Goal: Contribute content: Contribute content

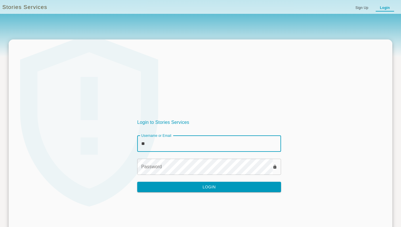
type input "********"
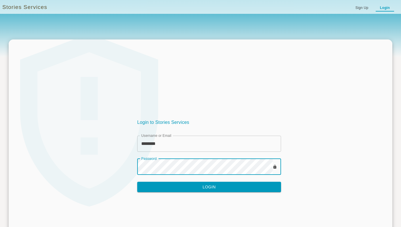
click at [201, 189] on button "Login" at bounding box center [209, 187] width 144 height 11
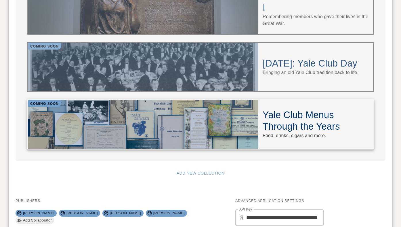
scroll to position [603, 0]
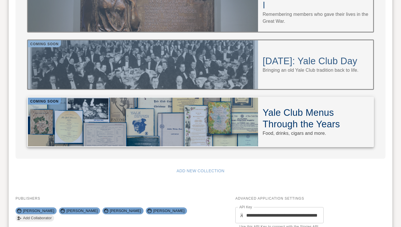
click at [172, 98] on div at bounding box center [143, 122] width 230 height 49
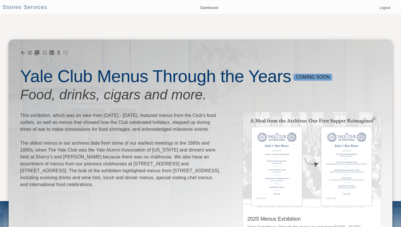
click at [149, 149] on p "This exhibition, which was on view from [DATE] - [DATE], featured menus from th…" at bounding box center [121, 150] width 202 height 76
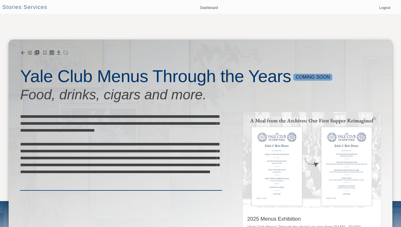
click at [174, 149] on textarea "**********" at bounding box center [121, 151] width 202 height 76
type textarea "**********"
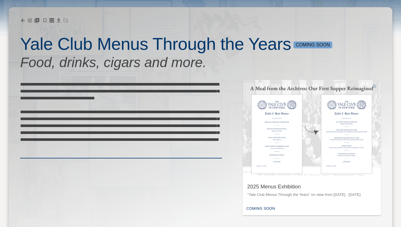
scroll to position [31, 0]
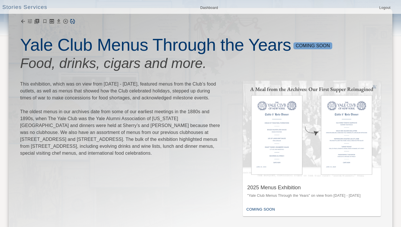
click at [66, 22] on div at bounding box center [48, 21] width 56 height 8
click at [73, 21] on icon "Save Collection" at bounding box center [72, 21] width 5 height 5
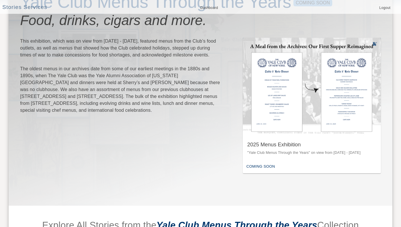
scroll to position [75, 0]
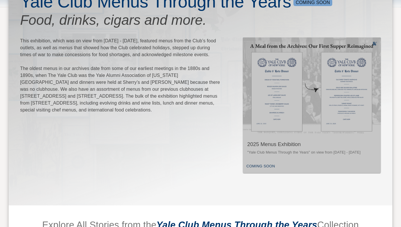
click at [275, 160] on div "Coming Soon" at bounding box center [312, 166] width 138 height 14
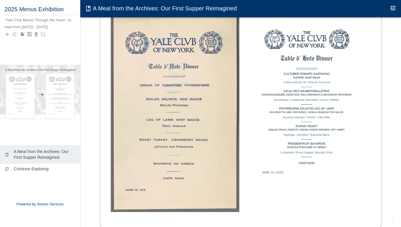
scroll to position [143, 0]
click at [178, 106] on img at bounding box center [175, 113] width 129 height 198
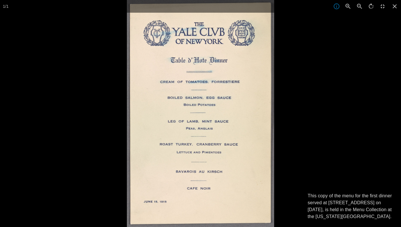
click at [335, 86] on div at bounding box center [327, 113] width 401 height 227
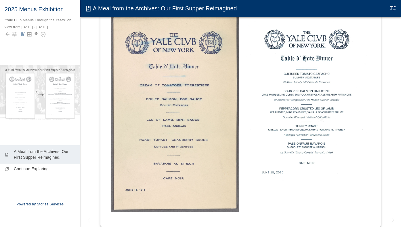
click at [320, 125] on img at bounding box center [306, 101] width 129 height 175
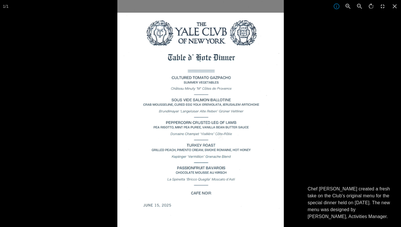
click at [320, 126] on div at bounding box center [317, 113] width 401 height 227
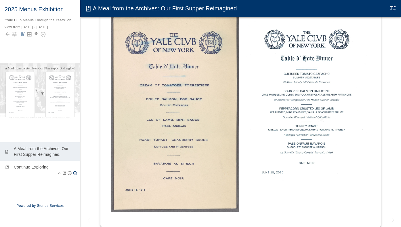
click at [39, 170] on div "collections_bookmark Continue Exploring" at bounding box center [40, 169] width 80 height 16
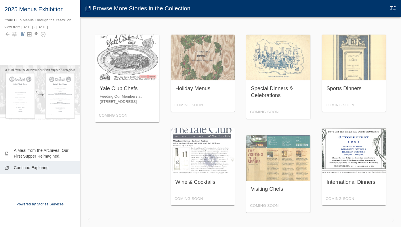
click at [365, 142] on div "International Dinners Coming Soon" at bounding box center [354, 166] width 64 height 77
click at [350, 180] on div "International Dinners Coming Soon" at bounding box center [354, 166] width 64 height 77
click at [350, 181] on div "International Dinners Coming Soon" at bounding box center [354, 166] width 64 height 77
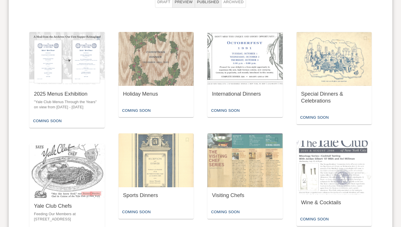
scroll to position [349, 0]
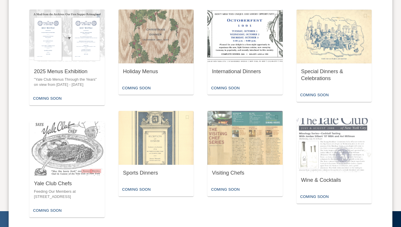
click at [234, 77] on div "International Dinners" at bounding box center [245, 72] width 75 height 18
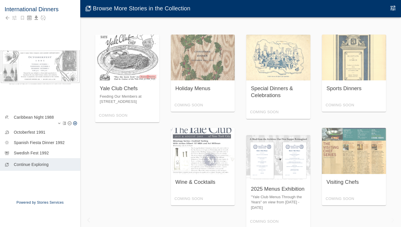
click at [40, 118] on p "Caribbean Night 1988" at bounding box center [45, 117] width 62 height 6
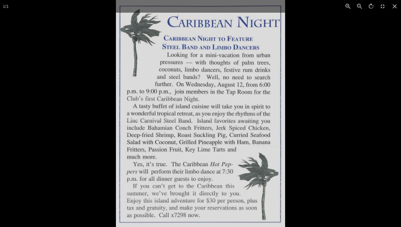
click at [297, 107] on div at bounding box center [316, 113] width 401 height 227
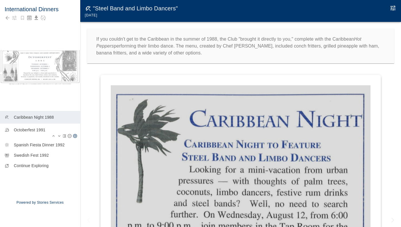
click at [40, 130] on p "Octoberfest 1991" at bounding box center [45, 130] width 62 height 6
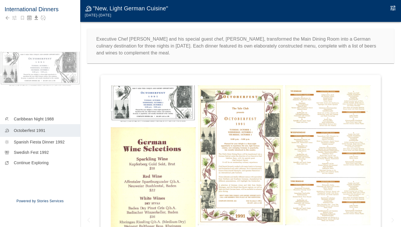
click at [160, 113] on img at bounding box center [153, 103] width 85 height 37
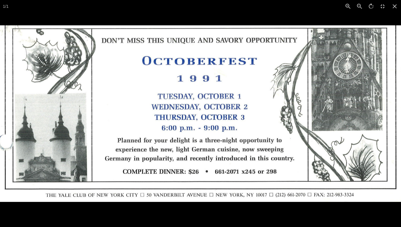
click at [260, 16] on div at bounding box center [200, 113] width 401 height 227
click at [395, 7] on icon at bounding box center [395, 6] width 4 height 4
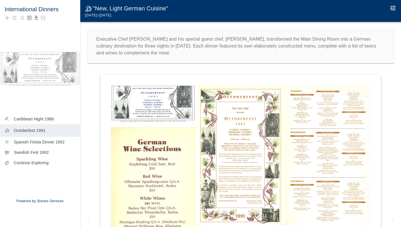
click at [164, 176] on img at bounding box center [153, 223] width 85 height 192
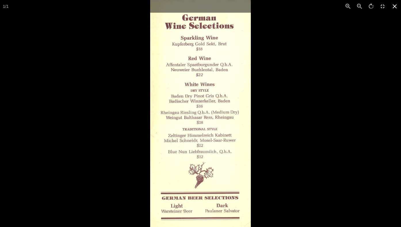
click at [394, 4] on icon at bounding box center [395, 6] width 13 height 13
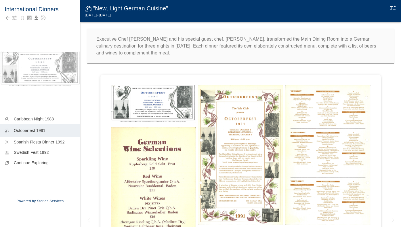
click at [232, 130] on img at bounding box center [240, 155] width 85 height 140
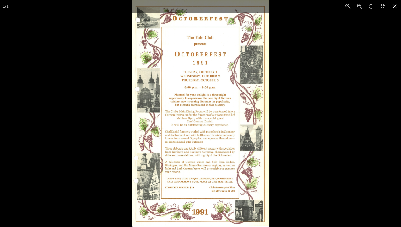
click at [394, 7] on icon at bounding box center [395, 6] width 4 height 4
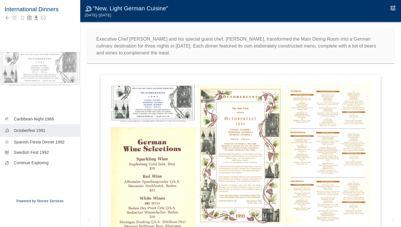
click at [312, 132] on img at bounding box center [327, 155] width 85 height 140
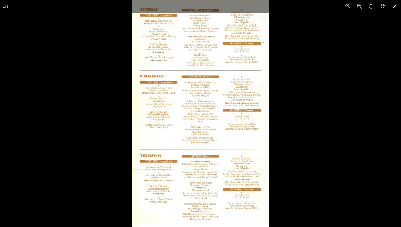
click at [394, 6] on icon at bounding box center [395, 6] width 13 height 13
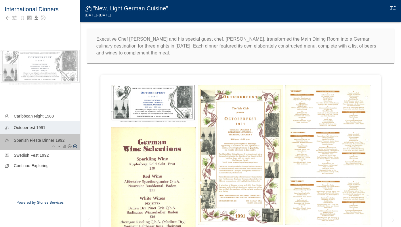
click at [31, 141] on p "Spanish Fiesta Dinner 1992" at bounding box center [45, 140] width 62 height 6
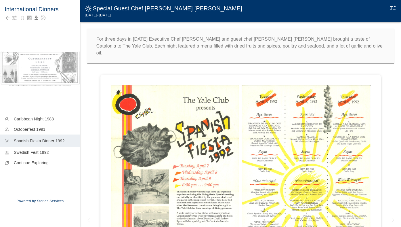
click at [170, 115] on img at bounding box center [175, 191] width 129 height 212
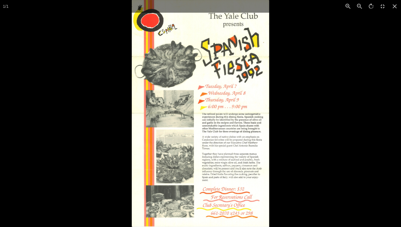
click at [346, 88] on div at bounding box center [332, 113] width 401 height 227
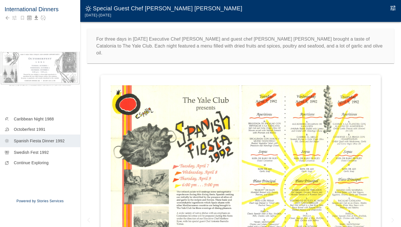
click at [311, 134] on img at bounding box center [306, 191] width 129 height 212
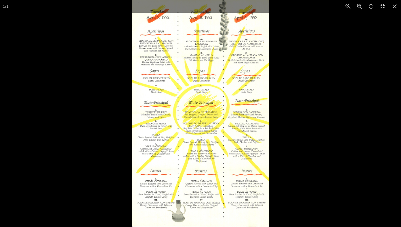
click at [311, 134] on div at bounding box center [332, 113] width 401 height 227
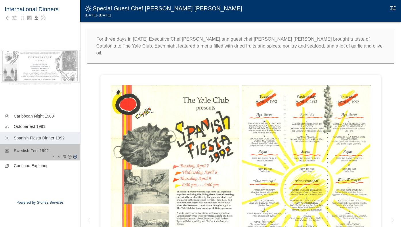
click at [38, 153] on p "Swedish Fest 1992" at bounding box center [45, 151] width 62 height 6
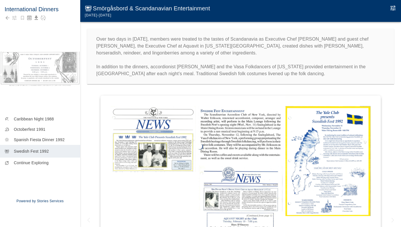
click at [155, 11] on h6 "Smörgåsbord & Scandanavian Entertainment" at bounding box center [151, 8] width 117 height 6
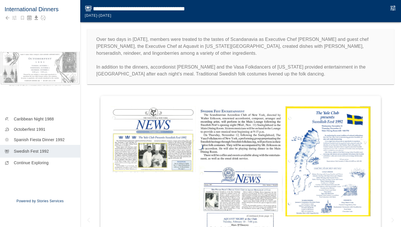
scroll to position [0, 55]
click at [101, 8] on input "**********" at bounding box center [124, 9] width 63 height 8
type input "**********"
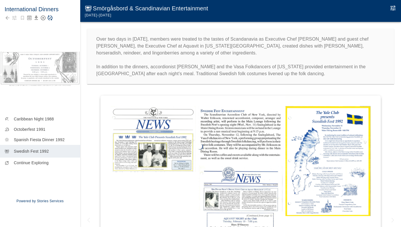
click at [45, 17] on div at bounding box center [40, 18] width 71 height 8
click at [48, 18] on icon "Save Story" at bounding box center [50, 18] width 6 height 6
click at [265, 38] on p "Over two days in [DATE], members were treated to the tastes of Scandanavia as E…" at bounding box center [240, 56] width 289 height 41
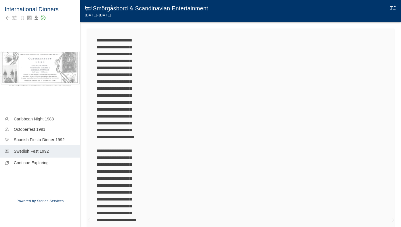
click at [113, 75] on textarea "**********" at bounding box center [116, 161] width 40 height 249
type textarea "**********"
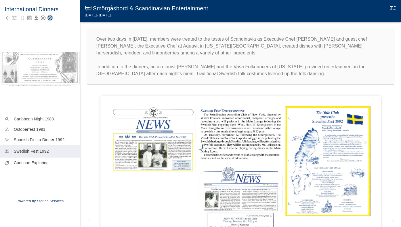
click at [44, 18] on div at bounding box center [40, 18] width 71 height 8
click at [50, 17] on icon "Save Story" at bounding box center [50, 18] width 6 height 6
click at [314, 50] on p "Over two days in [DATE], members were treated to the tastes of Scandinavia as E…" at bounding box center [240, 56] width 289 height 41
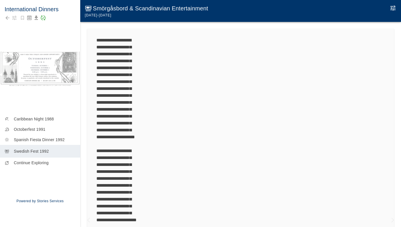
click at [122, 157] on textarea "**********" at bounding box center [116, 161] width 40 height 249
type textarea "**********"
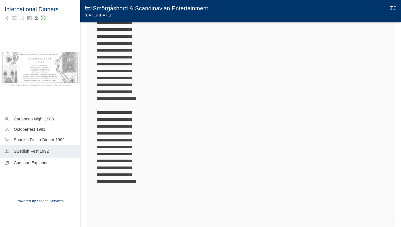
scroll to position [73, 0]
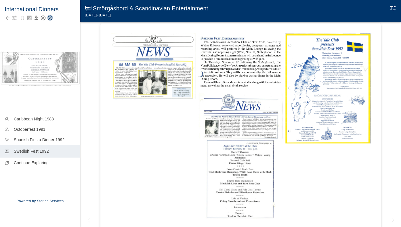
click at [44, 18] on div at bounding box center [40, 18] width 71 height 8
click at [50, 18] on icon "Save Story" at bounding box center [50, 18] width 6 height 6
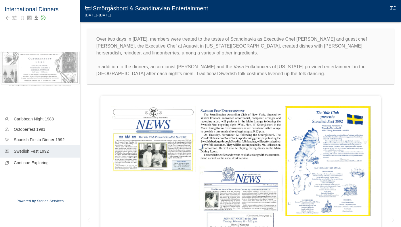
scroll to position [0, 0]
click at [252, 73] on p "Over two days in [DATE], members were treated to the tastes of Scandinavia as E…" at bounding box center [240, 56] width 289 height 41
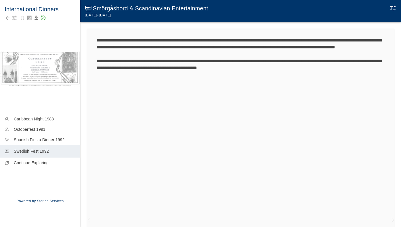
click at [252, 73] on div "**********" at bounding box center [240, 161] width 307 height 265
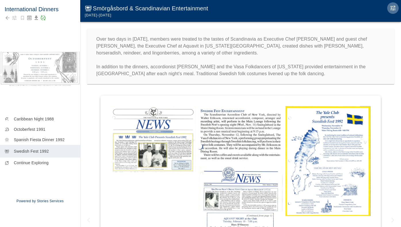
click at [390, 7] on icon "Edit Moment" at bounding box center [393, 8] width 7 height 7
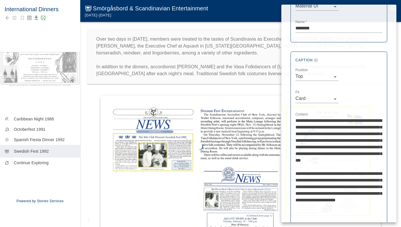
scroll to position [173, 0]
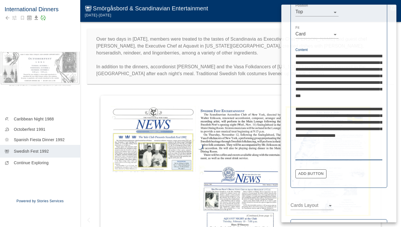
click at [338, 133] on textarea "**********" at bounding box center [339, 106] width 87 height 106
click at [359, 147] on textarea "**********" at bounding box center [339, 106] width 87 height 106
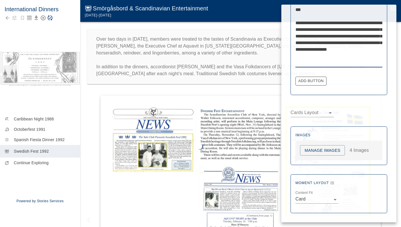
scroll to position [258, 0]
type textarea "**********"
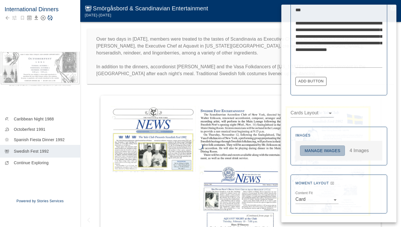
click at [336, 149] on button "Manage Images" at bounding box center [322, 150] width 45 height 11
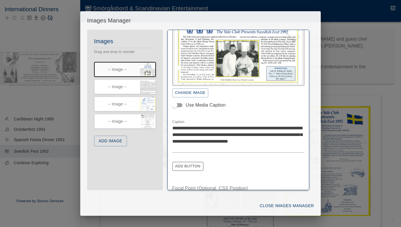
scroll to position [55, 0]
click at [228, 125] on textarea "**********" at bounding box center [238, 138] width 132 height 26
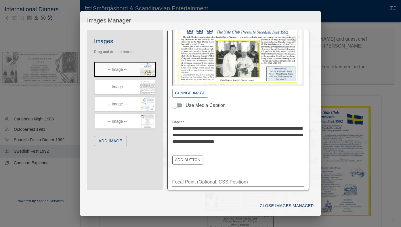
click at [260, 140] on textarea "**********" at bounding box center [238, 135] width 132 height 20
type textarea "**********"
click at [265, 206] on button "Close Images Manager" at bounding box center [287, 205] width 59 height 11
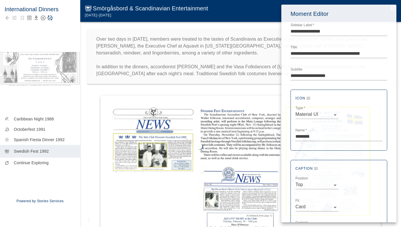
click at [49, 18] on div at bounding box center [200, 113] width 401 height 227
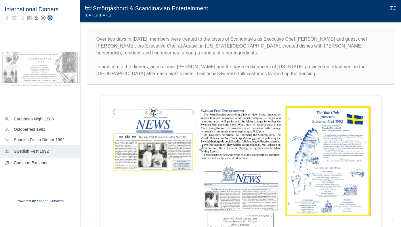
click at [50, 19] on icon "Save Story" at bounding box center [50, 18] width 6 height 6
click at [146, 159] on img at bounding box center [153, 139] width 85 height 66
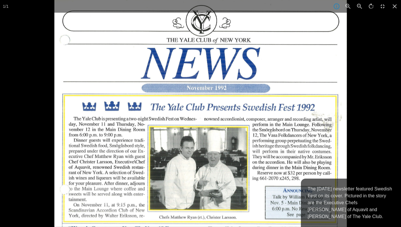
click at [369, 78] on div at bounding box center [254, 113] width 401 height 227
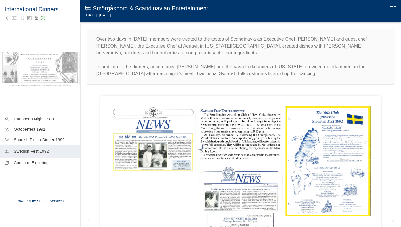
click at [395, 7] on icon "Edit Moment" at bounding box center [393, 7] width 5 height 5
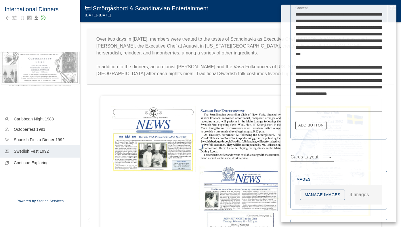
scroll to position [223, 0]
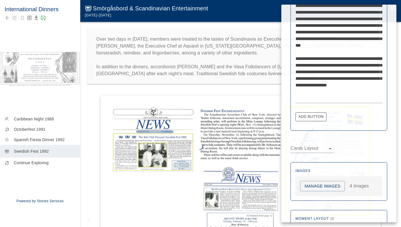
click at [315, 184] on button "Manage Images" at bounding box center [322, 186] width 45 height 11
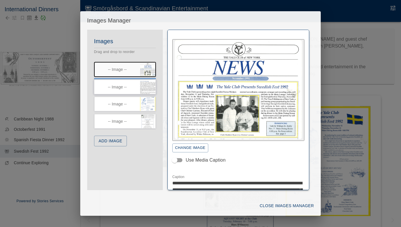
click at [104, 88] on div "Images Drag and drop to reorder -- Image -- -- Image -- -- Image -- -- Image --…" at bounding box center [125, 95] width 76 height 117
click at [151, 84] on icon "button" at bounding box center [152, 82] width 5 height 5
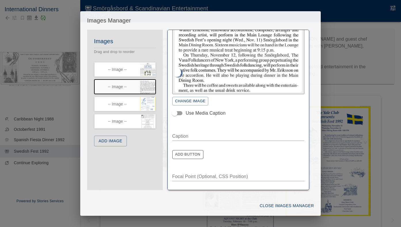
scroll to position [28, 0]
click at [152, 101] on icon "button" at bounding box center [152, 100] width 5 height 5
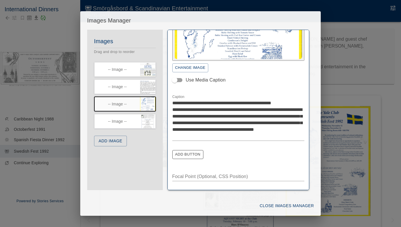
scroll to position [83, 0]
click at [151, 118] on icon "button" at bounding box center [152, 117] width 5 height 4
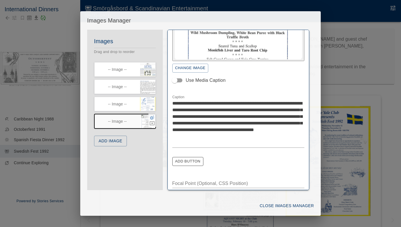
scroll to position [63, 0]
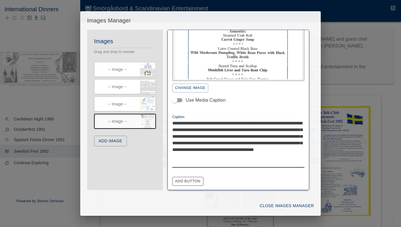
click at [177, 129] on textarea "**********" at bounding box center [238, 143] width 132 height 46
type textarea "**********"
click at [280, 205] on button "Close Images Manager" at bounding box center [287, 205] width 59 height 11
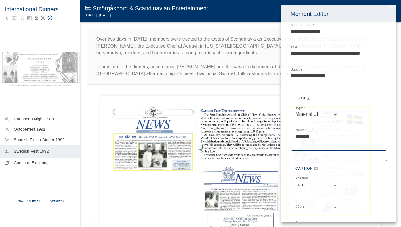
click at [50, 17] on div at bounding box center [200, 113] width 401 height 227
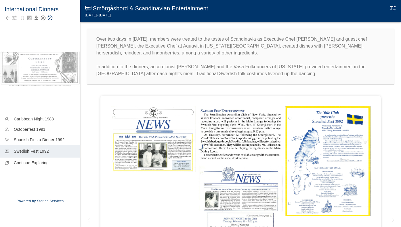
click at [50, 18] on icon "Save Story" at bounding box center [50, 18] width 6 height 6
click at [341, 140] on img at bounding box center [327, 161] width 85 height 110
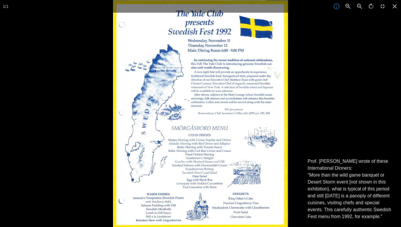
click at [329, 189] on p "Prof. [PERSON_NAME] wrote of these International Dinners: "More than the wild g…" at bounding box center [351, 189] width 87 height 62
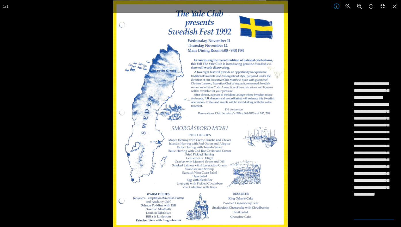
click at [389, 138] on textarea "**********" at bounding box center [374, 149] width 40 height 138
type textarea "**********"
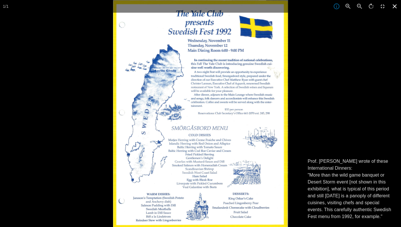
drag, startPoint x: 394, startPoint y: 6, endPoint x: 390, endPoint y: 7, distance: 3.8
click at [394, 6] on icon at bounding box center [395, 6] width 13 height 13
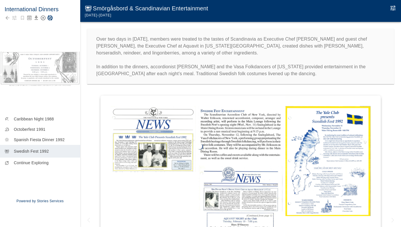
click at [50, 20] on icon "Save Story" at bounding box center [50, 18] width 6 height 6
click at [334, 133] on img at bounding box center [327, 161] width 85 height 110
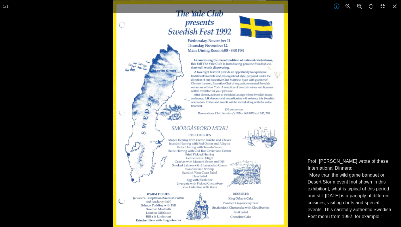
click at [334, 133] on div at bounding box center [313, 113] width 401 height 227
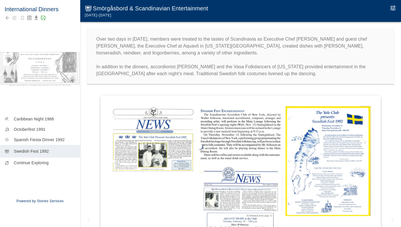
click at [179, 125] on img at bounding box center [153, 139] width 85 height 66
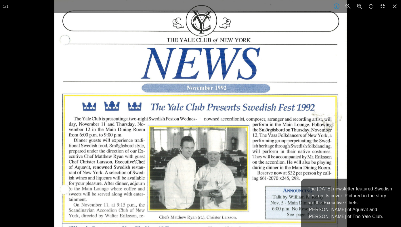
click at [368, 138] on div at bounding box center [254, 113] width 401 height 227
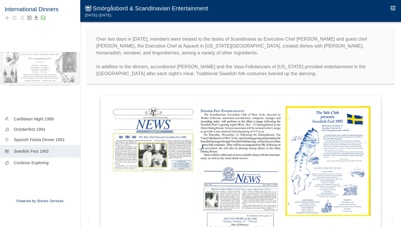
click at [245, 132] on img at bounding box center [240, 133] width 85 height 54
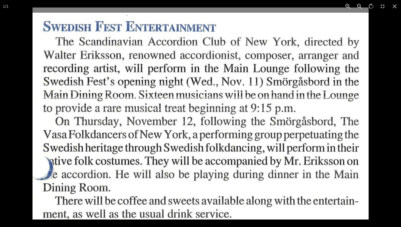
click at [379, 98] on div at bounding box center [233, 120] width 401 height 227
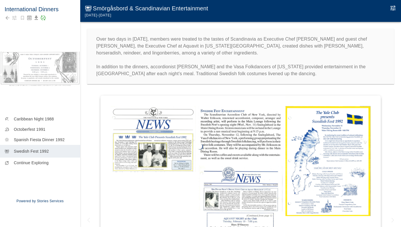
click at [279, 189] on img at bounding box center [240, 228] width 85 height 128
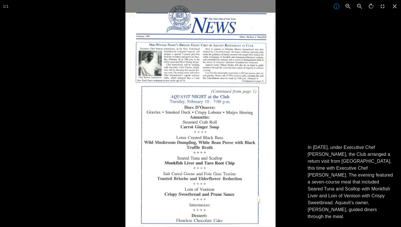
click at [351, 89] on div at bounding box center [325, 113] width 401 height 227
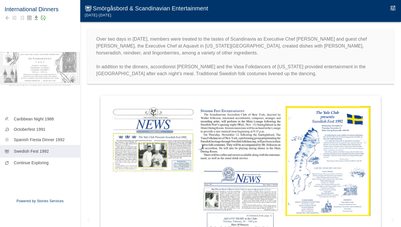
click at [319, 128] on img at bounding box center [327, 161] width 85 height 110
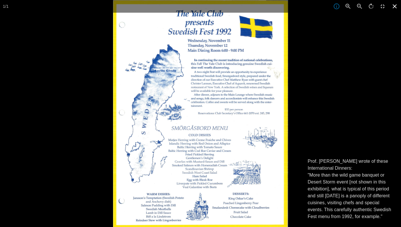
click at [395, 6] on icon at bounding box center [395, 6] width 13 height 13
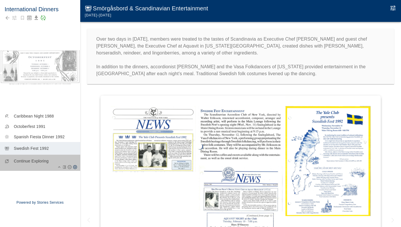
click at [27, 160] on p "Continue Exploring" at bounding box center [45, 161] width 62 height 6
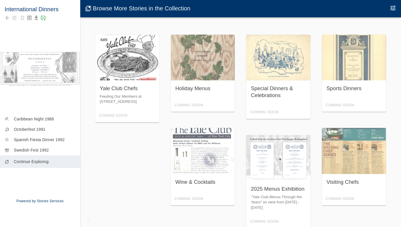
click at [109, 106] on div "Yale Club Chefs Feeding Our Members at [STREET_ADDRESS] Coming Soon" at bounding box center [127, 79] width 64 height 88
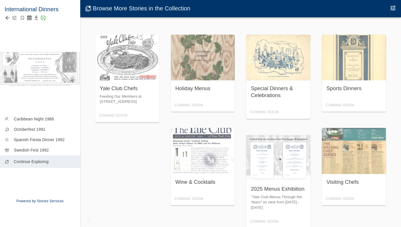
click at [7, 17] on icon "Back to collection" at bounding box center [8, 18] width 6 height 6
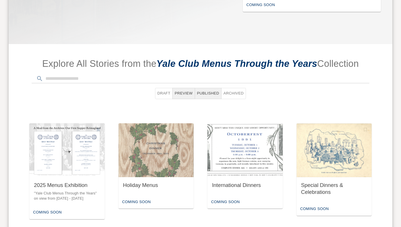
scroll to position [243, 0]
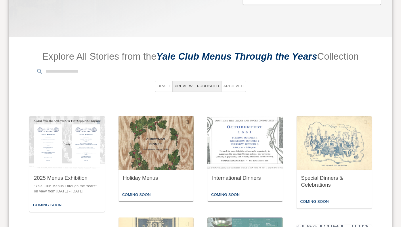
click at [155, 142] on img "button" at bounding box center [156, 143] width 75 height 54
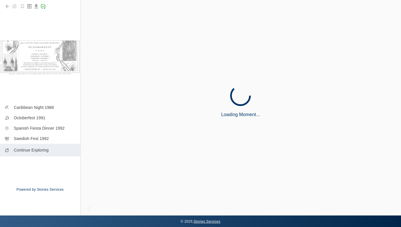
click at [155, 142] on div "Loading Moment..." at bounding box center [240, 101] width 321 height 227
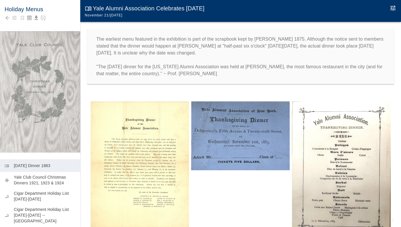
click at [129, 143] on img at bounding box center [140, 164] width 98 height 127
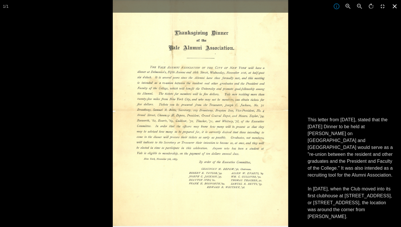
click at [393, 6] on icon at bounding box center [395, 6] width 13 height 13
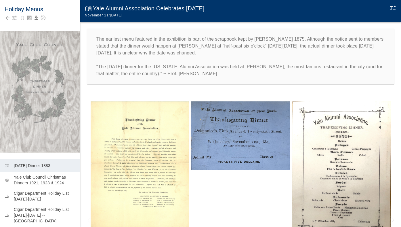
click at [243, 133] on img at bounding box center [240, 135] width 98 height 69
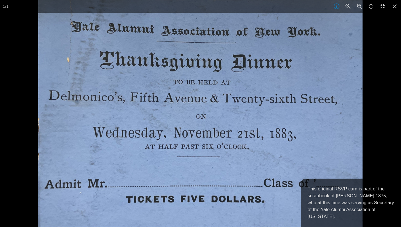
click at [386, 123] on div at bounding box center [238, 113] width 401 height 227
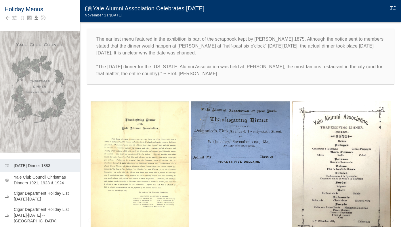
click at [339, 132] on img at bounding box center [341, 168] width 98 height 135
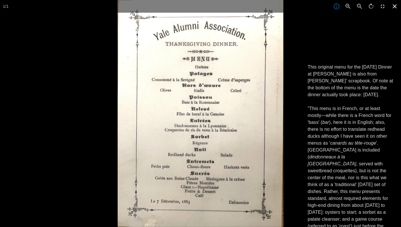
click at [395, 5] on icon at bounding box center [395, 6] width 13 height 13
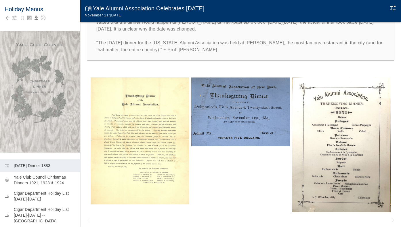
scroll to position [22, 0]
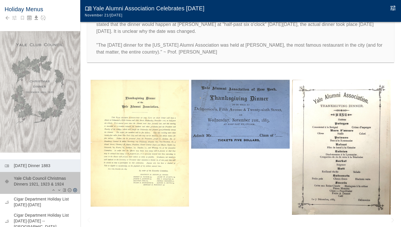
click at [52, 181] on p "Yale Club Council Christmas Dinners 1921, 1923 & 1924" at bounding box center [45, 181] width 62 height 12
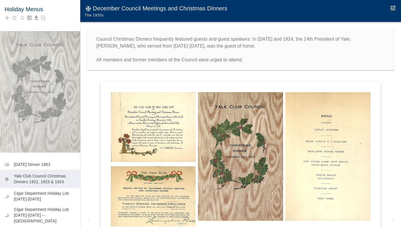
click at [125, 129] on img at bounding box center [153, 127] width 85 height 70
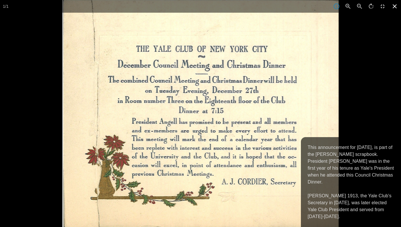
click at [392, 6] on icon at bounding box center [395, 6] width 13 height 13
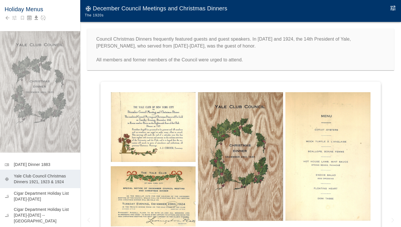
click at [227, 137] on img at bounding box center [240, 156] width 85 height 129
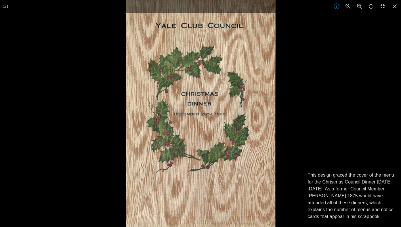
click at [322, 107] on div at bounding box center [326, 113] width 401 height 227
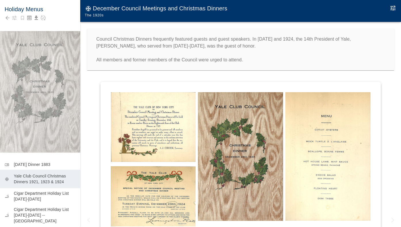
click at [305, 147] on img at bounding box center [327, 156] width 85 height 128
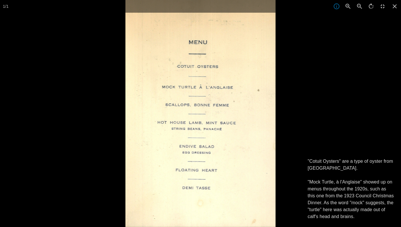
click at [334, 183] on p ""Cotuit Oysters" are a type of oyster from [GEOGRAPHIC_DATA]. "Mock Turtle, à l…" at bounding box center [351, 189] width 87 height 62
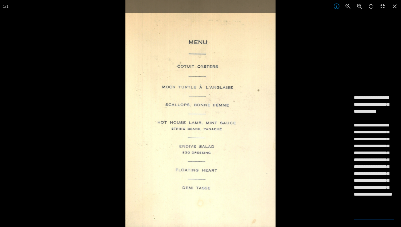
click at [381, 126] on textarea "**********" at bounding box center [374, 156] width 40 height 124
type textarea "**********"
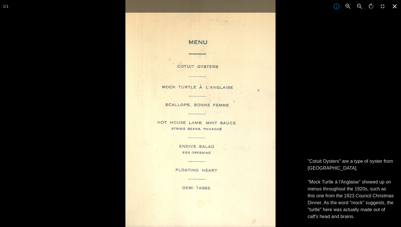
click at [394, 4] on icon at bounding box center [395, 6] width 13 height 13
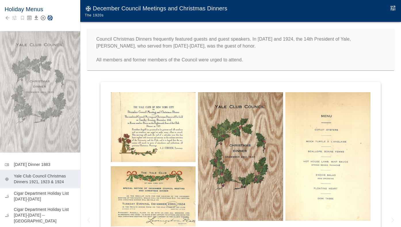
click at [52, 16] on icon "Save Story" at bounding box center [50, 18] width 5 height 5
click at [313, 132] on img at bounding box center [327, 156] width 85 height 128
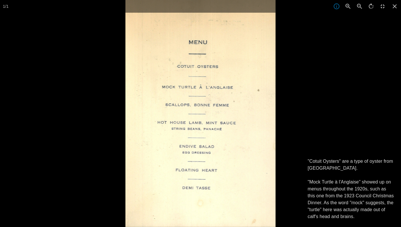
click at [313, 133] on div at bounding box center [325, 113] width 401 height 227
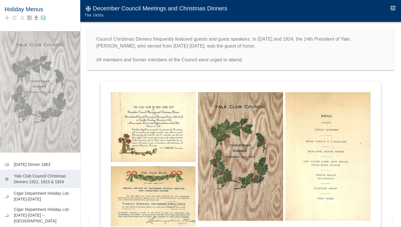
click at [151, 197] on img at bounding box center [153, 196] width 85 height 60
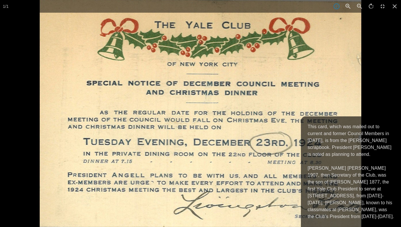
click at [371, 133] on p "This card, which was mailed out to current and former Council Members in [DATE]…" at bounding box center [351, 171] width 87 height 97
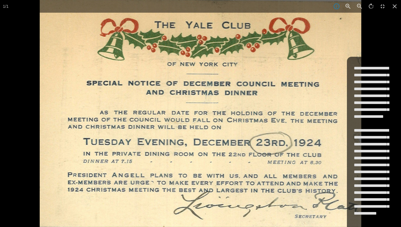
click at [378, 74] on textarea "**********" at bounding box center [374, 151] width 40 height 173
type textarea "**********"
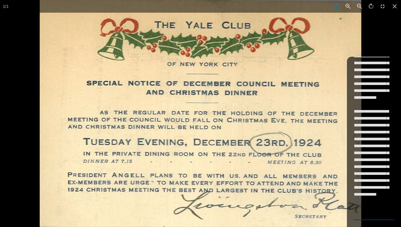
scroll to position [19, 0]
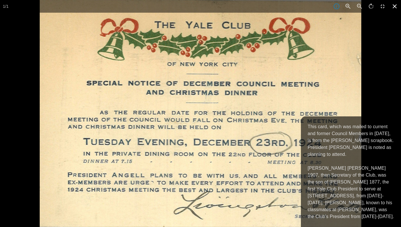
click at [394, 7] on icon at bounding box center [395, 6] width 13 height 13
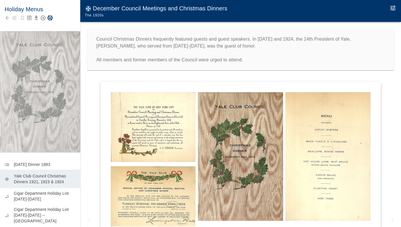
click at [48, 18] on icon "Save Story" at bounding box center [50, 18] width 6 height 6
click at [150, 181] on img at bounding box center [153, 196] width 85 height 60
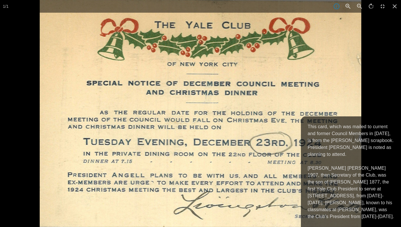
click at [387, 111] on div at bounding box center [240, 113] width 401 height 227
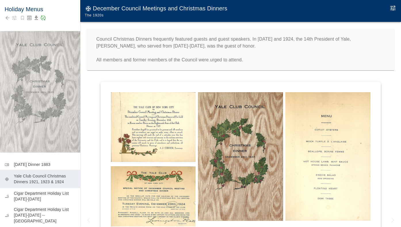
click at [149, 186] on img at bounding box center [153, 196] width 85 height 60
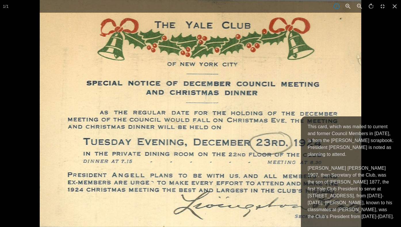
click at [372, 100] on div at bounding box center [240, 113] width 401 height 227
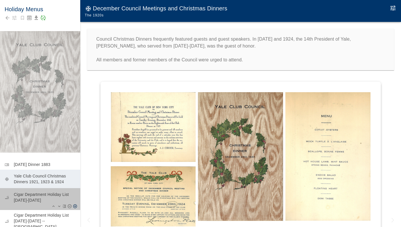
click at [59, 195] on p "Cigar Department Holiday List [DATE]-[DATE]" at bounding box center [45, 197] width 62 height 12
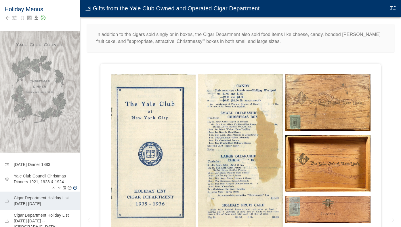
click at [53, 182] on p "Yale Club Council Christmas Dinners 1921, 1923 & 1924" at bounding box center [45, 179] width 62 height 12
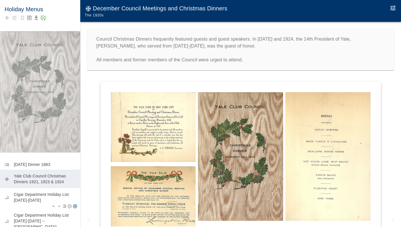
click at [49, 199] on p "Cigar Department Holiday List [DATE]-[DATE]" at bounding box center [45, 197] width 62 height 12
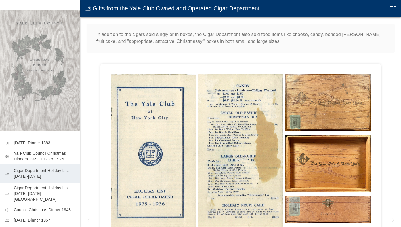
scroll to position [24, 0]
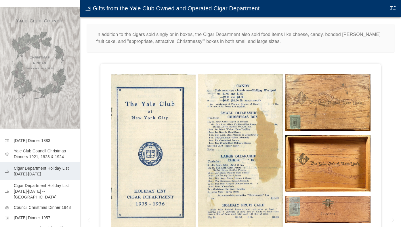
click at [159, 187] on img at bounding box center [153, 151] width 85 height 155
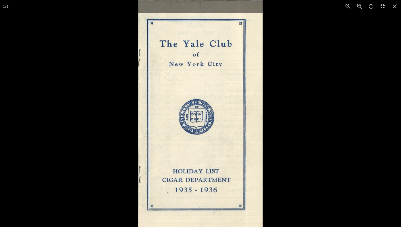
click at [327, 106] on div at bounding box center [338, 113] width 401 height 227
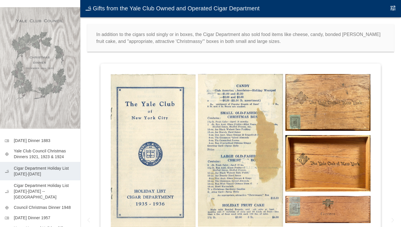
click at [229, 153] on img at bounding box center [240, 150] width 85 height 153
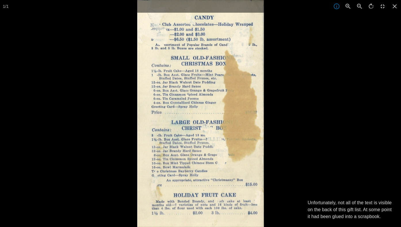
click at [299, 144] on div at bounding box center [337, 113] width 401 height 227
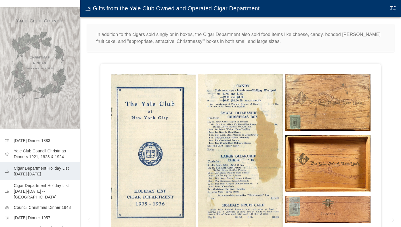
click at [318, 95] on img at bounding box center [327, 102] width 85 height 57
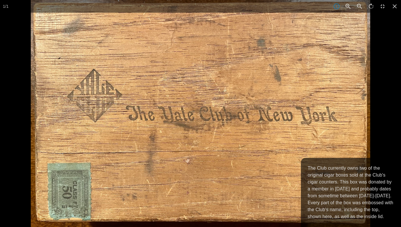
click at [373, 53] on div at bounding box center [231, 113] width 401 height 227
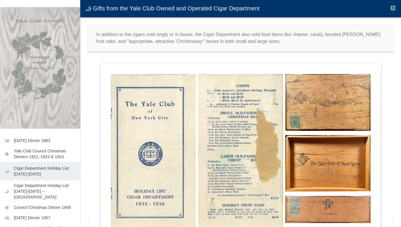
click at [350, 147] on img at bounding box center [327, 163] width 85 height 56
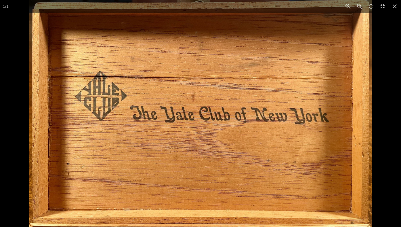
click at [350, 148] on img at bounding box center [200, 113] width 343 height 227
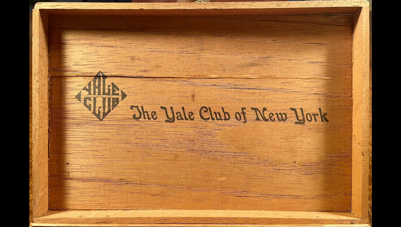
click at [382, 149] on div at bounding box center [229, 113] width 401 height 227
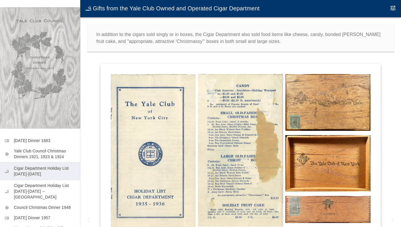
click at [344, 200] on img at bounding box center [327, 209] width 85 height 27
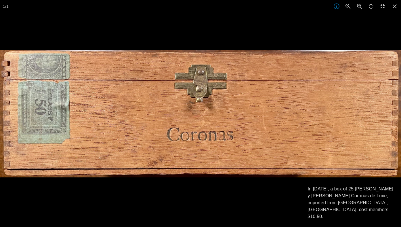
click at [250, 197] on div at bounding box center [200, 163] width 401 height 227
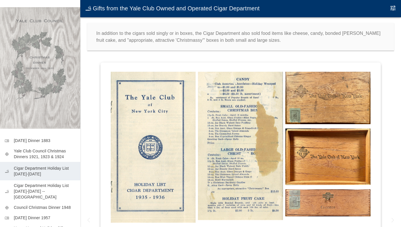
scroll to position [2, 0]
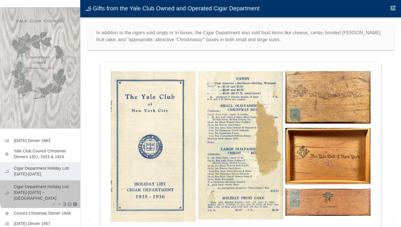
click at [53, 188] on p "Cigar Department Holiday List [DATE]-[DATE] -- [GEOGRAPHIC_DATA]" at bounding box center [45, 192] width 62 height 17
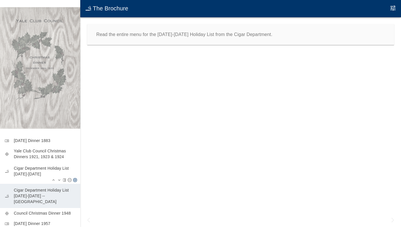
click at [28, 170] on p "Cigar Department Holiday List [DATE]-[DATE]" at bounding box center [45, 171] width 62 height 12
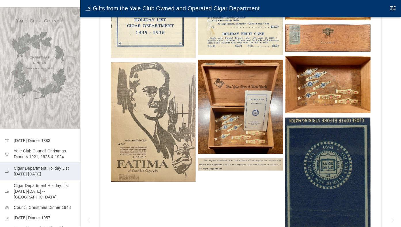
scroll to position [178, 0]
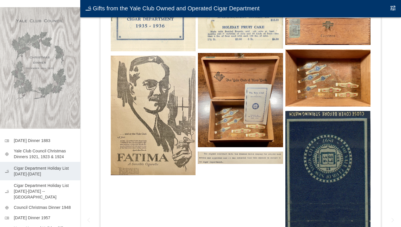
click at [150, 127] on img at bounding box center [153, 115] width 85 height 119
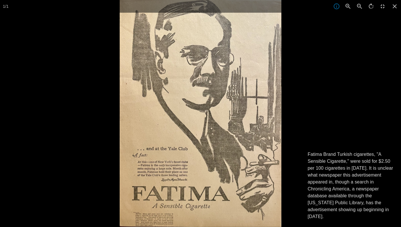
click at [361, 182] on p "Fatima Brand Turkish cigarettes, "A Sensible Cigarette," were sold for $2.50 pe…" at bounding box center [351, 185] width 87 height 69
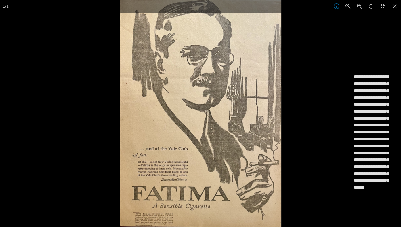
click at [372, 77] on textarea "**********" at bounding box center [374, 145] width 40 height 145
type textarea "**********"
click at [394, 4] on icon at bounding box center [395, 6] width 13 height 13
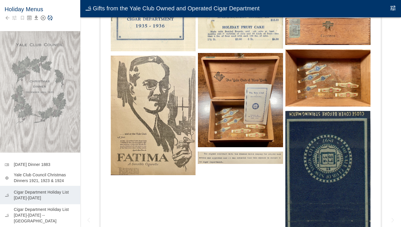
scroll to position [0, 0]
click at [50, 19] on icon "Save Story" at bounding box center [50, 18] width 6 height 6
click at [140, 80] on img at bounding box center [153, 115] width 85 height 119
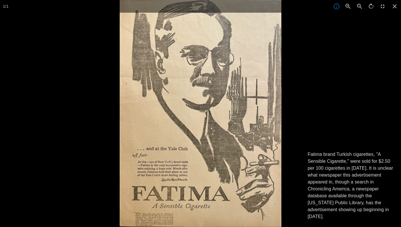
click at [326, 88] on div at bounding box center [320, 113] width 401 height 227
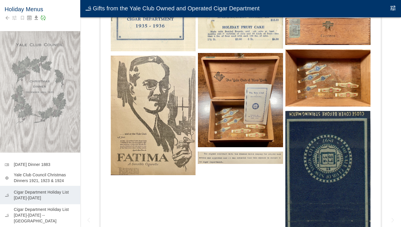
click at [243, 108] on img at bounding box center [240, 100] width 85 height 94
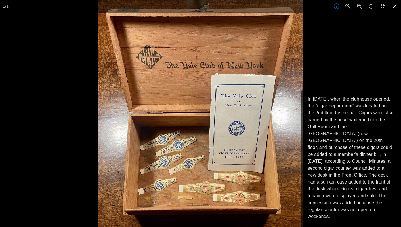
click at [393, 6] on icon at bounding box center [395, 6] width 13 height 13
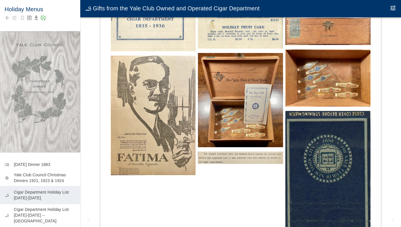
click at [257, 161] on img at bounding box center [240, 157] width 85 height 12
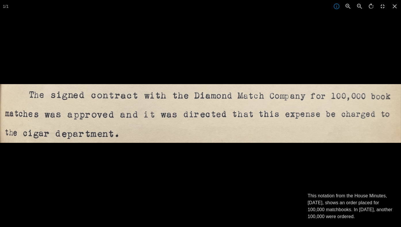
click at [257, 161] on div at bounding box center [200, 197] width 401 height 227
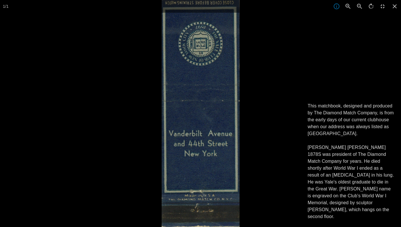
click at [264, 147] on div at bounding box center [362, 113] width 401 height 227
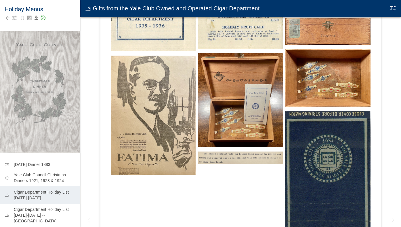
click at [391, 10] on icon "Edit Moment" at bounding box center [393, 7] width 5 height 5
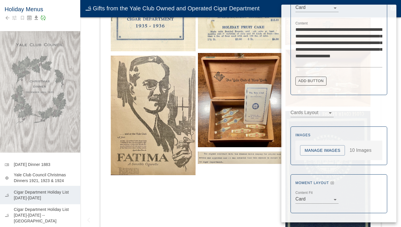
scroll to position [205, 0]
click at [319, 155] on button "Manage Images" at bounding box center [322, 150] width 45 height 11
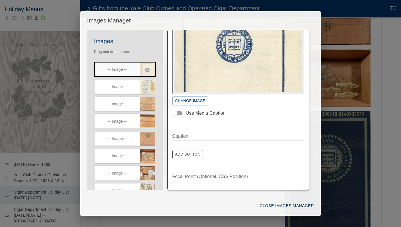
scroll to position [50, 0]
click at [152, 83] on icon "button" at bounding box center [152, 82] width 5 height 5
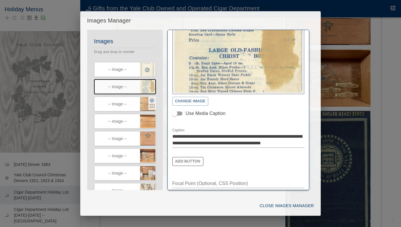
click at [152, 102] on icon "button" at bounding box center [152, 100] width 5 height 4
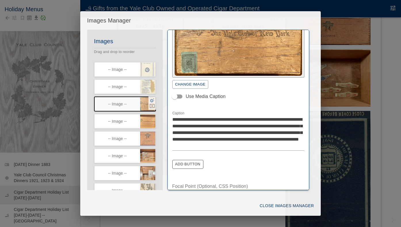
scroll to position [46, 0]
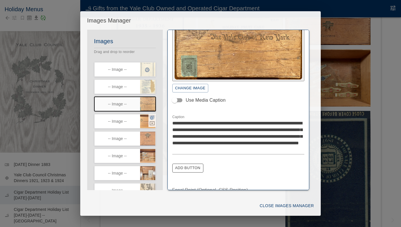
click at [151, 118] on icon "button" at bounding box center [152, 117] width 5 height 4
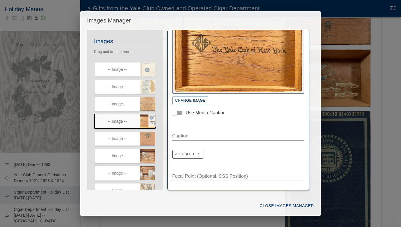
scroll to position [32, 0]
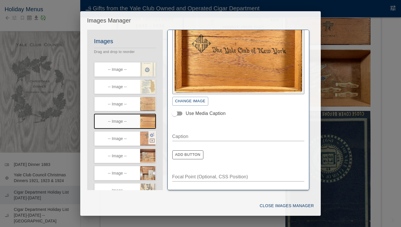
click at [152, 136] on icon "button" at bounding box center [152, 135] width 5 height 4
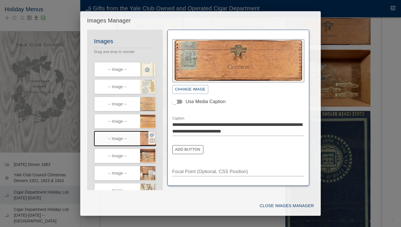
scroll to position [0, 0]
click at [151, 154] on icon "button" at bounding box center [152, 151] width 5 height 5
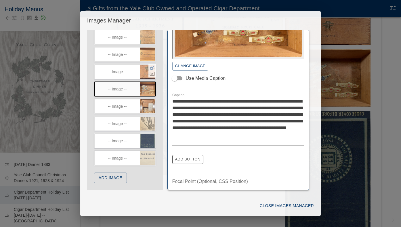
scroll to position [69, 0]
click at [151, 102] on icon "button" at bounding box center [152, 102] width 5 height 4
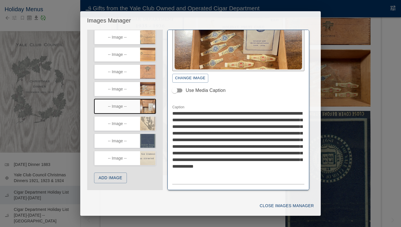
scroll to position [78, 0]
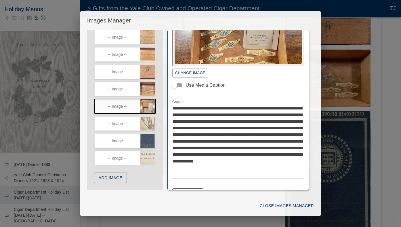
drag, startPoint x: 274, startPoint y: 153, endPoint x: 250, endPoint y: 154, distance: 24.2
click at [250, 154] on textarea "**********" at bounding box center [238, 141] width 132 height 73
click at [218, 154] on textarea "**********" at bounding box center [238, 141] width 132 height 73
type textarea "**********"
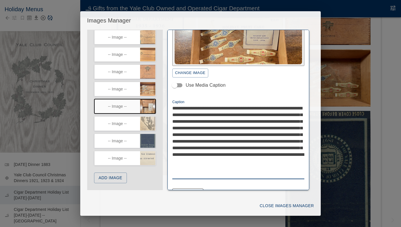
click at [280, 206] on button "Close Images Manager" at bounding box center [287, 205] width 59 height 11
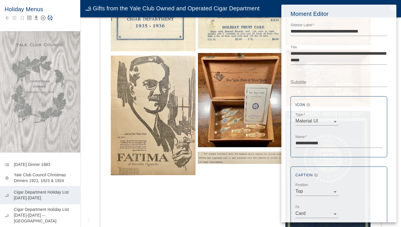
click at [51, 18] on div at bounding box center [200, 113] width 401 height 227
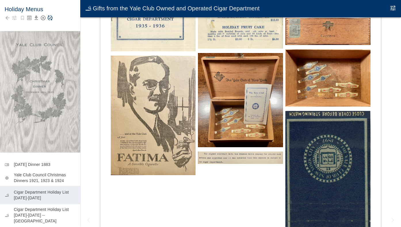
click at [51, 19] on icon "Save Story" at bounding box center [50, 18] width 5 height 5
click at [392, 6] on icon "Edit Moment" at bounding box center [393, 7] width 5 height 5
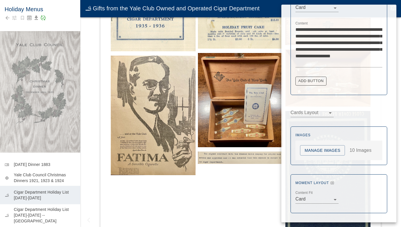
scroll to position [205, 0]
click at [327, 153] on button "Manage Images" at bounding box center [322, 150] width 45 height 11
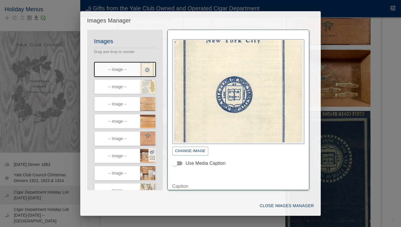
click at [152, 153] on icon "button" at bounding box center [152, 152] width 5 height 4
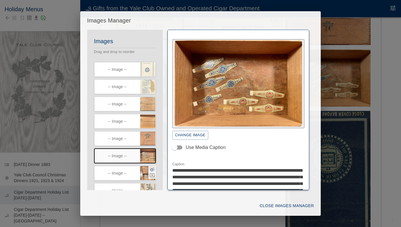
click at [152, 170] on icon "button" at bounding box center [152, 169] width 5 height 4
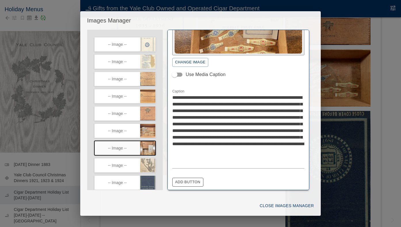
scroll to position [100, 0]
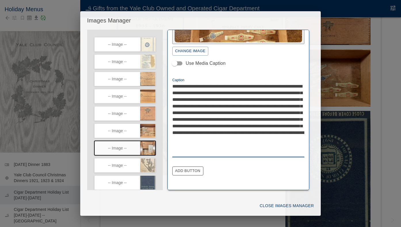
click at [207, 126] on textarea "**********" at bounding box center [238, 119] width 132 height 73
click at [229, 126] on textarea "**********" at bounding box center [238, 119] width 132 height 73
type textarea "**********"
click at [268, 207] on button "Close Images Manager" at bounding box center [287, 205] width 59 height 11
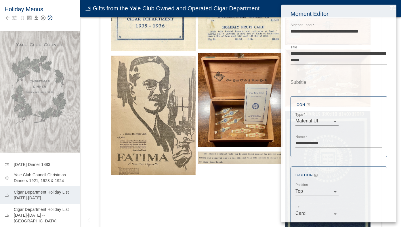
click at [50, 21] on div at bounding box center [200, 113] width 401 height 227
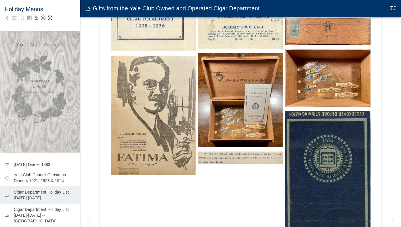
click at [49, 19] on icon "Save Story" at bounding box center [50, 18] width 6 height 6
click at [391, 6] on icon "Edit Moment" at bounding box center [393, 8] width 7 height 7
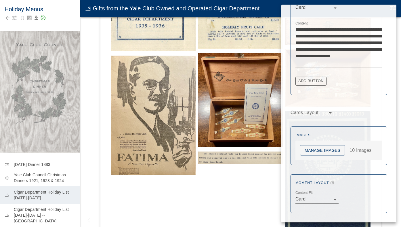
scroll to position [205, 0]
click at [318, 149] on button "Manage Images" at bounding box center [322, 150] width 45 height 11
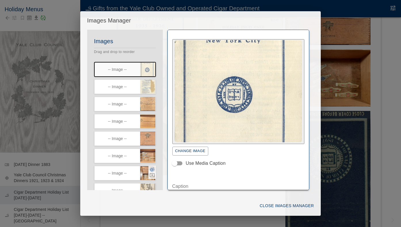
click at [153, 171] on icon "button" at bounding box center [152, 169] width 5 height 4
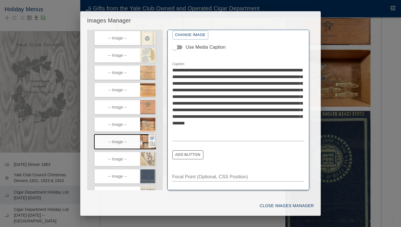
scroll to position [36, 0]
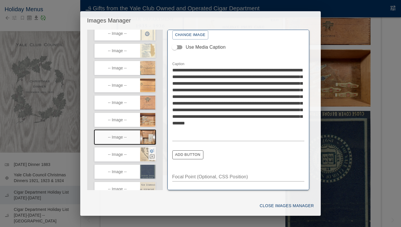
click at [152, 152] on icon "button" at bounding box center [152, 151] width 5 height 4
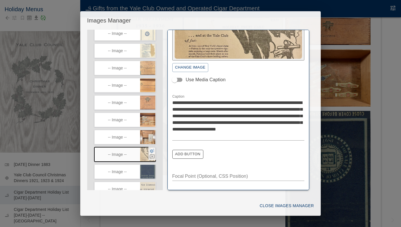
scroll to position [63, 0]
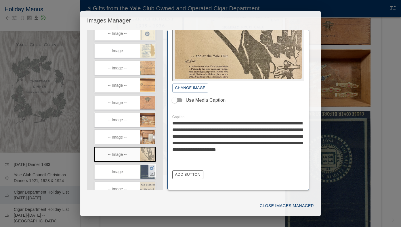
click at [152, 169] on icon "button" at bounding box center [152, 167] width 5 height 5
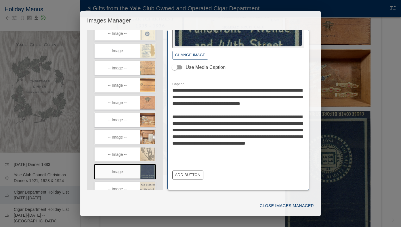
scroll to position [99, 0]
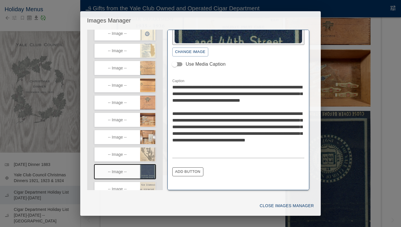
click at [194, 100] on textarea "**********" at bounding box center [238, 120] width 132 height 73
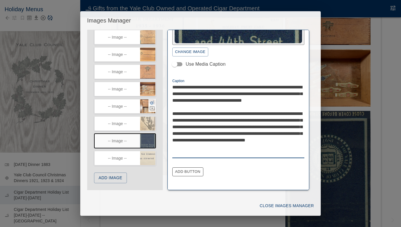
scroll to position [69, 0]
type textarea "**********"
click at [152, 154] on icon "button" at bounding box center [152, 154] width 5 height 5
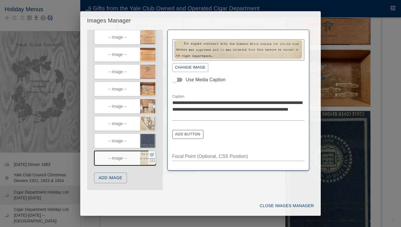
scroll to position [0, 0]
click at [278, 205] on button "Close Images Manager" at bounding box center [287, 205] width 59 height 11
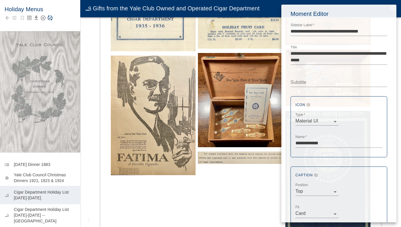
click at [240, 205] on div at bounding box center [200, 113] width 401 height 227
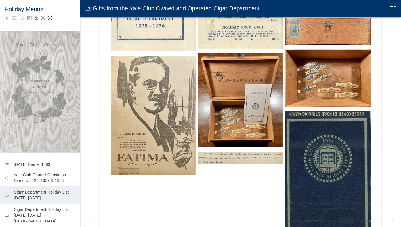
click at [51, 18] on icon "Save Story" at bounding box center [50, 18] width 6 height 6
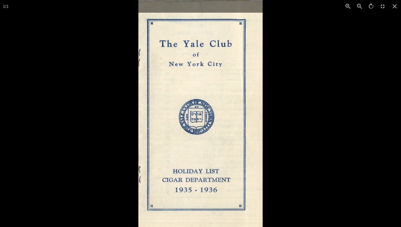
click at [95, 97] on div at bounding box center [200, 113] width 401 height 227
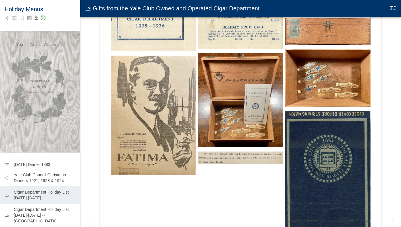
click at [178, 123] on img at bounding box center [153, 115] width 85 height 119
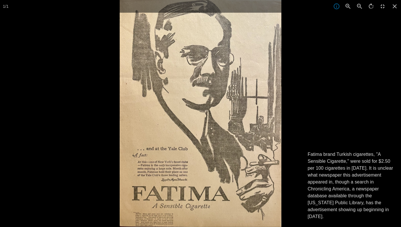
click at [125, 142] on img at bounding box center [201, 113] width 162 height 227
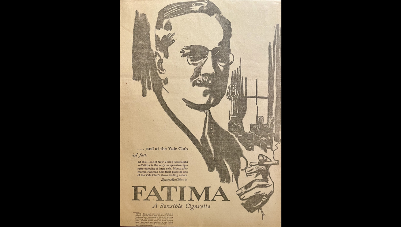
click at [168, 137] on img at bounding box center [201, 113] width 162 height 227
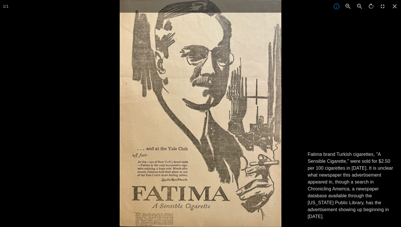
click at [107, 131] on div at bounding box center [200, 113] width 401 height 227
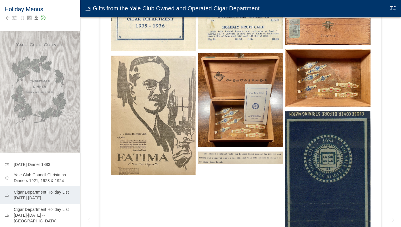
click at [245, 140] on img at bounding box center [240, 100] width 85 height 94
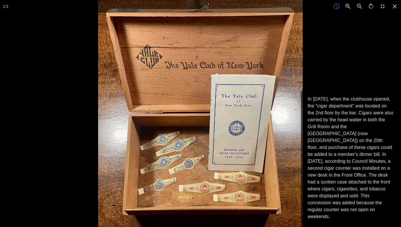
click at [56, 122] on div at bounding box center [200, 113] width 401 height 227
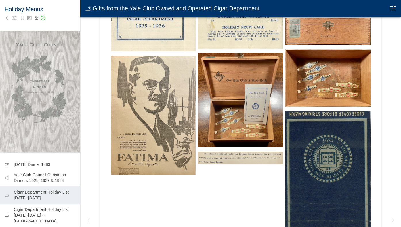
click at [335, 92] on img at bounding box center [327, 78] width 85 height 58
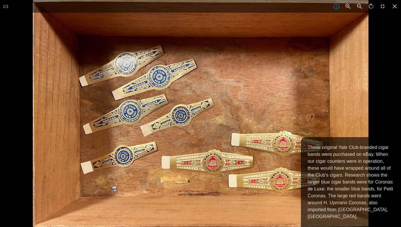
click at [375, 102] on div at bounding box center [233, 113] width 401 height 227
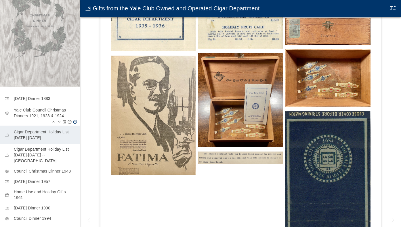
scroll to position [68, 0]
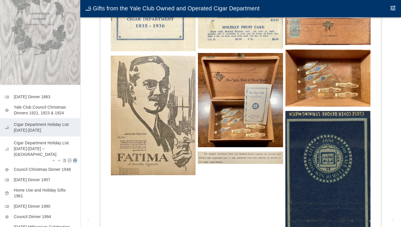
click at [45, 144] on p "Cigar Department Holiday List [DATE]-[DATE] -- [GEOGRAPHIC_DATA]" at bounding box center [45, 148] width 62 height 17
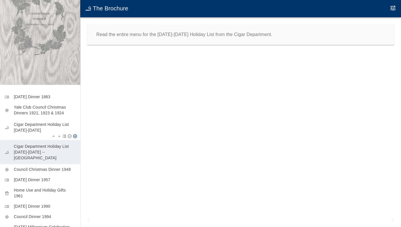
click at [54, 125] on p "Cigar Department Holiday List [DATE]-[DATE]" at bounding box center [45, 127] width 62 height 12
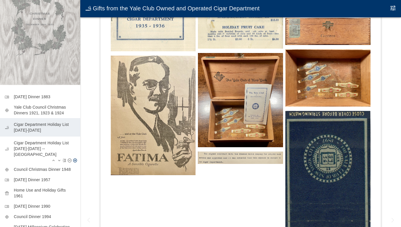
click at [48, 146] on p "Cigar Department Holiday List [DATE]-[DATE] -- [GEOGRAPHIC_DATA]" at bounding box center [45, 148] width 62 height 17
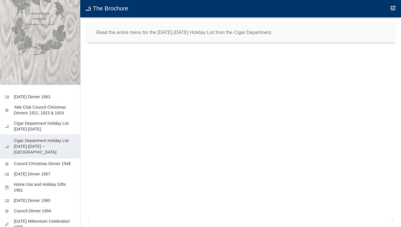
scroll to position [2, 0]
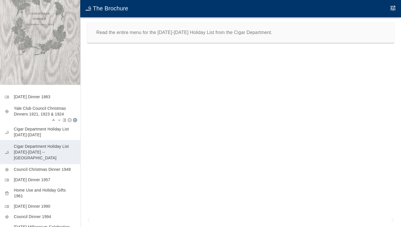
click at [51, 121] on icon "Move moment up" at bounding box center [53, 120] width 5 height 5
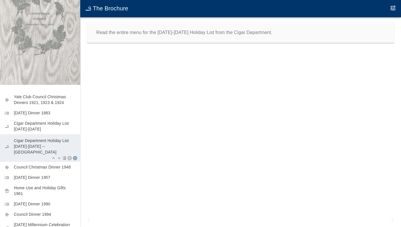
click at [47, 141] on p "Cigar Department Holiday List [DATE]-[DATE] -- [GEOGRAPHIC_DATA]" at bounding box center [45, 146] width 62 height 17
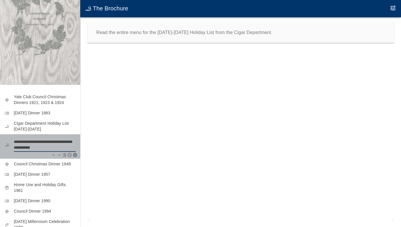
click at [45, 143] on textarea "**********" at bounding box center [45, 145] width 62 height 12
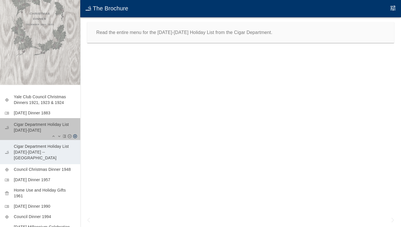
click at [46, 121] on div "smoking_rooms Cigar Department Holiday List [DATE]-[DATE]" at bounding box center [40, 129] width 80 height 22
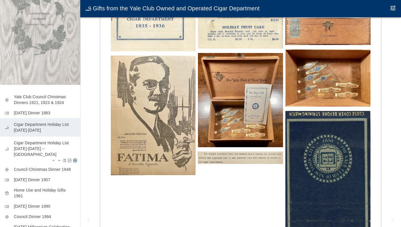
click at [45, 146] on p "Cigar Department Holiday List [DATE]-[DATE] -- [GEOGRAPHIC_DATA]" at bounding box center [45, 148] width 62 height 17
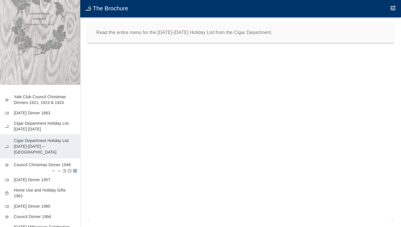
click at [45, 162] on p "Council Christmas Dinner 1948" at bounding box center [45, 165] width 62 height 6
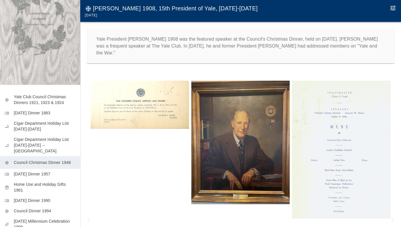
click at [302, 39] on p "Yale President [PERSON_NAME] 1908 was the featured speaker at the Council's Chr…" at bounding box center [240, 46] width 289 height 21
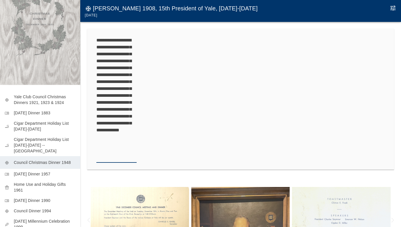
click at [133, 75] on textarea "**********" at bounding box center [116, 99] width 40 height 124
click at [100, 82] on textarea "**********" at bounding box center [116, 99] width 40 height 124
type textarea "**********"
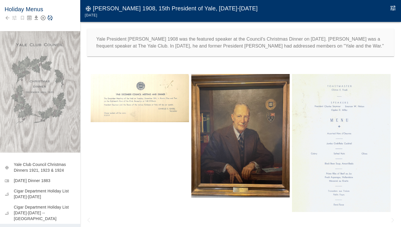
click at [54, 19] on div at bounding box center [40, 18] width 71 height 8
click at [52, 18] on icon "Save Story" at bounding box center [50, 18] width 6 height 6
click at [147, 101] on img at bounding box center [140, 98] width 98 height 48
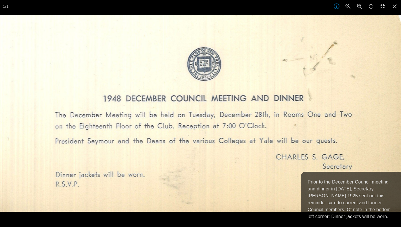
click at [205, 155] on img at bounding box center [200, 113] width 401 height 197
click at [394, 7] on icon at bounding box center [395, 6] width 13 height 13
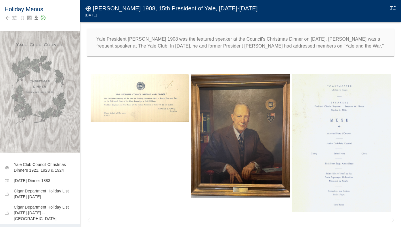
click at [241, 144] on img at bounding box center [240, 135] width 98 height 123
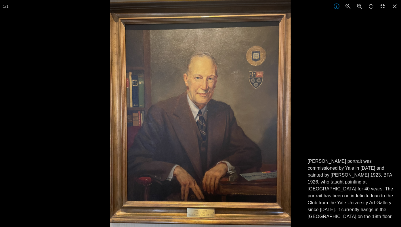
click at [328, 63] on div at bounding box center [310, 113] width 401 height 227
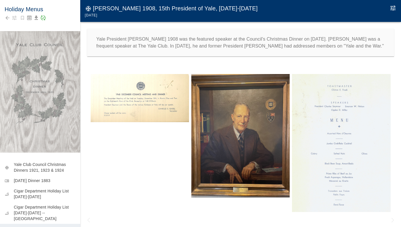
click at [321, 140] on img at bounding box center [341, 143] width 98 height 138
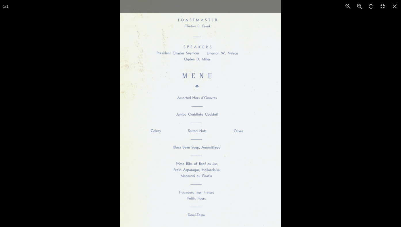
click at [311, 135] on div at bounding box center [320, 113] width 401 height 227
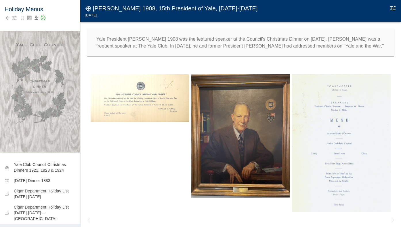
click at [323, 148] on img at bounding box center [341, 143] width 98 height 138
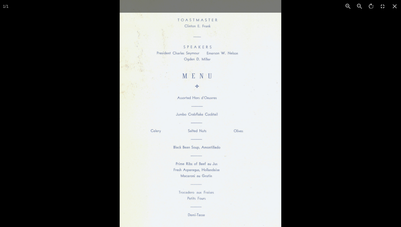
click at [323, 127] on div at bounding box center [320, 113] width 401 height 227
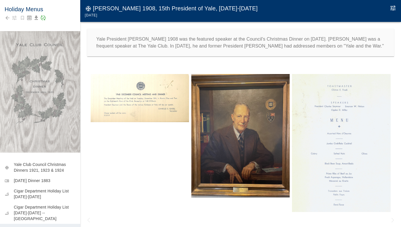
click at [315, 89] on img at bounding box center [341, 143] width 98 height 138
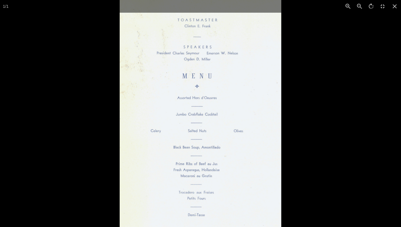
click at [315, 89] on div at bounding box center [320, 113] width 401 height 227
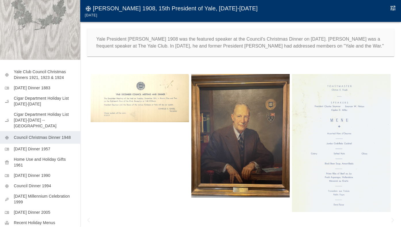
scroll to position [93, 0]
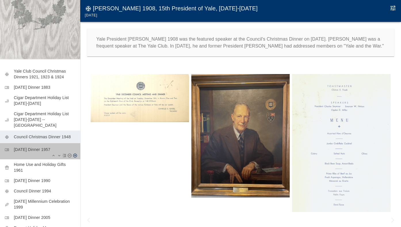
click at [55, 146] on p "[DATE] Dinner 1957" at bounding box center [45, 149] width 62 height 6
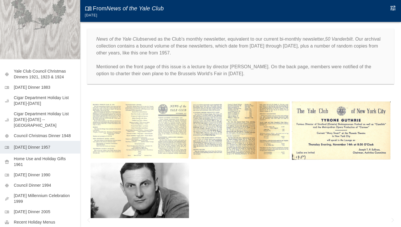
click at [140, 133] on img at bounding box center [140, 129] width 98 height 57
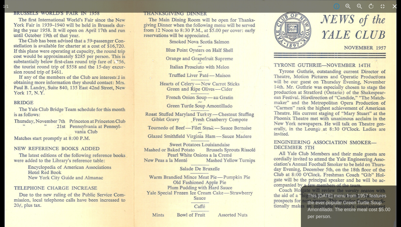
click at [393, 7] on icon at bounding box center [395, 6] width 13 height 13
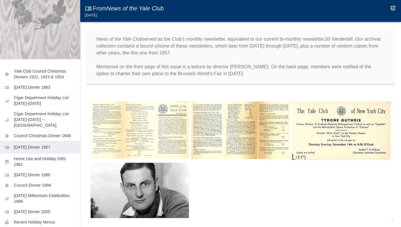
click at [235, 132] on img at bounding box center [240, 130] width 98 height 58
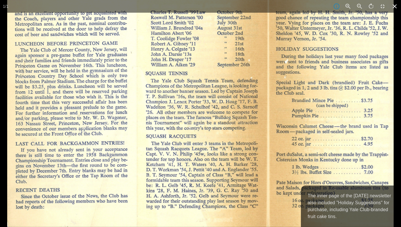
click at [395, 5] on icon at bounding box center [395, 6] width 13 height 13
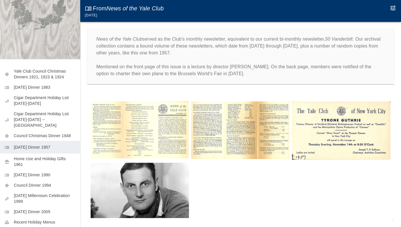
click at [341, 130] on img at bounding box center [341, 130] width 98 height 59
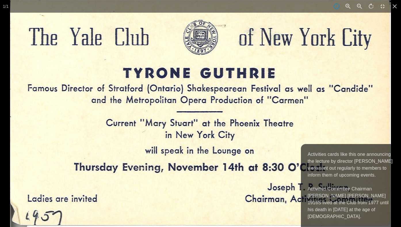
click at [341, 130] on img at bounding box center [200, 113] width 381 height 227
click at [392, 6] on icon at bounding box center [395, 6] width 13 height 13
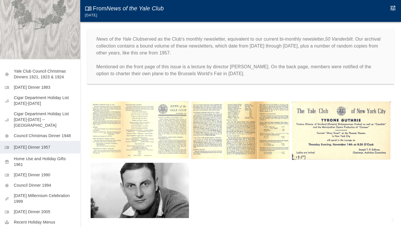
click at [124, 200] on img at bounding box center [140, 191] width 98 height 56
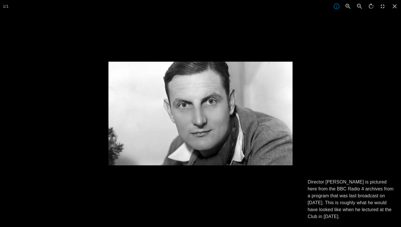
click at [124, 200] on div at bounding box center [309, 175] width 401 height 227
click at [395, 9] on icon at bounding box center [395, 6] width 13 height 13
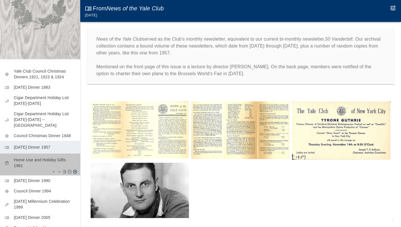
click at [50, 157] on p "Home Use and Holiday Gifts 1961" at bounding box center [45, 163] width 62 height 12
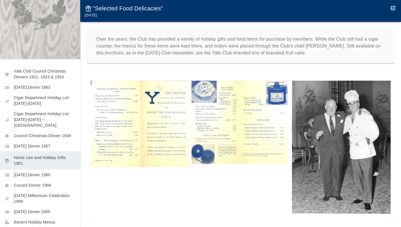
click at [177, 53] on p "Over the years, the Club has provided a variety of holiday gifts and food items…" at bounding box center [240, 46] width 289 height 21
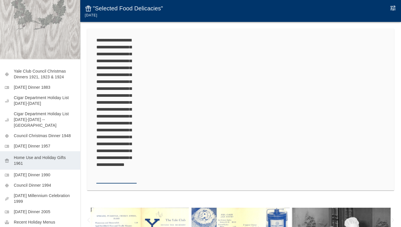
click at [103, 157] on textarea "**********" at bounding box center [116, 109] width 40 height 145
type textarea "**********"
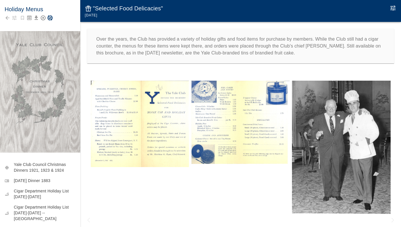
click at [44, 18] on div at bounding box center [40, 18] width 71 height 8
click at [51, 18] on icon "Save Story" at bounding box center [50, 18] width 6 height 6
click at [392, 9] on icon "Edit Moment" at bounding box center [393, 7] width 5 height 5
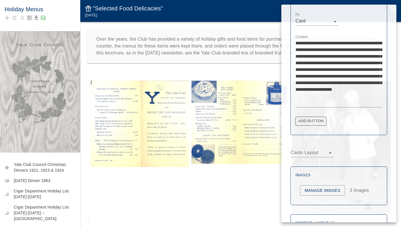
scroll to position [185, 0]
click at [354, 76] on textarea "**********" at bounding box center [339, 73] width 87 height 66
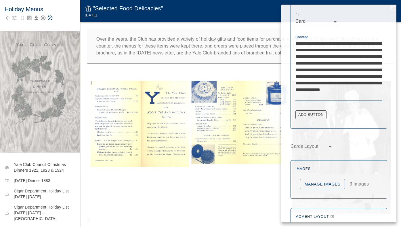
type textarea "**********"
click at [148, 182] on div at bounding box center [200, 113] width 401 height 227
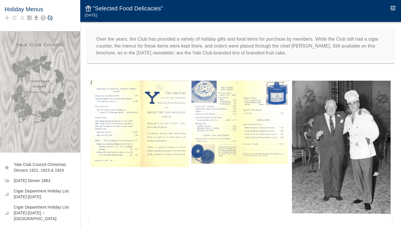
click at [51, 18] on icon "Save Story" at bounding box center [50, 18] width 5 height 5
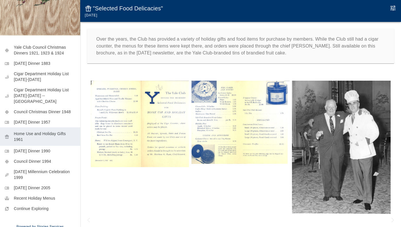
scroll to position [117, 0]
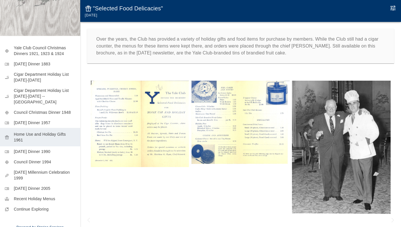
click at [315, 122] on img at bounding box center [341, 147] width 98 height 133
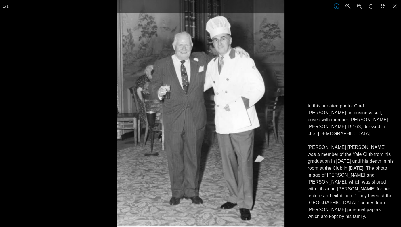
click at [309, 168] on p "In this undated photo, Chef [PERSON_NAME], in business suit, poses with member …" at bounding box center [351, 160] width 87 height 117
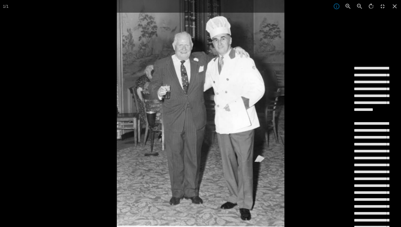
click at [380, 151] on textarea "**********" at bounding box center [374, 172] width 40 height 214
type textarea "**********"
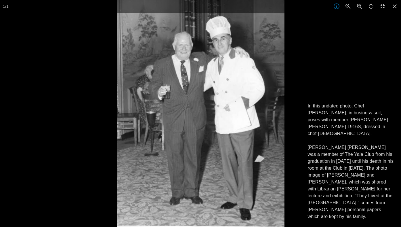
click at [340, 170] on div "1 / 1 In this undated photo, Chef [PERSON_NAME], in business suit, poses with m…" at bounding box center [200, 113] width 401 height 227
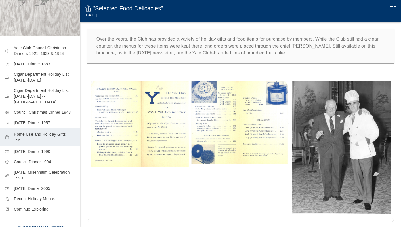
scroll to position [0, 0]
click at [340, 170] on img at bounding box center [341, 147] width 98 height 133
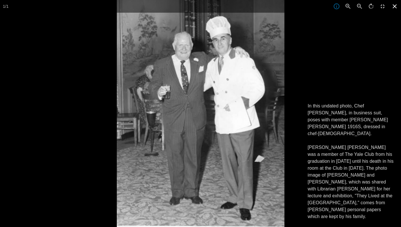
click at [395, 6] on icon at bounding box center [395, 6] width 4 height 4
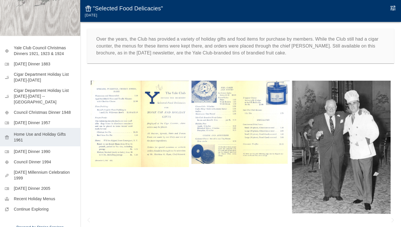
click at [393, 7] on icon "Edit Moment" at bounding box center [393, 8] width 7 height 7
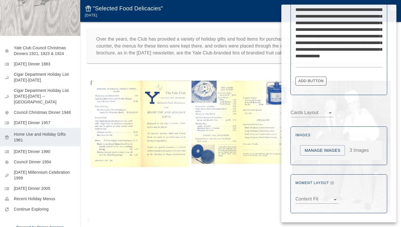
scroll to position [219, 0]
click at [328, 149] on button "Manage Images" at bounding box center [322, 150] width 45 height 11
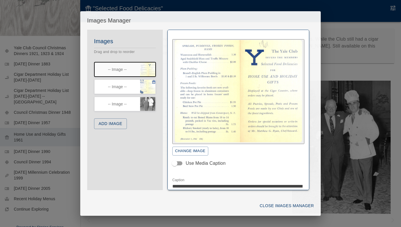
scroll to position [38, 0]
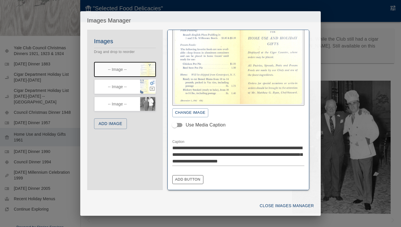
click at [152, 83] on icon "button" at bounding box center [152, 83] width 5 height 4
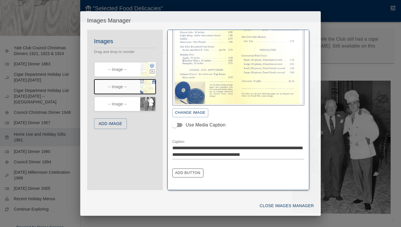
click at [152, 65] on icon "button" at bounding box center [152, 66] width 5 height 4
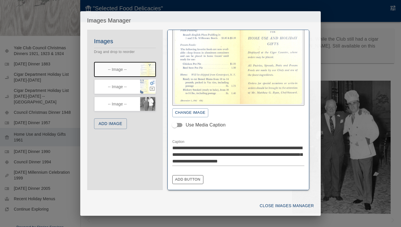
click at [152, 82] on icon "button" at bounding box center [152, 83] width 5 height 4
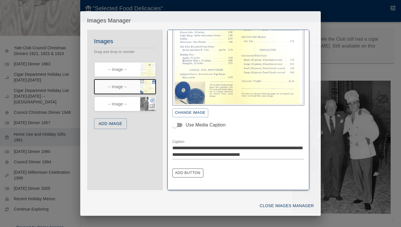
click at [152, 100] on icon "button" at bounding box center [152, 100] width 5 height 4
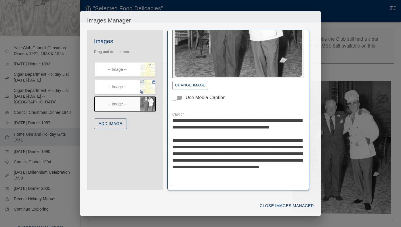
scroll to position [65, 0]
click at [152, 83] on icon "button" at bounding box center [152, 82] width 5 height 5
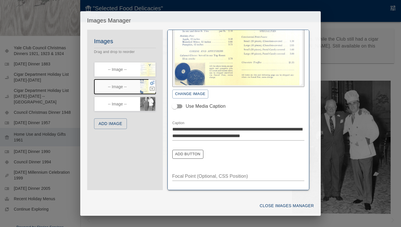
scroll to position [56, 0]
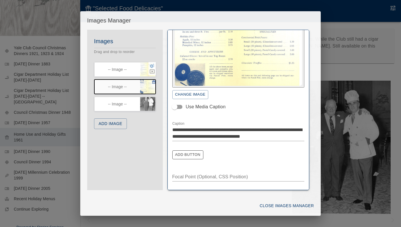
click at [153, 67] on icon "button" at bounding box center [152, 66] width 5 height 4
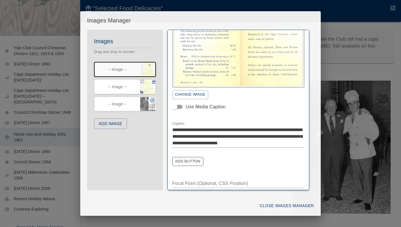
click at [154, 100] on icon "button" at bounding box center [152, 100] width 5 height 4
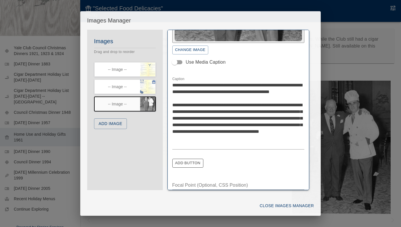
scroll to position [109, 0]
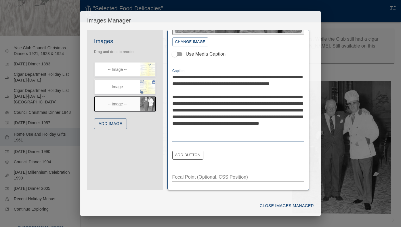
click at [193, 116] on textarea "**********" at bounding box center [238, 107] width 132 height 66
click at [218, 115] on textarea "**********" at bounding box center [238, 107] width 132 height 66
click at [186, 135] on textarea "**********" at bounding box center [238, 107] width 132 height 66
type textarea "**********"
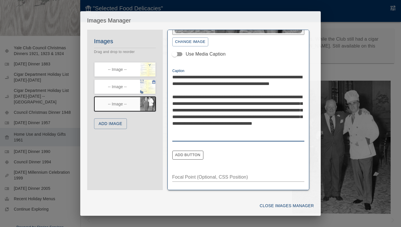
click at [281, 205] on button "Close Images Manager" at bounding box center [287, 205] width 59 height 11
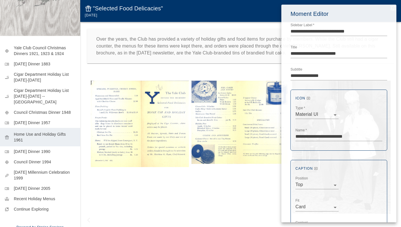
click at [64, 43] on div at bounding box center [200, 113] width 401 height 227
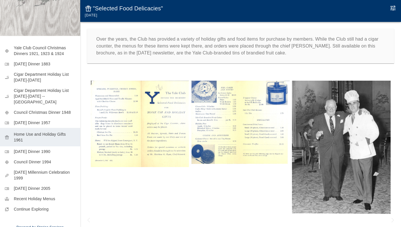
scroll to position [0, 0]
click at [89, 32] on div "Over the years, the Club has provided a variety of holiday gifts and food items…" at bounding box center [240, 46] width 307 height 35
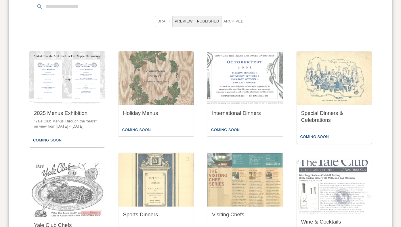
scroll to position [309, 0]
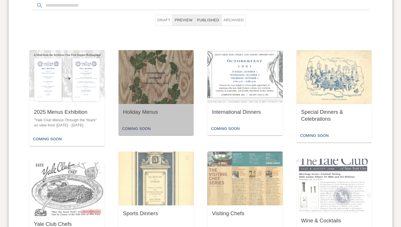
click at [172, 96] on img "button" at bounding box center [156, 77] width 75 height 54
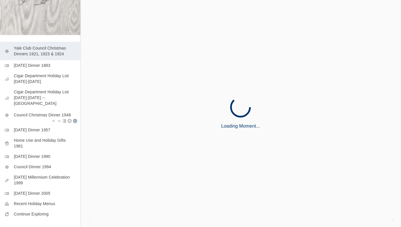
scroll to position [117, 0]
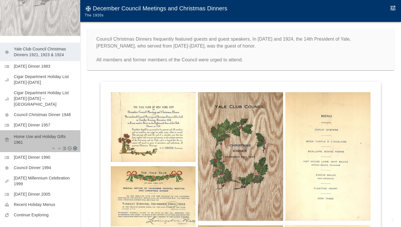
click at [46, 134] on p "Home Use and Holiday Gifts 1961" at bounding box center [45, 140] width 62 height 12
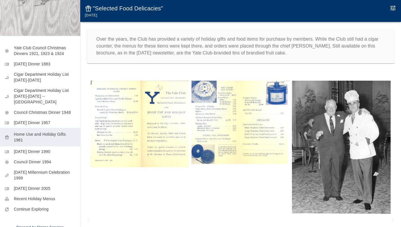
click at [349, 156] on img at bounding box center [341, 147] width 98 height 133
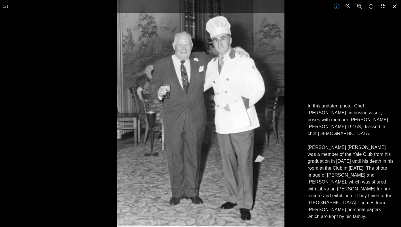
click at [394, 5] on icon at bounding box center [395, 6] width 4 height 4
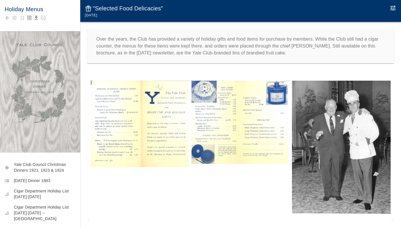
click at [335, 114] on img at bounding box center [341, 147] width 98 height 133
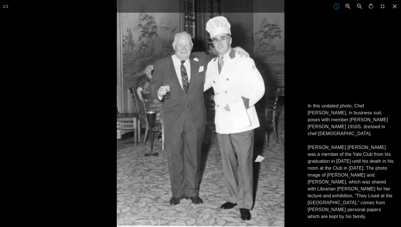
click at [330, 94] on div at bounding box center [317, 113] width 401 height 227
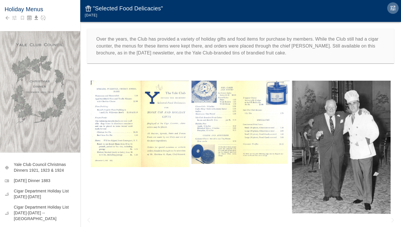
click at [394, 7] on icon "Edit Moment" at bounding box center [393, 8] width 7 height 7
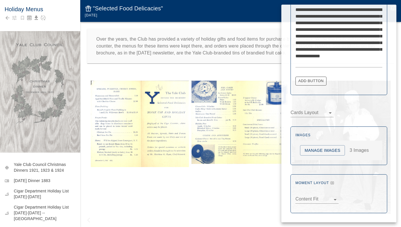
scroll to position [219, 0]
click at [311, 151] on button "Manage Images" at bounding box center [322, 150] width 45 height 11
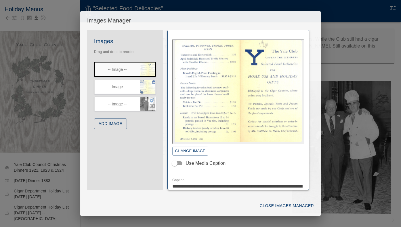
click at [152, 102] on icon "button" at bounding box center [152, 100] width 5 height 5
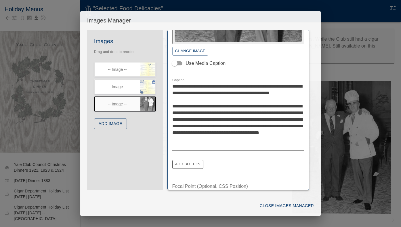
scroll to position [109, 0]
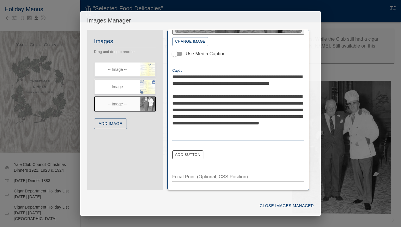
click at [193, 116] on textarea "**********" at bounding box center [238, 106] width 132 height 66
click at [216, 119] on textarea "**********" at bounding box center [238, 106] width 132 height 66
click at [186, 115] on textarea "**********" at bounding box center [238, 106] width 132 height 66
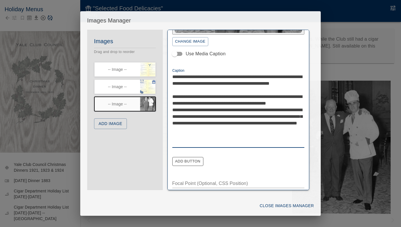
click at [172, 102] on textarea "**********" at bounding box center [238, 109] width 132 height 73
drag, startPoint x: 198, startPoint y: 102, endPoint x: 173, endPoint y: 104, distance: 25.7
click at [173, 104] on textarea "**********" at bounding box center [238, 109] width 132 height 73
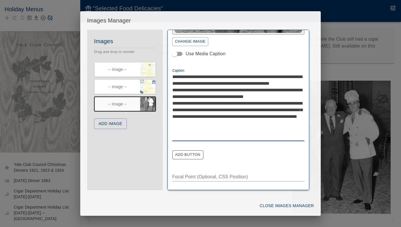
scroll to position [103, 0]
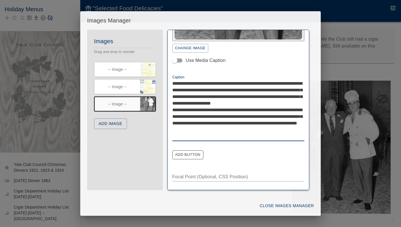
click at [192, 107] on textarea "**********" at bounding box center [238, 110] width 132 height 60
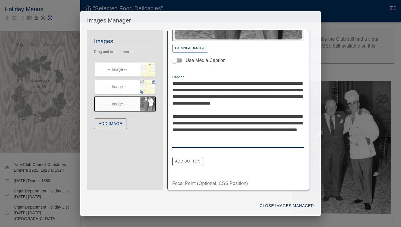
click at [205, 122] on textarea "**********" at bounding box center [238, 113] width 132 height 66
click at [186, 142] on textarea "**********" at bounding box center [238, 113] width 132 height 66
click at [256, 96] on textarea "**********" at bounding box center [238, 113] width 132 height 66
type textarea "**********"
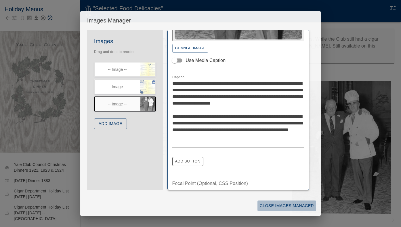
click at [272, 205] on button "Close Images Manager" at bounding box center [287, 205] width 59 height 11
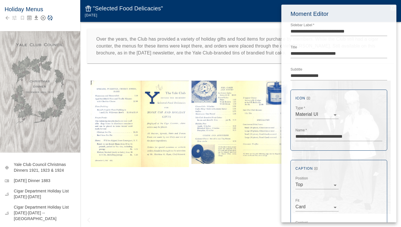
click at [51, 17] on div at bounding box center [200, 113] width 401 height 227
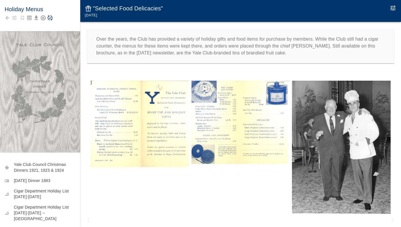
click at [50, 18] on icon "Save Story" at bounding box center [50, 18] width 6 height 6
click at [354, 127] on img at bounding box center [341, 147] width 98 height 133
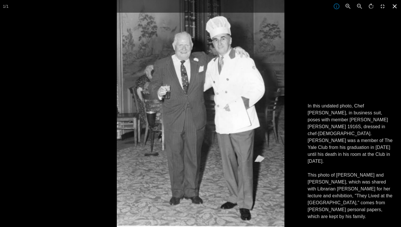
click at [397, 7] on icon at bounding box center [395, 6] width 13 height 13
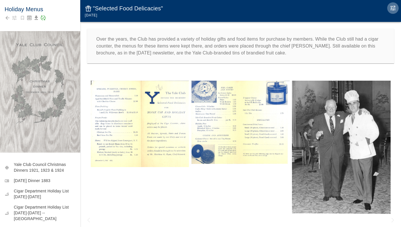
click at [394, 8] on icon "Edit Moment" at bounding box center [393, 7] width 5 height 5
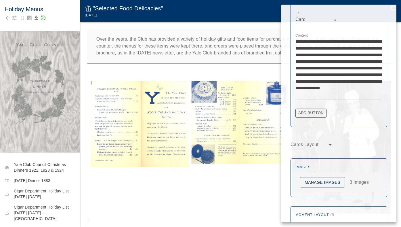
scroll to position [189, 0]
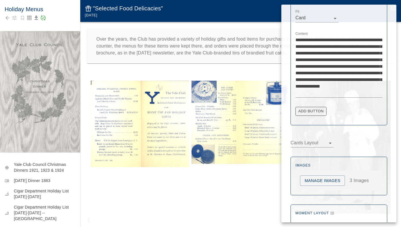
click at [324, 182] on button "Manage Images" at bounding box center [322, 180] width 45 height 11
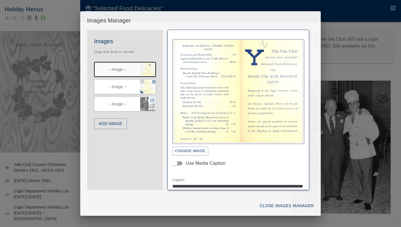
click at [152, 99] on icon "button" at bounding box center [152, 100] width 5 height 5
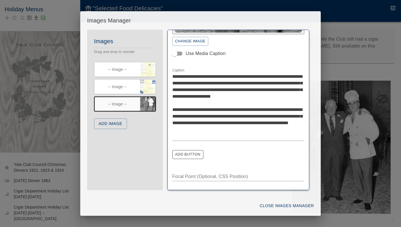
scroll to position [109, 0]
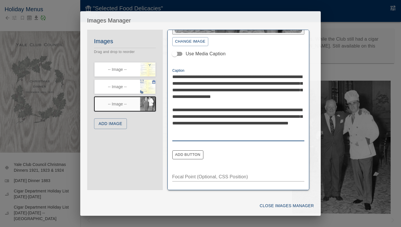
drag, startPoint x: 211, startPoint y: 95, endPoint x: 196, endPoint y: 97, distance: 15.4
click at [195, 97] on textarea "**********" at bounding box center [238, 106] width 132 height 66
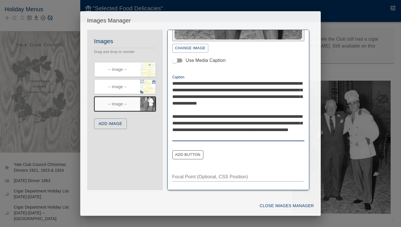
type textarea "**********"
click at [287, 205] on button "Close Images Manager" at bounding box center [287, 205] width 59 height 11
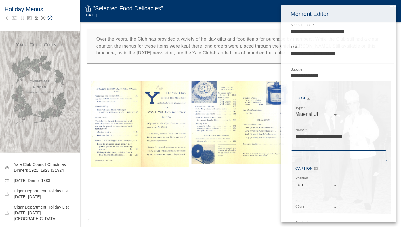
click at [54, 20] on div at bounding box center [200, 113] width 401 height 227
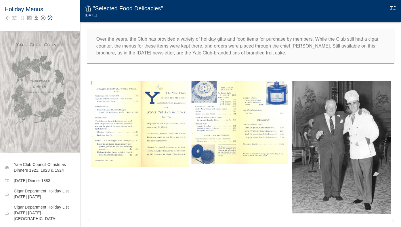
click at [50, 18] on icon "Save Story" at bounding box center [50, 18] width 5 height 5
click at [303, 125] on img at bounding box center [341, 147] width 98 height 133
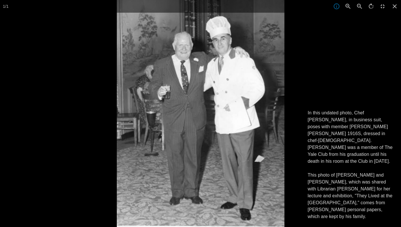
click at [75, 150] on div at bounding box center [200, 113] width 401 height 227
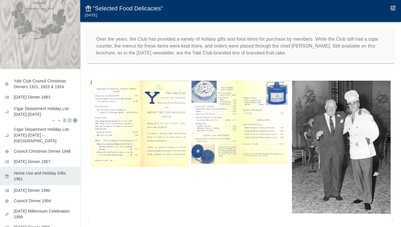
scroll to position [104, 0]
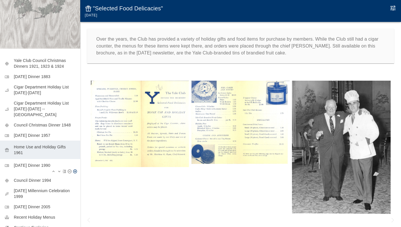
click at [47, 162] on p "[DATE] Dinner 1990" at bounding box center [45, 165] width 62 height 6
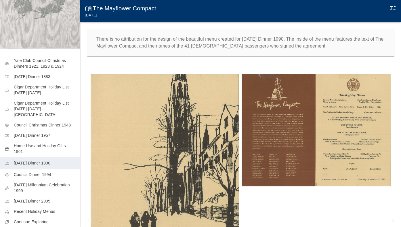
click at [145, 155] on img at bounding box center [165, 186] width 149 height 224
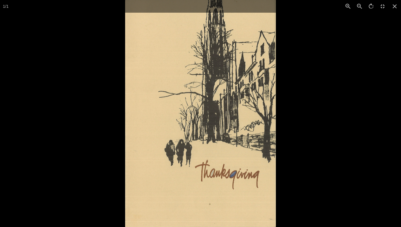
click at [317, 39] on div at bounding box center [325, 113] width 401 height 227
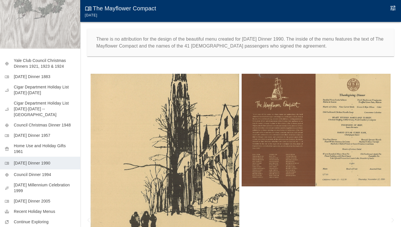
click at [287, 111] on img at bounding box center [316, 130] width 149 height 113
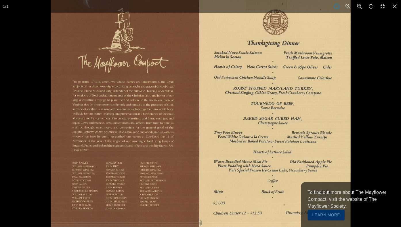
click at [330, 214] on button "Learn More" at bounding box center [326, 215] width 37 height 11
click at [393, 5] on icon at bounding box center [395, 6] width 4 height 4
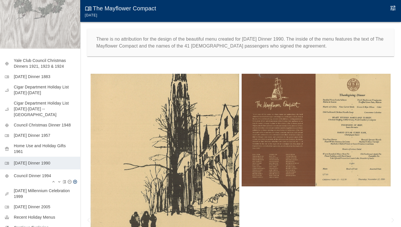
click at [44, 173] on p "Council Dinner 1994" at bounding box center [45, 176] width 62 height 6
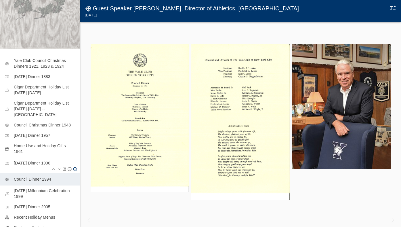
click at [41, 160] on p "[DATE] Dinner 1990" at bounding box center [45, 163] width 62 height 6
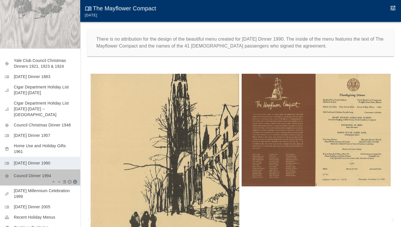
click at [43, 173] on p "Council Dinner 1994" at bounding box center [45, 176] width 62 height 6
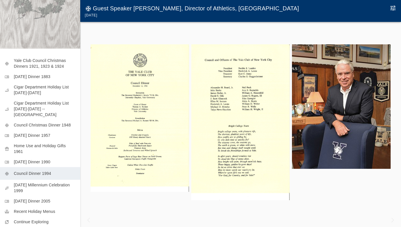
click at [114, 74] on img at bounding box center [140, 117] width 98 height 147
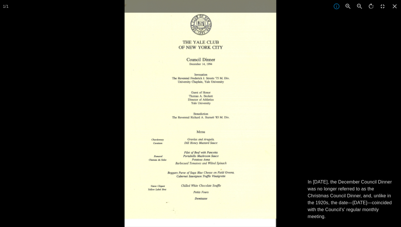
click at [105, 79] on div at bounding box center [200, 113] width 401 height 227
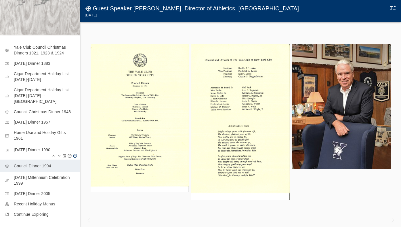
scroll to position [117, 0]
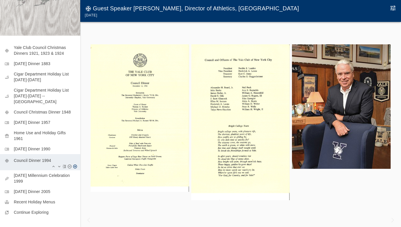
click at [48, 159] on div "mode_cool Council Dinner 1994" at bounding box center [40, 162] width 80 height 16
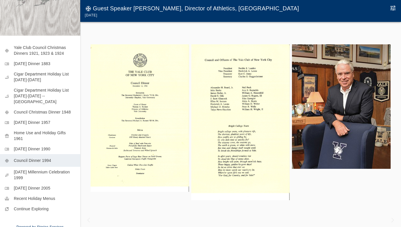
click at [117, 137] on img at bounding box center [140, 117] width 98 height 147
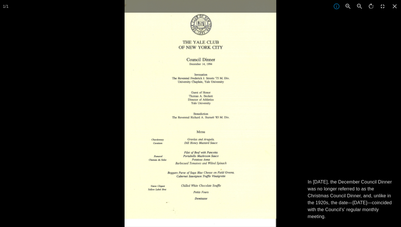
click at [62, 129] on div at bounding box center [200, 113] width 401 height 227
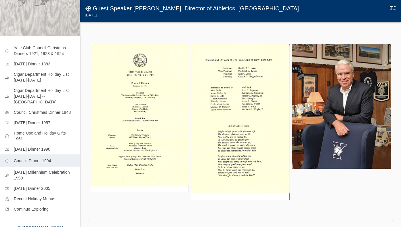
click at [106, 145] on img at bounding box center [140, 117] width 98 height 147
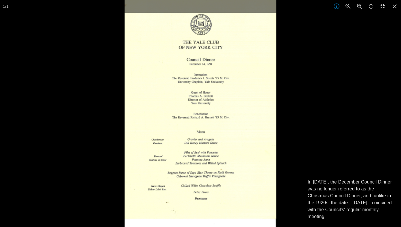
click at [319, 191] on p "In [DATE], the December Council Dinner was no longer referred to as the Christm…" at bounding box center [351, 198] width 87 height 41
click at [397, 6] on icon at bounding box center [395, 6] width 13 height 13
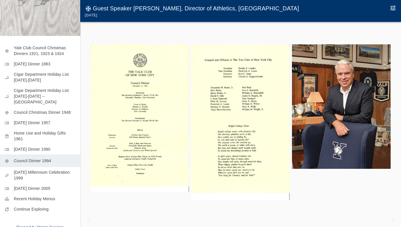
click at [274, 88] on img at bounding box center [240, 121] width 98 height 155
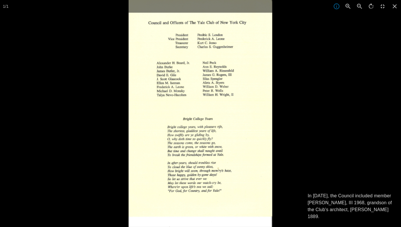
click at [305, 128] on div at bounding box center [329, 113] width 401 height 227
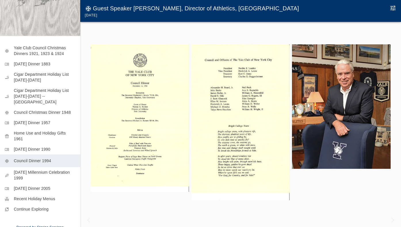
click at [304, 123] on img at bounding box center [341, 106] width 98 height 124
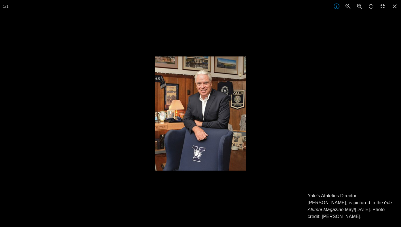
click at [304, 123] on div at bounding box center [355, 169] width 401 height 227
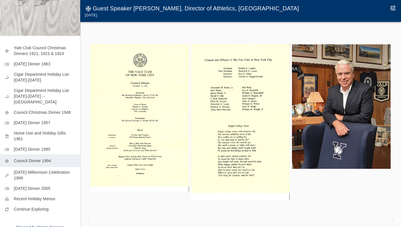
click at [396, 11] on button "Edit Moment" at bounding box center [393, 8] width 12 height 12
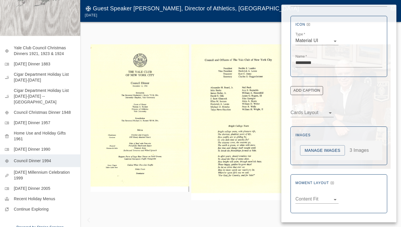
scroll to position [80, 0]
click at [309, 153] on button "Manage Images" at bounding box center [322, 150] width 45 height 11
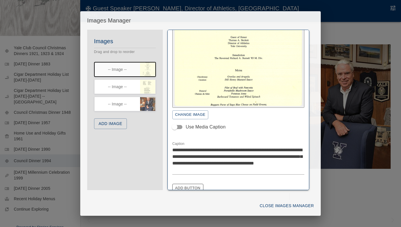
scroll to position [37, 0]
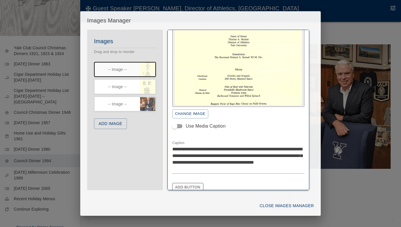
click at [231, 154] on textarea "**********" at bounding box center [238, 159] width 132 height 26
click at [207, 154] on textarea "**********" at bounding box center [238, 159] width 132 height 26
type textarea "**********"
click at [266, 206] on button "Close Images Manager" at bounding box center [287, 205] width 59 height 11
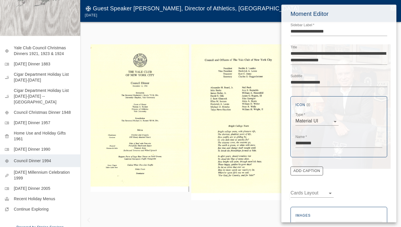
click at [93, 34] on div at bounding box center [200, 113] width 401 height 227
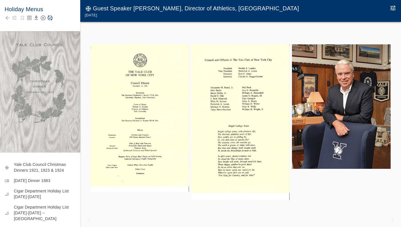
scroll to position [0, 0]
click at [51, 18] on icon "Save Story" at bounding box center [50, 18] width 6 height 6
click at [125, 77] on img at bounding box center [140, 117] width 98 height 147
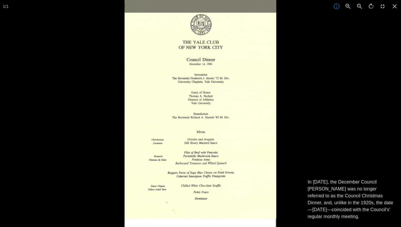
click at [332, 66] on div at bounding box center [325, 113] width 401 height 227
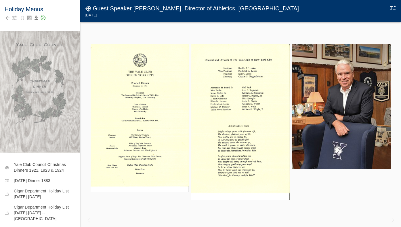
click at [222, 108] on img at bounding box center [240, 121] width 98 height 155
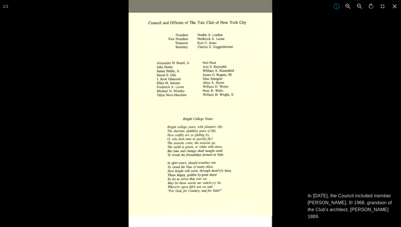
click at [311, 120] on div at bounding box center [329, 113] width 401 height 227
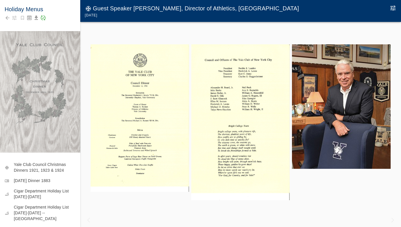
click at [336, 132] on img at bounding box center [341, 106] width 98 height 124
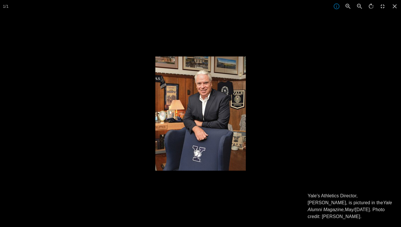
click at [336, 132] on div at bounding box center [355, 169] width 401 height 227
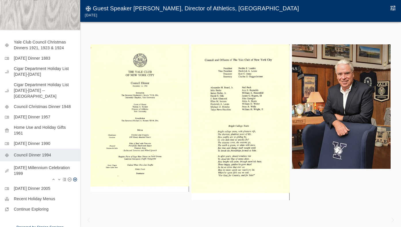
scroll to position [120, 0]
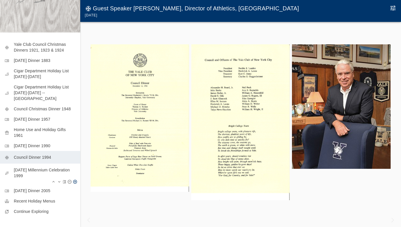
click at [35, 167] on p "[DATE] Millennium Celebration 1999" at bounding box center [45, 173] width 62 height 12
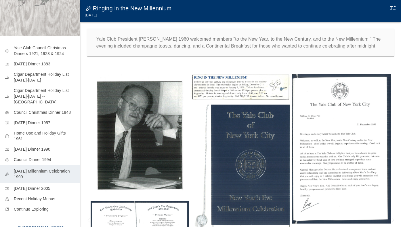
scroll to position [117, 0]
click at [137, 132] on img at bounding box center [140, 135] width 98 height 123
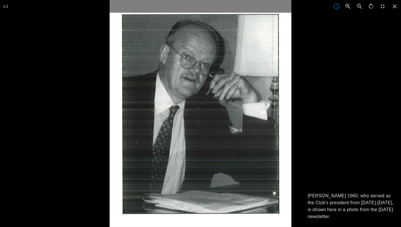
click at [324, 142] on div at bounding box center [310, 113] width 401 height 227
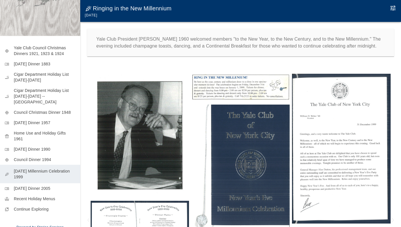
click at [222, 97] on img at bounding box center [240, 87] width 98 height 26
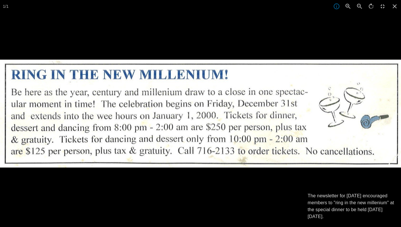
click at [184, 189] on div at bounding box center [200, 173] width 401 height 227
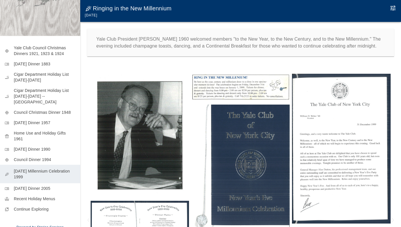
click at [257, 81] on img at bounding box center [240, 87] width 98 height 26
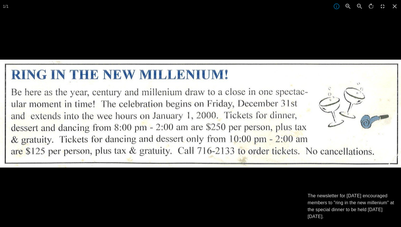
click at [343, 206] on p "The newsletter for [DATE] encouraged members to "ring in the new millenium" at …" at bounding box center [351, 206] width 87 height 28
click at [392, 7] on icon at bounding box center [395, 6] width 13 height 13
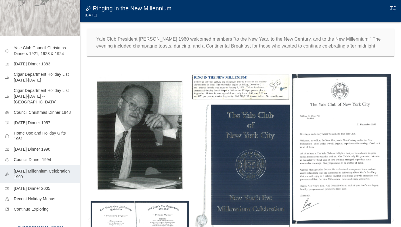
click at [392, 8] on icon "Edit Moment" at bounding box center [393, 7] width 5 height 5
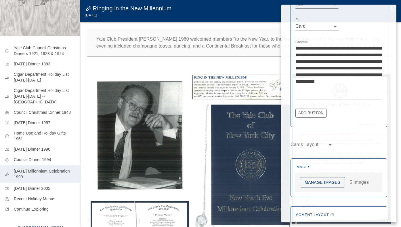
scroll to position [198, 0]
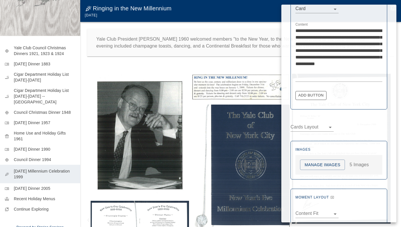
click at [317, 165] on button "Manage Images" at bounding box center [322, 164] width 45 height 11
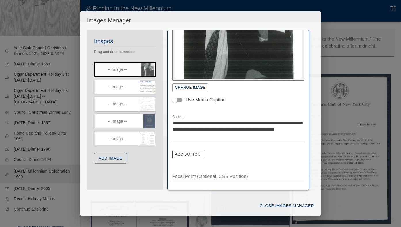
scroll to position [63, 0]
click at [151, 83] on icon "button" at bounding box center [152, 83] width 5 height 4
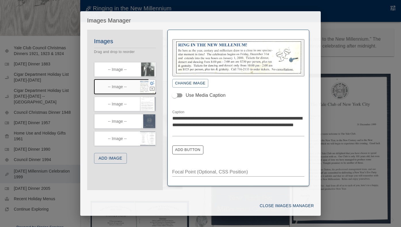
scroll to position [0, 0]
click at [229, 124] on textarea "**********" at bounding box center [238, 125] width 132 height 20
type textarea "**********"
click at [271, 205] on button "Close Images Manager" at bounding box center [287, 205] width 59 height 11
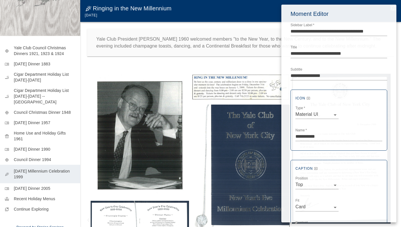
click at [70, 46] on div at bounding box center [200, 113] width 401 height 227
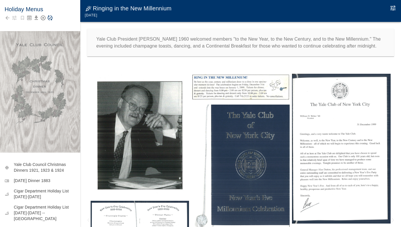
click at [53, 16] on div at bounding box center [40, 18] width 71 height 8
click at [50, 18] on icon "Save Story" at bounding box center [50, 18] width 6 height 6
click at [393, 5] on icon "Edit Moment" at bounding box center [393, 8] width 7 height 7
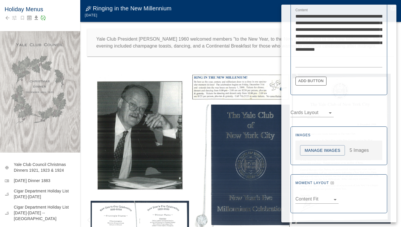
scroll to position [212, 0]
click at [313, 150] on button "Manage Images" at bounding box center [322, 150] width 45 height 11
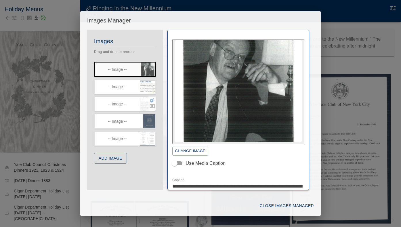
click at [152, 101] on icon "button" at bounding box center [152, 100] width 5 height 5
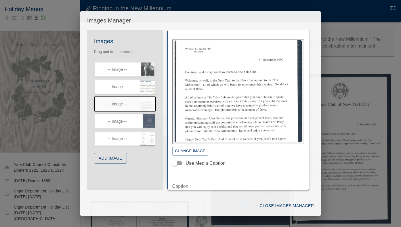
scroll to position [0, 0]
click at [151, 119] on icon "button" at bounding box center [152, 117] width 5 height 5
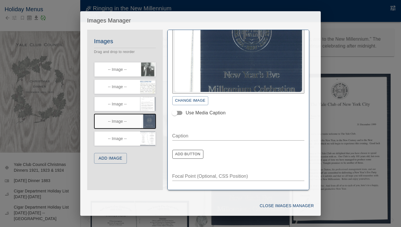
scroll to position [50, 0]
click at [151, 136] on icon "button" at bounding box center [152, 134] width 5 height 5
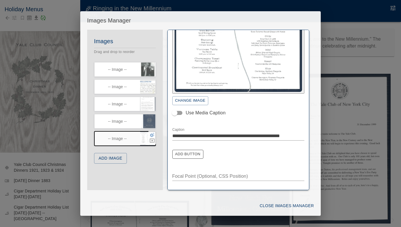
scroll to position [47, 0]
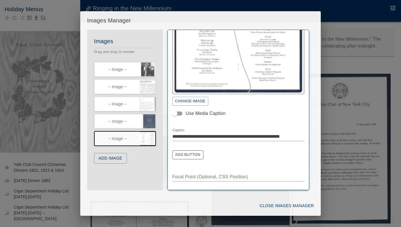
click at [353, 64] on div "**********" at bounding box center [200, 113] width 401 height 227
click at [287, 208] on button "Close Images Manager" at bounding box center [287, 205] width 59 height 11
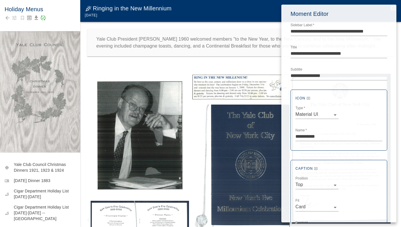
click at [111, 64] on div at bounding box center [200, 113] width 401 height 227
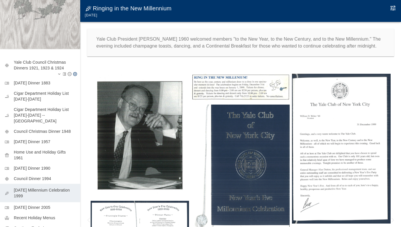
scroll to position [104, 0]
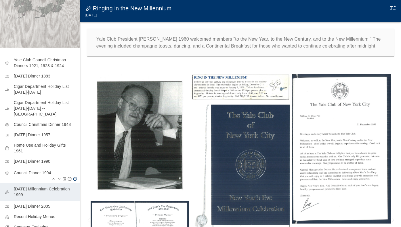
click at [37, 170] on p "Council Dinner 1994" at bounding box center [45, 173] width 62 height 6
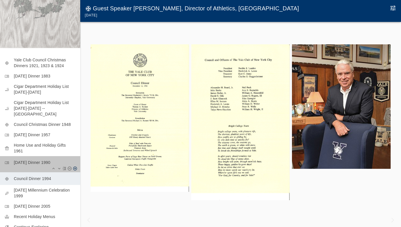
click at [37, 159] on p "[DATE] Dinner 1990" at bounding box center [45, 162] width 62 height 6
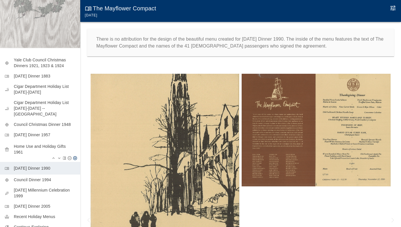
click at [38, 140] on div "featured_seasonal_and_gifts Home Use and Holiday Gifts 1961" at bounding box center [40, 151] width 80 height 22
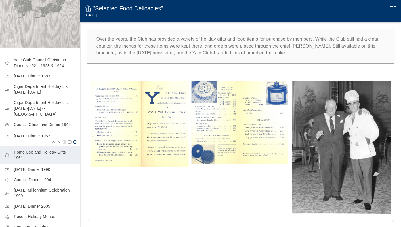
click at [39, 133] on p "[DATE] Dinner 1957" at bounding box center [45, 136] width 62 height 6
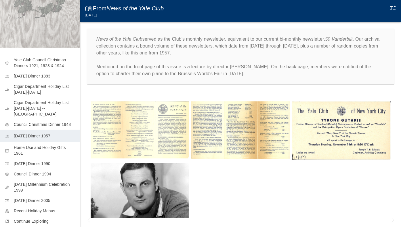
click at [324, 130] on img at bounding box center [341, 130] width 98 height 59
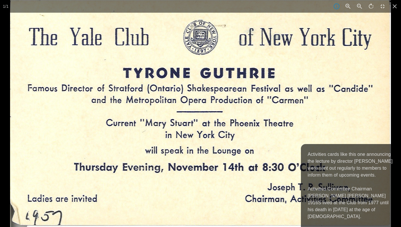
click at [307, 121] on img at bounding box center [200, 113] width 381 height 227
click at [393, 5] on icon at bounding box center [395, 6] width 13 height 13
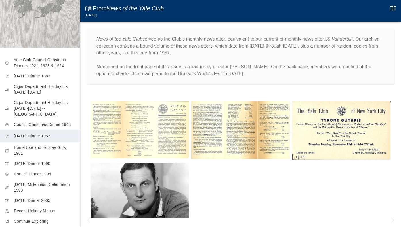
click at [368, 141] on img at bounding box center [341, 130] width 98 height 59
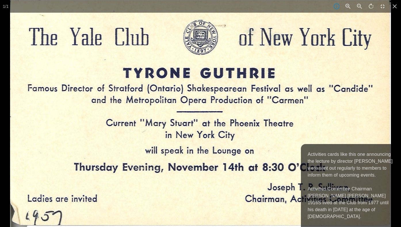
click at [354, 196] on p "Activities cards like this one announcing the lecture by director [PERSON_NAME]…" at bounding box center [351, 185] width 87 height 69
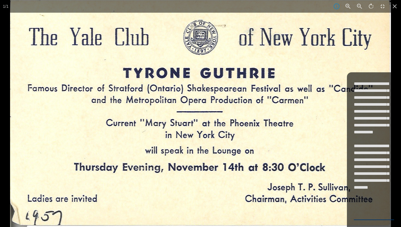
click at [358, 173] on textarea "**********" at bounding box center [374, 149] width 40 height 138
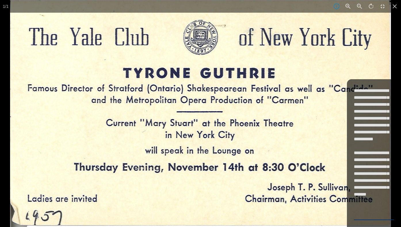
type textarea "**********"
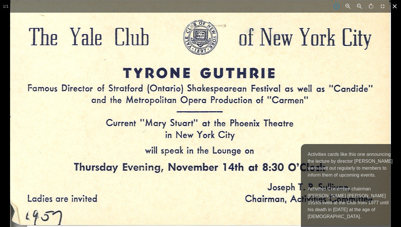
click at [398, 7] on icon at bounding box center [395, 6] width 13 height 13
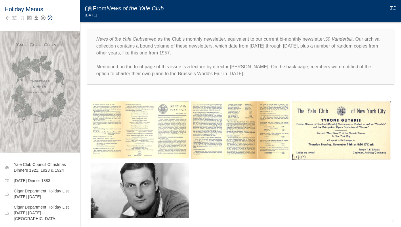
click at [50, 16] on icon "Save Story" at bounding box center [50, 18] width 6 height 6
click at [307, 149] on img at bounding box center [341, 130] width 98 height 59
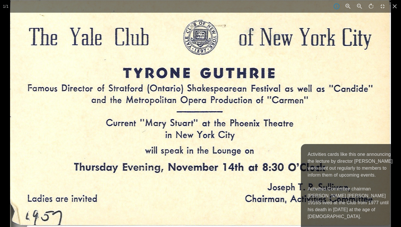
click at [1, 162] on div at bounding box center [200, 113] width 401 height 227
click at [396, 5] on icon at bounding box center [395, 6] width 4 height 4
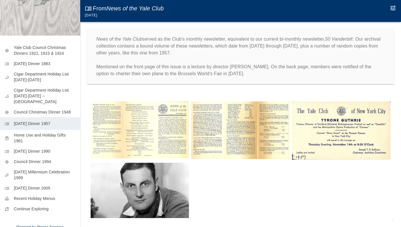
scroll to position [117, 0]
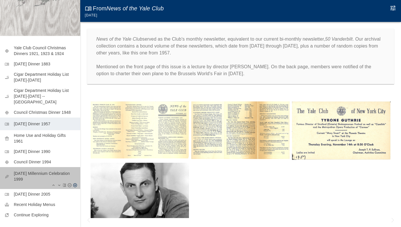
click at [28, 172] on p "[DATE] Millennium Celebration 1999" at bounding box center [45, 176] width 62 height 12
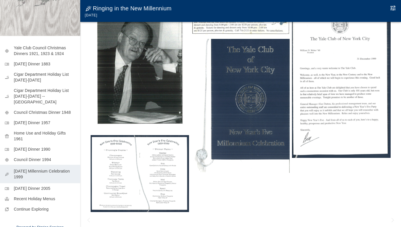
scroll to position [1, 0]
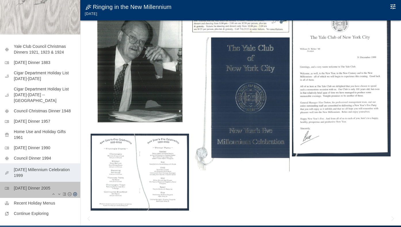
click at [38, 185] on p "[DATE] Dinner 2005" at bounding box center [45, 188] width 62 height 6
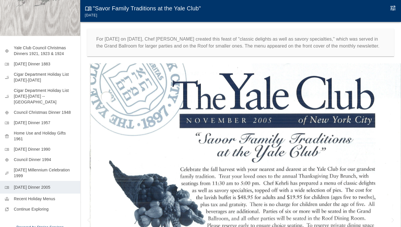
click at [395, 7] on icon "Edit Moment" at bounding box center [393, 8] width 7 height 7
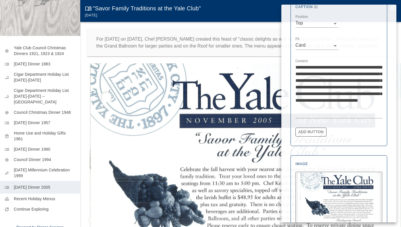
scroll to position [170, 0]
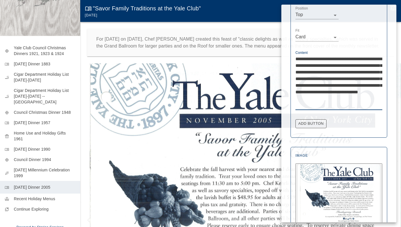
click at [332, 58] on textarea "**********" at bounding box center [339, 82] width 87 height 53
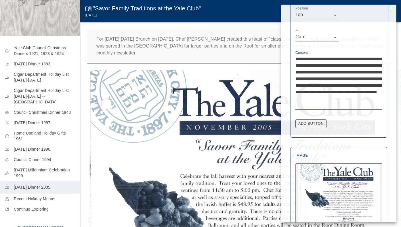
type textarea "**********"
click at [201, 70] on div at bounding box center [200, 113] width 401 height 227
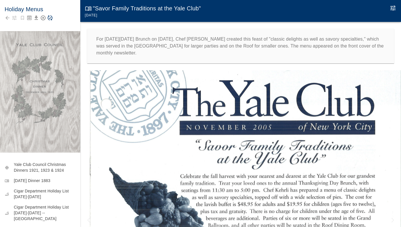
scroll to position [0, 0]
click at [51, 18] on icon "Save Story" at bounding box center [50, 18] width 5 height 5
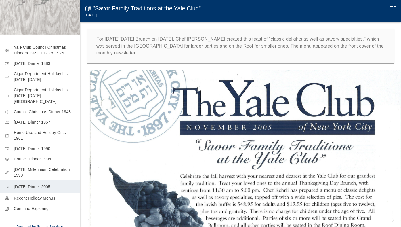
scroll to position [117, 0]
click at [47, 197] on p "Recent Holiday Menus" at bounding box center [45, 200] width 62 height 6
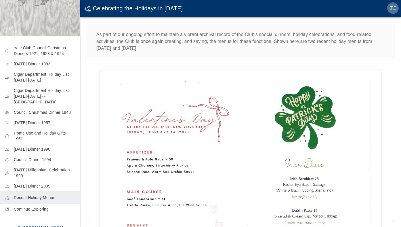
click at [395, 7] on icon "Edit Moment" at bounding box center [393, 8] width 7 height 7
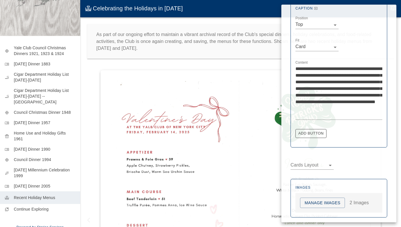
scroll to position [193, 0]
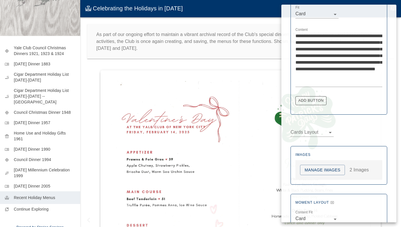
click at [326, 171] on button "Manage Images" at bounding box center [322, 170] width 45 height 11
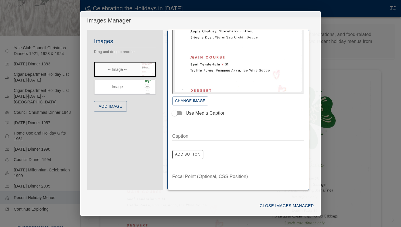
scroll to position [50, 0]
click at [267, 207] on button "Close Images Manager" at bounding box center [287, 205] width 59 height 11
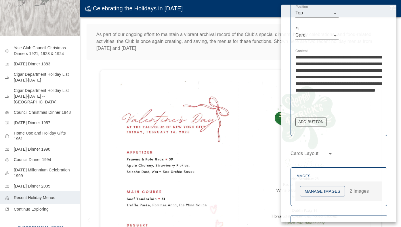
scroll to position [175, 0]
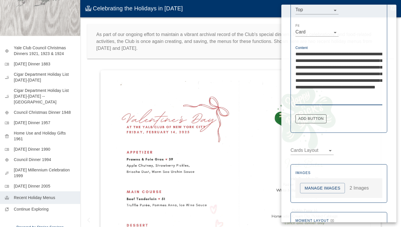
click at [300, 93] on textarea "**********" at bounding box center [339, 77] width 87 height 53
type textarea "**********"
click at [255, 145] on div at bounding box center [200, 113] width 401 height 227
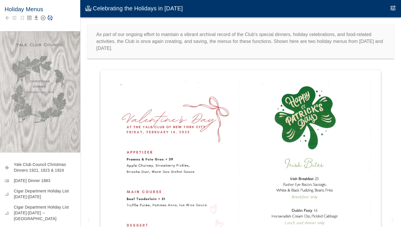
scroll to position [0, 0]
click at [50, 19] on icon "Save Story" at bounding box center [50, 18] width 6 height 6
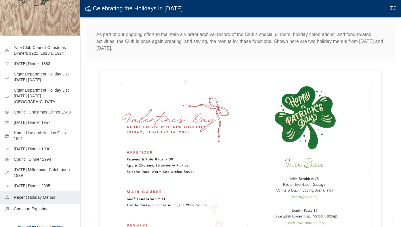
scroll to position [117, 0]
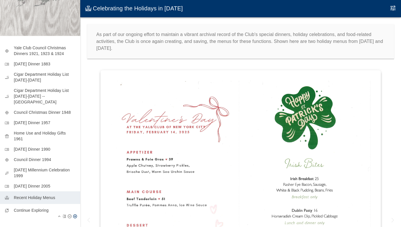
click at [34, 207] on p "Continue Exploring" at bounding box center [45, 210] width 62 height 6
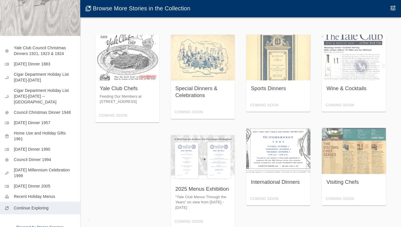
click at [94, 115] on div "Yale Club Chefs Feeding Our Members at [STREET_ADDRESS] Coming Soon" at bounding box center [127, 79] width 73 height 102
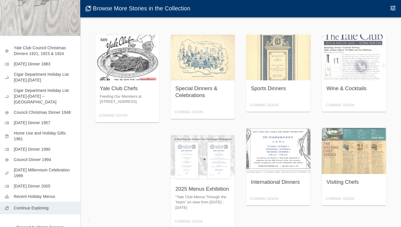
click at [113, 111] on div "Yale Club Chefs Feeding Our Members at [STREET_ADDRESS] Coming Soon" at bounding box center [127, 79] width 64 height 88
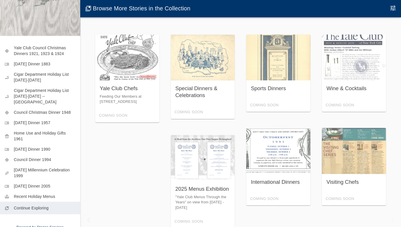
click at [123, 146] on div "Yale Club Chefs Feeding Our Members at [STREET_ADDRESS] Coming Soon Special Din…" at bounding box center [241, 131] width 302 height 211
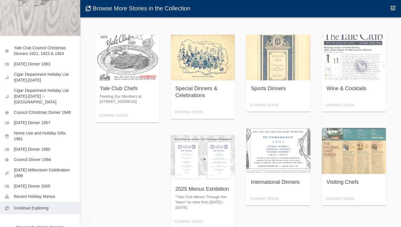
click at [182, 79] on div "Special Dinners & Celebrations Coming Soon" at bounding box center [203, 77] width 64 height 84
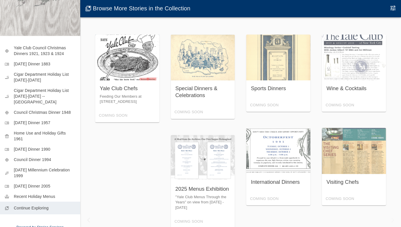
click at [121, 80] on div "Yale Club Chefs Feeding Our Members at [STREET_ADDRESS] Coming Soon" at bounding box center [127, 79] width 64 height 88
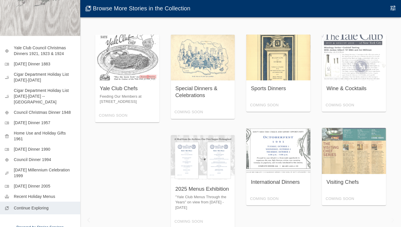
click at [298, 84] on div "Sports Dinners Coming Soon" at bounding box center [278, 73] width 64 height 77
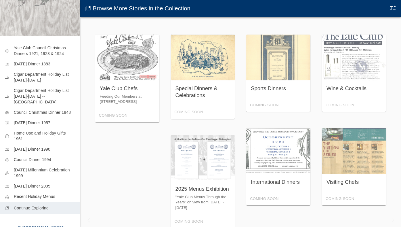
click at [216, 87] on div "Special Dinners & Celebrations Coming Soon" at bounding box center [203, 77] width 64 height 84
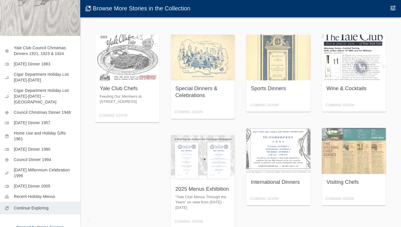
click at [345, 85] on div "Wine & Cocktails Coming Soon" at bounding box center [354, 73] width 64 height 77
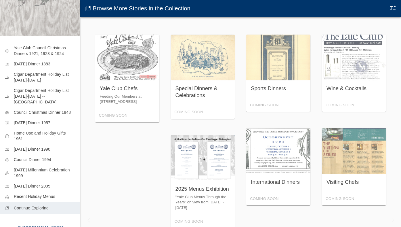
click at [203, 179] on div "2025 Menus Exhibition "Yale Club Menus Through the Years" on view from [DATE] -…" at bounding box center [203, 181] width 64 height 93
click at [283, 170] on div "International Dinners Coming Soon" at bounding box center [278, 166] width 64 height 77
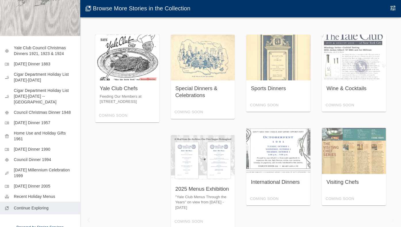
click at [134, 87] on div "Yale Club Chefs Feeding Our Members at [STREET_ADDRESS] Coming Soon" at bounding box center [127, 79] width 64 height 88
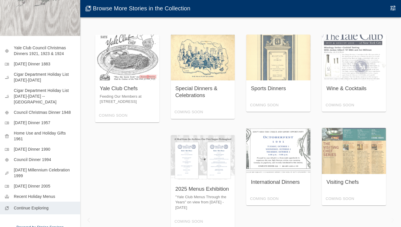
click at [207, 82] on div "Special Dinners & Celebrations Coming Soon" at bounding box center [203, 77] width 64 height 84
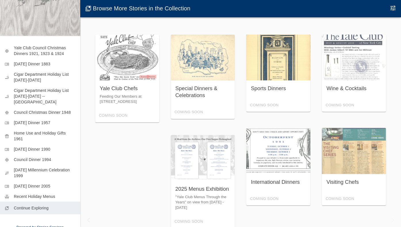
click at [266, 85] on div "Sports Dinners Coming Soon" at bounding box center [278, 73] width 64 height 77
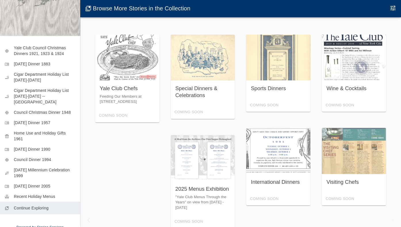
click at [331, 84] on div "Wine & Cocktails Coming Soon" at bounding box center [354, 73] width 64 height 77
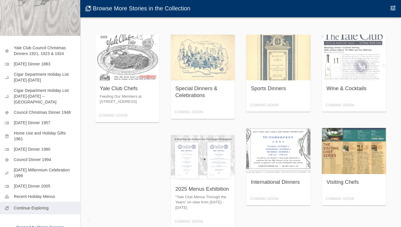
click at [329, 155] on div "Visiting Chefs Coming Soon" at bounding box center [354, 166] width 64 height 77
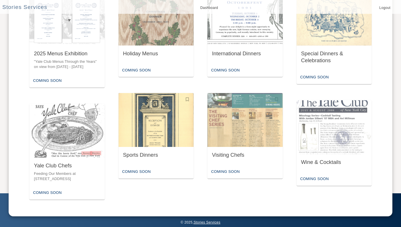
scroll to position [367, 0]
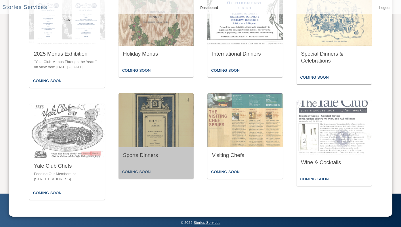
click at [159, 167] on div "Coming Soon" at bounding box center [156, 172] width 75 height 14
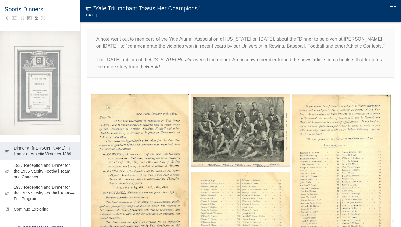
click at [136, 130] on img at bounding box center [140, 168] width 98 height 149
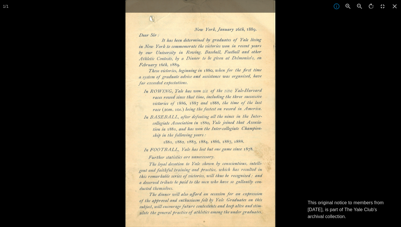
click at [352, 152] on div at bounding box center [325, 113] width 401 height 227
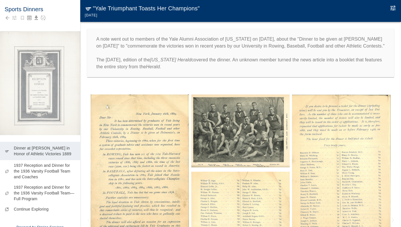
click at [237, 140] on img at bounding box center [240, 130] width 98 height 73
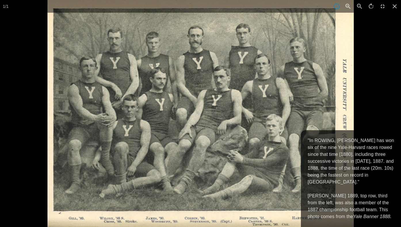
click at [382, 41] on div at bounding box center [247, 113] width 401 height 227
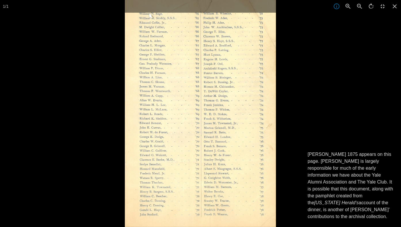
click at [342, 131] on div at bounding box center [325, 113] width 401 height 227
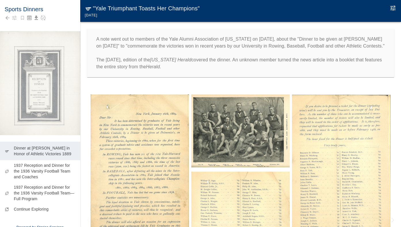
click at [335, 151] on img at bounding box center [341, 169] width 98 height 151
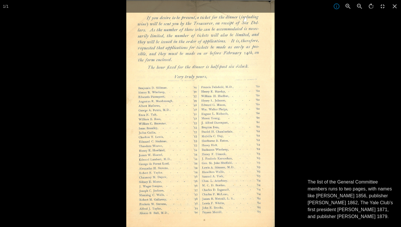
click at [336, 151] on div at bounding box center [326, 113] width 401 height 227
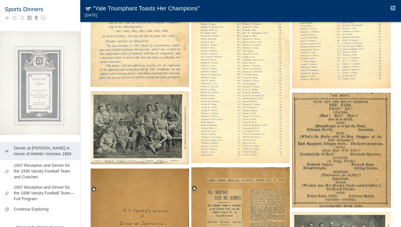
scroll to position [161, 0]
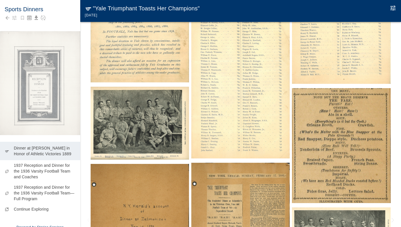
click at [138, 130] on img at bounding box center [140, 123] width 98 height 73
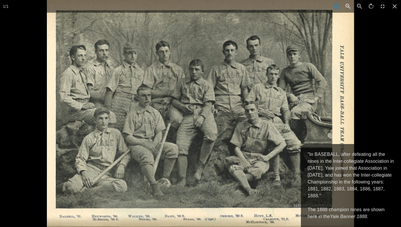
click at [139, 96] on img at bounding box center [200, 113] width 307 height 227
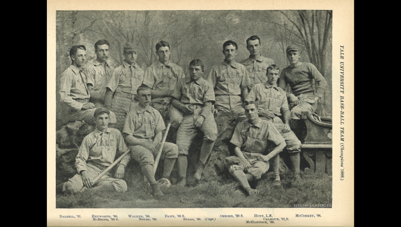
click at [376, 63] on div at bounding box center [247, 113] width 401 height 227
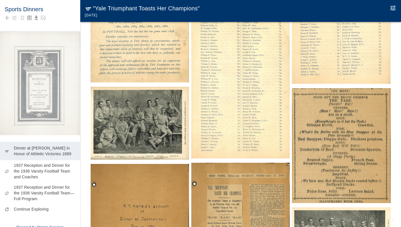
click at [308, 144] on img at bounding box center [341, 145] width 98 height 115
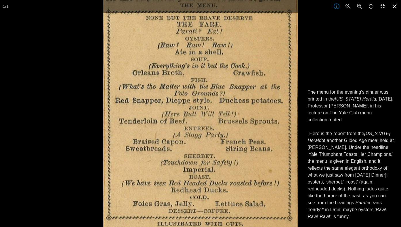
click at [393, 7] on icon at bounding box center [395, 6] width 13 height 13
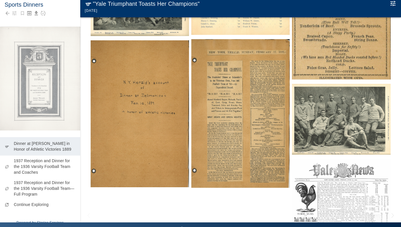
scroll to position [12, 0]
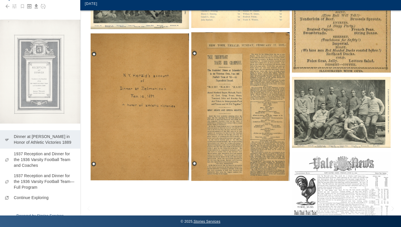
click at [144, 97] on img at bounding box center [140, 106] width 98 height 147
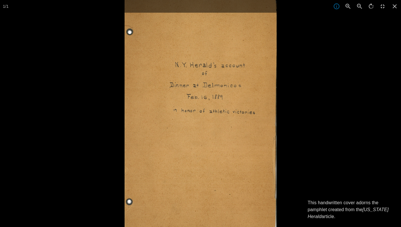
click at [93, 104] on div at bounding box center [200, 113] width 401 height 227
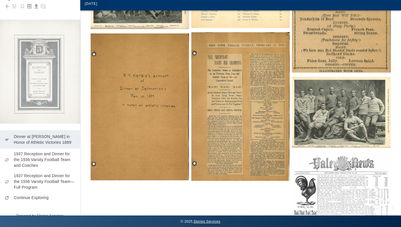
click at [206, 114] on img at bounding box center [240, 106] width 98 height 149
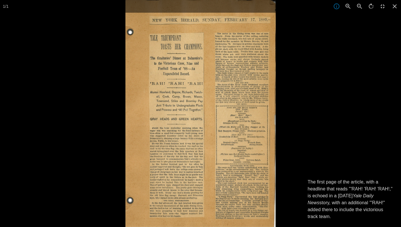
click at [345, 134] on div at bounding box center [325, 113] width 401 height 227
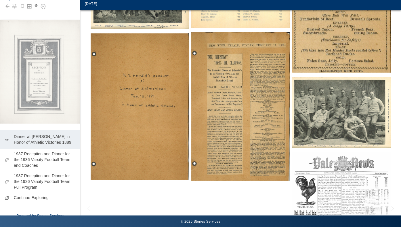
click at [342, 133] on img at bounding box center [341, 112] width 98 height 71
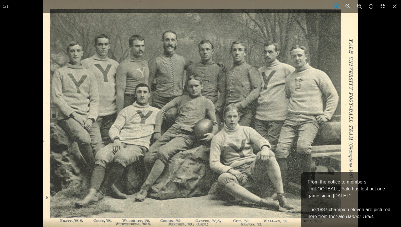
click at [322, 135] on img at bounding box center [200, 113] width 315 height 227
click at [393, 7] on icon at bounding box center [395, 6] width 13 height 13
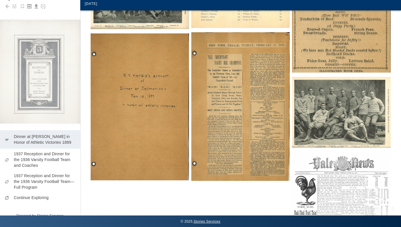
click at [326, 177] on img at bounding box center [341, 221] width 98 height 139
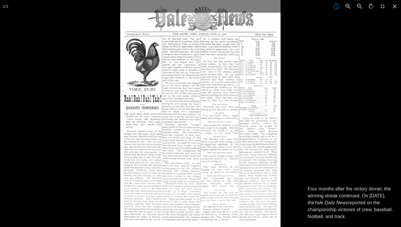
click at [326, 176] on div at bounding box center [320, 113] width 401 height 227
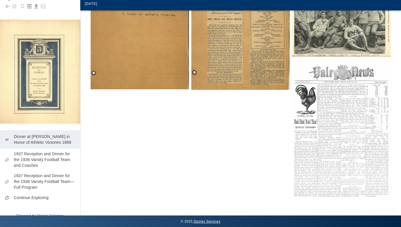
click at [32, 88] on img at bounding box center [40, 72] width 80 height 104
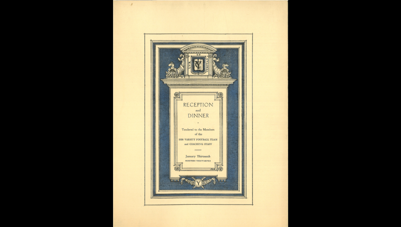
scroll to position [0, 0]
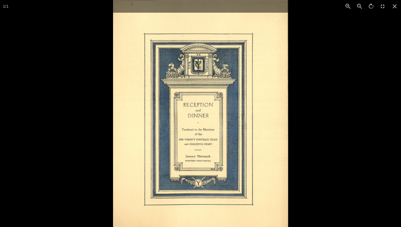
click at [32, 88] on div at bounding box center [200, 113] width 401 height 227
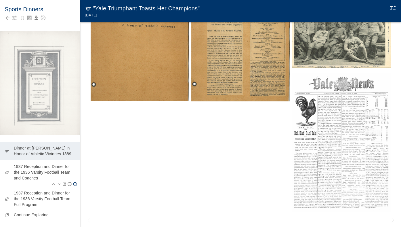
click at [43, 172] on p "1937 Reception and Dinner for the 1936 Varsity Football Team and Coaches" at bounding box center [45, 171] width 62 height 17
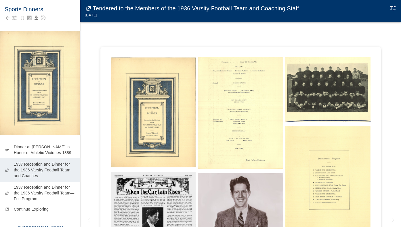
click at [35, 91] on img at bounding box center [40, 83] width 80 height 104
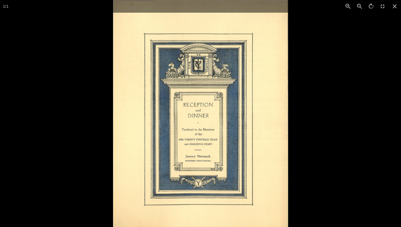
click at [322, 66] on div at bounding box center [313, 113] width 401 height 227
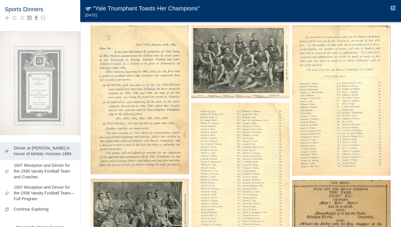
scroll to position [10, 0]
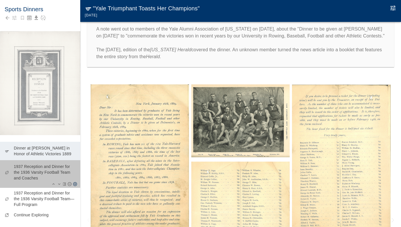
click at [33, 173] on p "1937 Reception and Dinner for the 1936 Varsity Football Team and Coaches" at bounding box center [45, 171] width 62 height 17
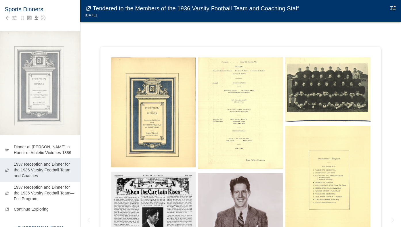
click at [151, 90] on img at bounding box center [153, 112] width 85 height 110
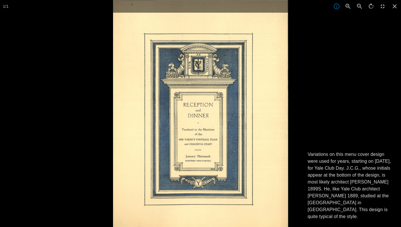
click at [80, 96] on div at bounding box center [200, 113] width 401 height 227
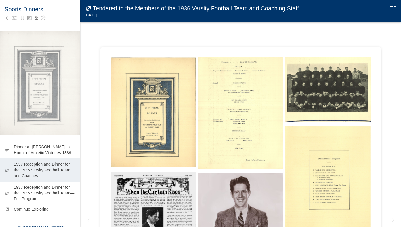
click at [174, 96] on img at bounding box center [153, 112] width 85 height 110
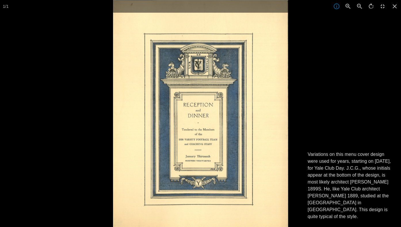
click at [315, 122] on div at bounding box center [313, 113] width 401 height 227
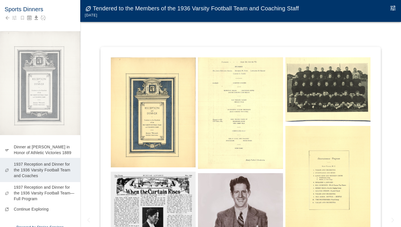
click at [393, 8] on icon "Edit Moment" at bounding box center [393, 7] width 5 height 5
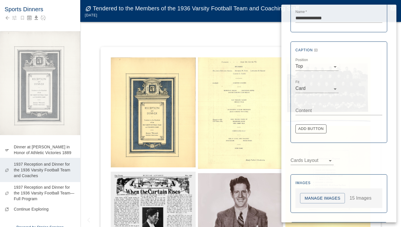
scroll to position [179, 0]
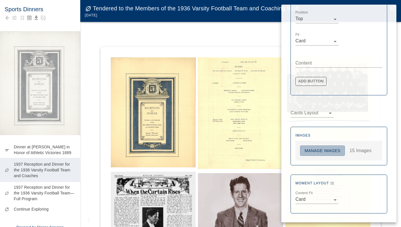
click at [312, 150] on button "Manage Images" at bounding box center [322, 150] width 45 height 11
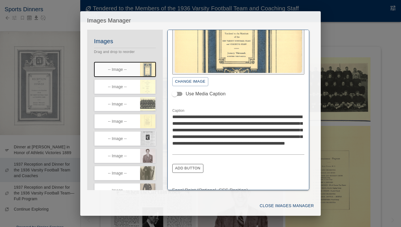
scroll to position [79, 0]
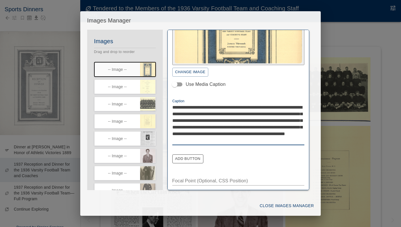
drag, startPoint x: 249, startPoint y: 107, endPoint x: 173, endPoint y: 107, distance: 75.7
click at [173, 107] on textarea "**********" at bounding box center [238, 124] width 132 height 40
click at [388, 32] on div "**********" at bounding box center [200, 113] width 401 height 227
click at [151, 83] on icon "button" at bounding box center [152, 83] width 5 height 4
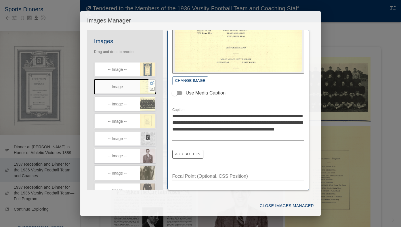
scroll to position [63, 0]
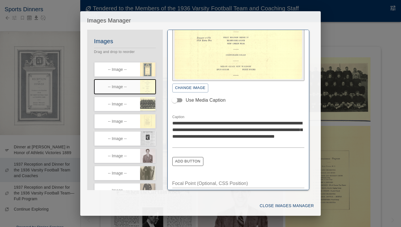
click at [223, 121] on textarea "**********" at bounding box center [238, 133] width 132 height 26
click at [210, 136] on textarea "**********" at bounding box center [238, 133] width 132 height 26
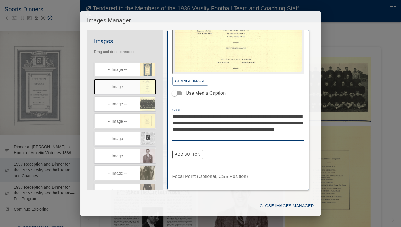
scroll to position [70, 0]
type textarea "**********"
click at [295, 204] on button "Close Images Manager" at bounding box center [287, 205] width 59 height 11
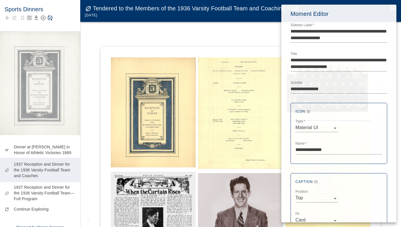
click at [76, 48] on div at bounding box center [200, 113] width 401 height 227
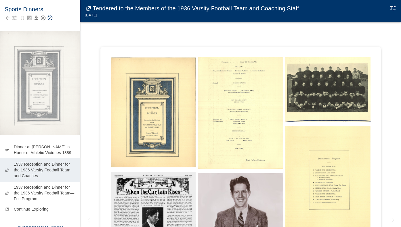
click at [51, 16] on icon "Save Story" at bounding box center [50, 18] width 5 height 5
click at [391, 7] on icon "Edit Moment" at bounding box center [393, 8] width 7 height 7
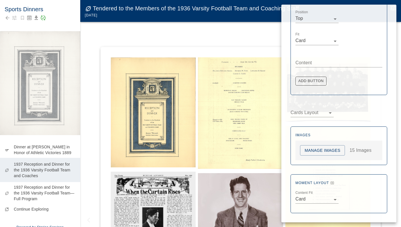
scroll to position [179, 0]
click at [337, 146] on button "Manage Images" at bounding box center [322, 150] width 45 height 11
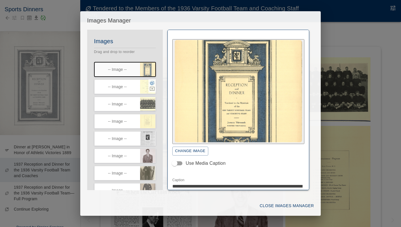
click at [151, 84] on icon "button" at bounding box center [152, 83] width 5 height 4
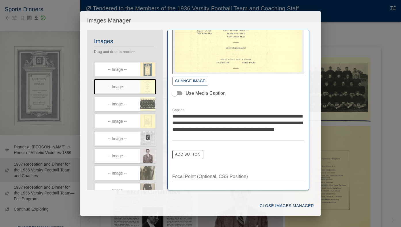
scroll to position [70, 0]
click at [151, 101] on icon "button" at bounding box center [152, 100] width 5 height 4
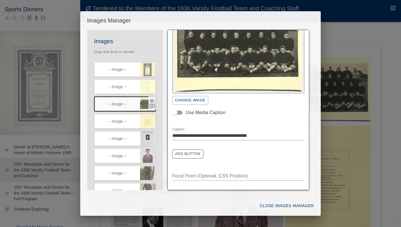
scroll to position [44, 0]
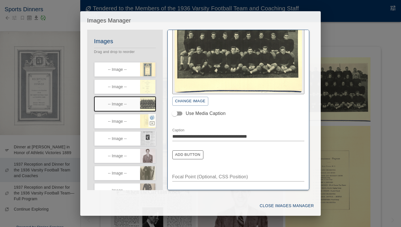
click at [151, 117] on icon "button" at bounding box center [152, 117] width 5 height 5
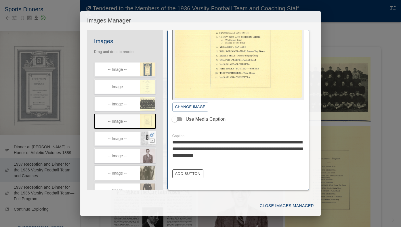
click at [152, 135] on icon "button" at bounding box center [152, 135] width 5 height 4
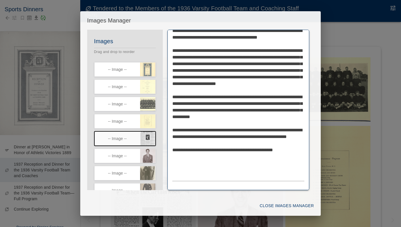
scroll to position [164, 0]
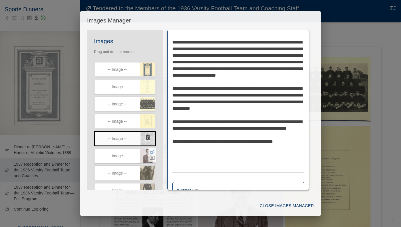
click at [151, 153] on icon "button" at bounding box center [152, 152] width 5 height 4
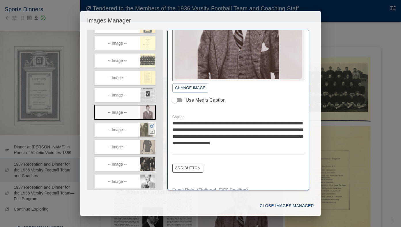
scroll to position [75, 0]
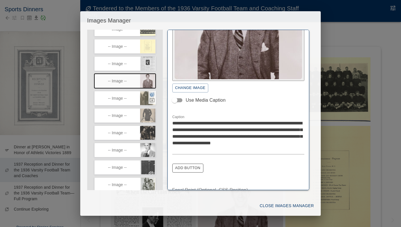
click at [151, 96] on icon "button" at bounding box center [152, 94] width 5 height 4
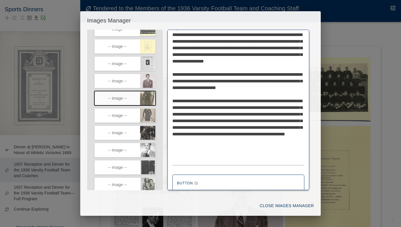
scroll to position [125, 0]
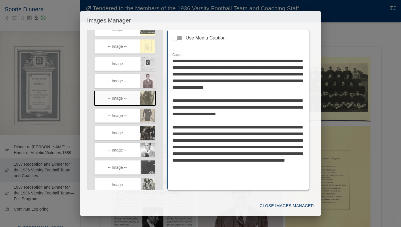
click at [249, 67] on textarea "**********" at bounding box center [238, 124] width 132 height 132
click at [277, 67] on textarea "**********" at bounding box center [238, 124] width 132 height 132
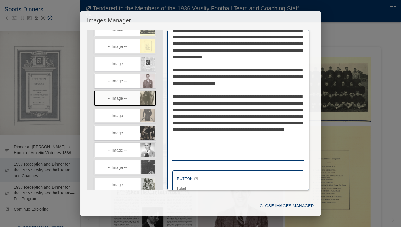
scroll to position [170, 0]
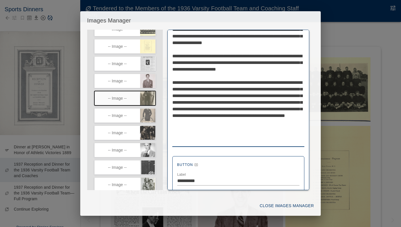
click at [261, 128] on textarea "**********" at bounding box center [238, 79] width 132 height 132
click at [193, 129] on textarea "**********" at bounding box center [238, 79] width 132 height 132
type textarea "**********"
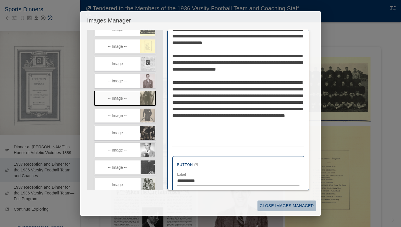
click at [279, 204] on button "Close Images Manager" at bounding box center [287, 205] width 59 height 11
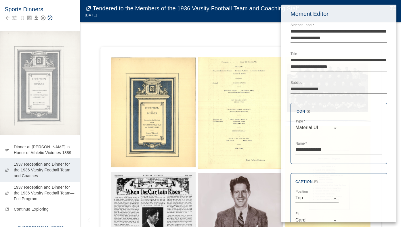
click at [111, 41] on div at bounding box center [200, 113] width 401 height 227
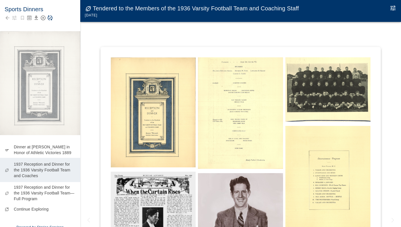
click at [51, 18] on icon "Save Story" at bounding box center [50, 18] width 6 height 6
click at [391, 6] on icon "Edit Moment" at bounding box center [393, 8] width 7 height 7
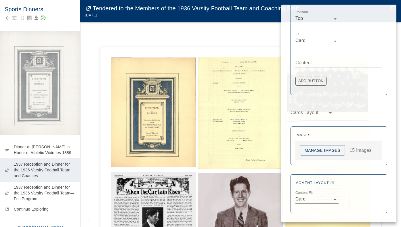
scroll to position [179, 0]
click at [310, 147] on button "Manage Images" at bounding box center [322, 150] width 45 height 11
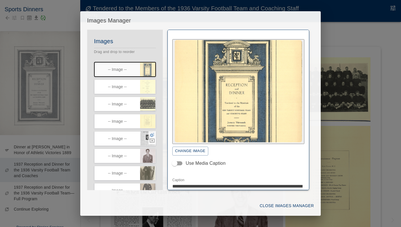
scroll to position [96, 0]
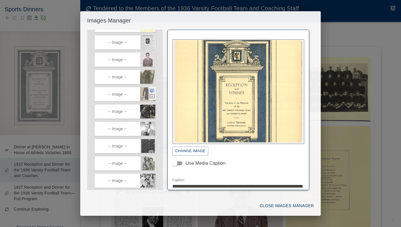
click at [152, 91] on icon "button" at bounding box center [152, 90] width 5 height 5
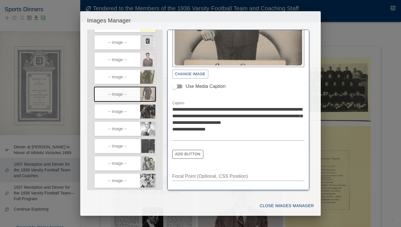
scroll to position [76, 0]
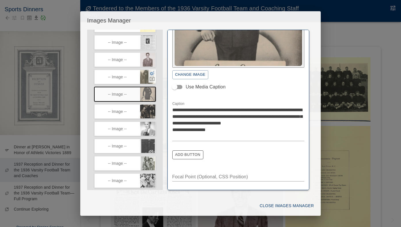
click at [152, 73] on icon "button" at bounding box center [152, 73] width 5 height 5
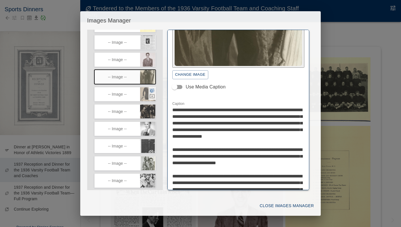
click at [151, 92] on icon "button" at bounding box center [152, 90] width 5 height 4
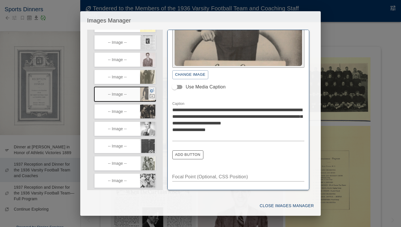
scroll to position [63, 0]
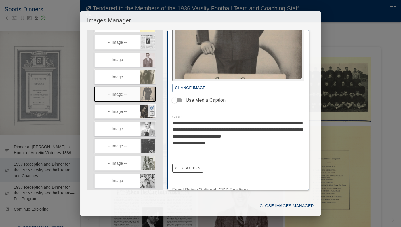
click at [153, 110] on icon "button" at bounding box center [152, 108] width 5 height 4
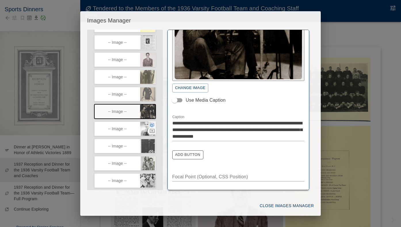
click at [151, 127] on icon "button" at bounding box center [152, 125] width 5 height 4
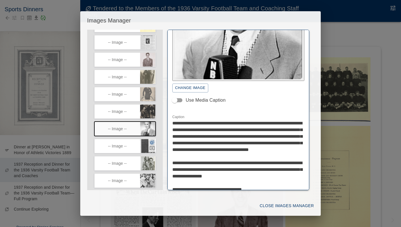
click at [151, 145] on icon "button" at bounding box center [152, 142] width 5 height 5
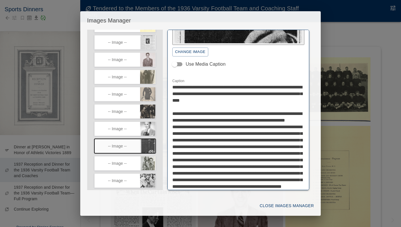
scroll to position [153, 0]
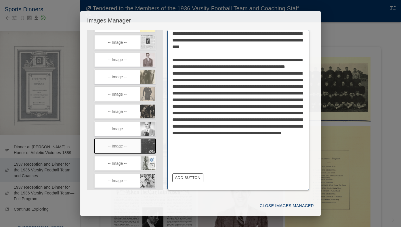
click at [153, 162] on icon "button" at bounding box center [152, 159] width 5 height 4
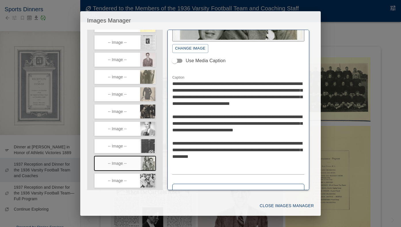
scroll to position [104, 0]
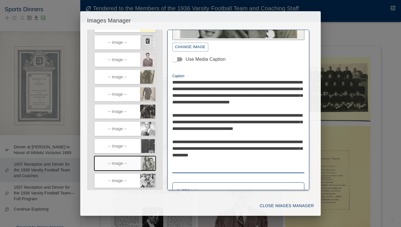
drag, startPoint x: 221, startPoint y: 135, endPoint x: 202, endPoint y: 134, distance: 18.7
click at [202, 134] on textarea "**********" at bounding box center [238, 125] width 132 height 93
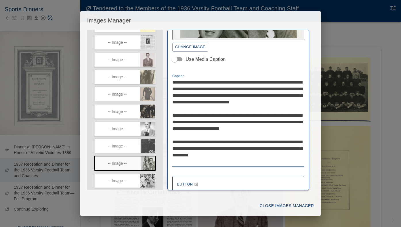
click at [269, 135] on textarea "**********" at bounding box center [238, 122] width 132 height 86
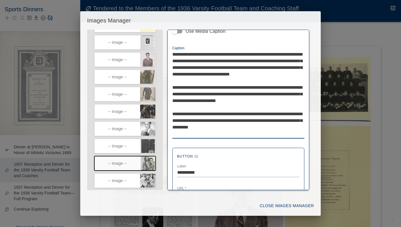
type textarea "**********"
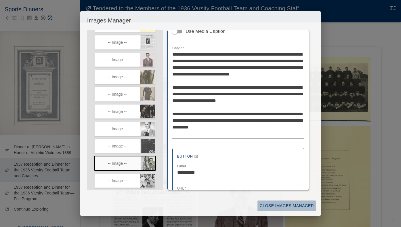
click at [309, 205] on button "Close Images Manager" at bounding box center [287, 205] width 59 height 11
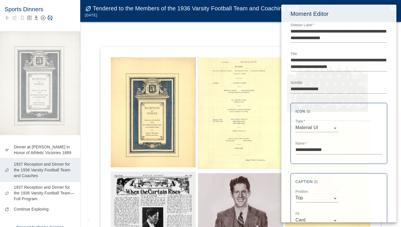
click at [61, 31] on div at bounding box center [200, 113] width 401 height 227
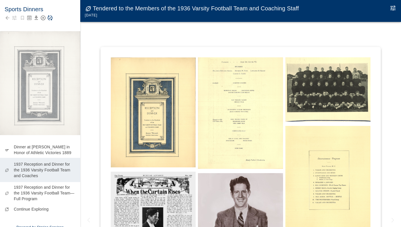
click at [50, 16] on icon "Save Story" at bounding box center [50, 18] width 6 height 6
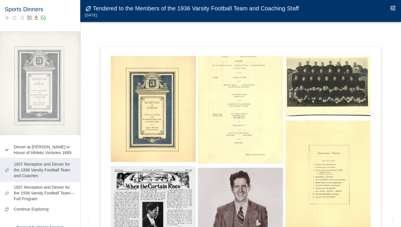
scroll to position [6, 0]
click at [393, 7] on icon "Edit Moment" at bounding box center [393, 8] width 7 height 7
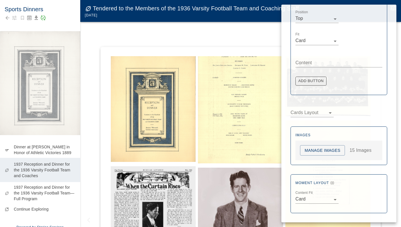
scroll to position [179, 0]
click at [326, 153] on button "Manage Images" at bounding box center [322, 150] width 45 height 11
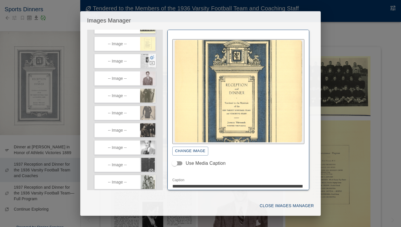
scroll to position [143, 0]
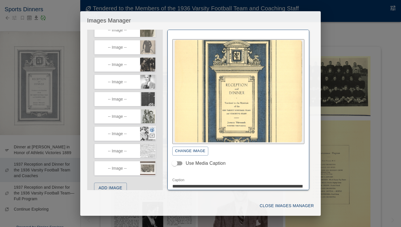
click at [151, 132] on icon "button" at bounding box center [152, 130] width 5 height 4
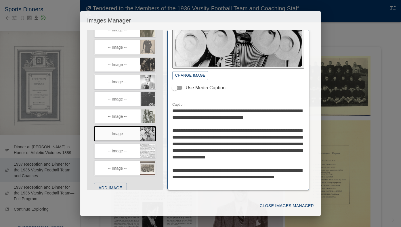
scroll to position [61, 0]
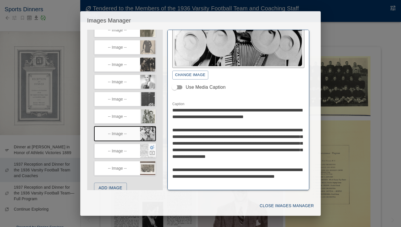
click at [152, 150] on icon "button" at bounding box center [152, 146] width 5 height 5
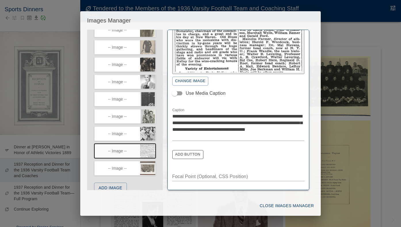
scroll to position [70, 0]
click at [151, 167] on icon "button" at bounding box center [152, 164] width 5 height 5
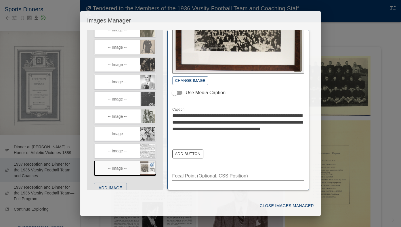
scroll to position [52, 0]
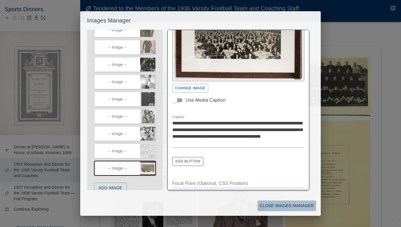
click at [278, 207] on button "Close Images Manager" at bounding box center [287, 205] width 59 height 11
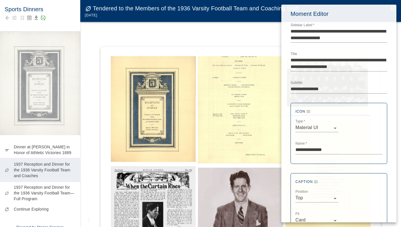
click at [241, 48] on div at bounding box center [200, 113] width 401 height 227
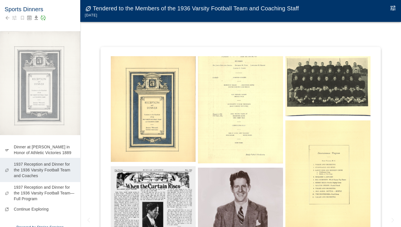
click at [172, 83] on img at bounding box center [153, 107] width 85 height 110
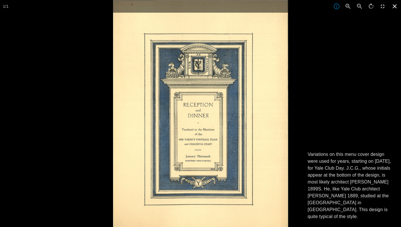
click at [393, 6] on icon at bounding box center [395, 6] width 13 height 13
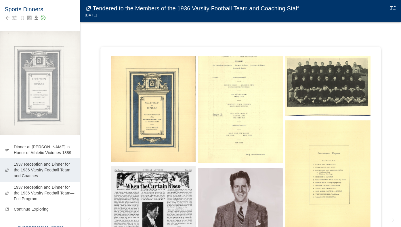
click at [247, 119] on img at bounding box center [240, 107] width 85 height 111
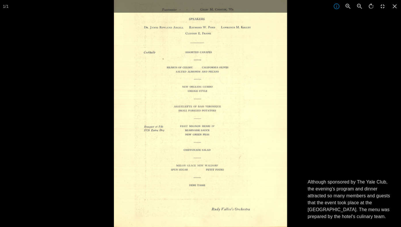
click at [297, 115] on div at bounding box center [314, 113] width 401 height 227
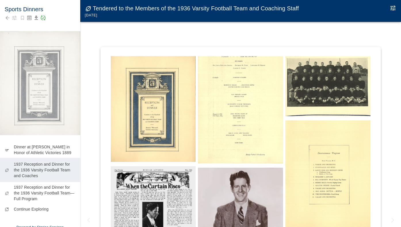
click at [274, 99] on img at bounding box center [240, 107] width 85 height 111
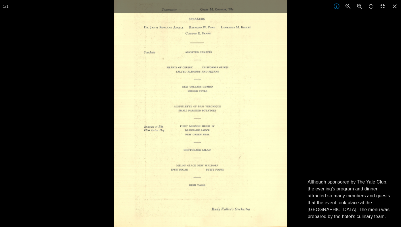
click at [347, 95] on div at bounding box center [314, 113] width 401 height 227
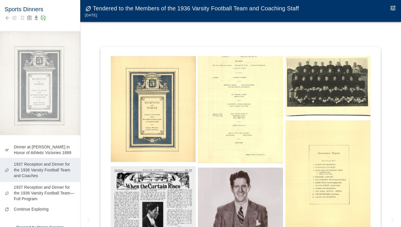
click at [271, 145] on img at bounding box center [240, 107] width 85 height 111
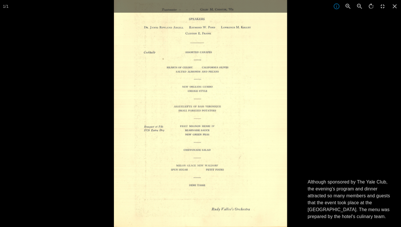
click at [369, 120] on div at bounding box center [314, 113] width 401 height 227
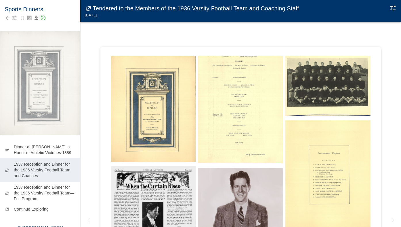
click at [357, 92] on img at bounding box center [327, 84] width 85 height 64
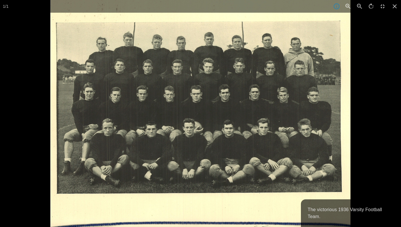
click at [357, 92] on div at bounding box center [250, 113] width 401 height 227
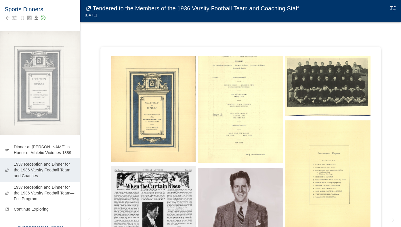
click at [176, 181] on img at bounding box center [153, 223] width 85 height 114
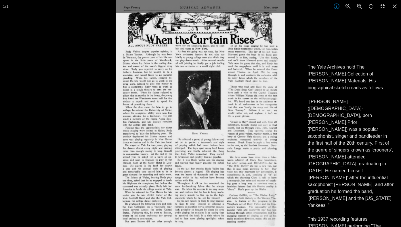
click at [387, 41] on div at bounding box center [316, 113] width 401 height 227
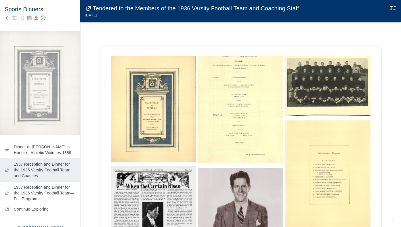
click at [148, 190] on img at bounding box center [153, 223] width 85 height 114
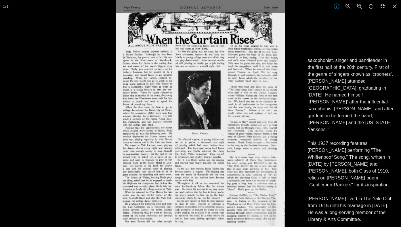
scroll to position [75, 0]
click at [395, 8] on icon at bounding box center [395, 6] width 13 height 13
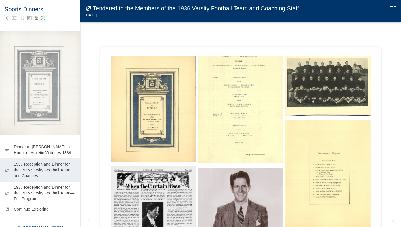
click at [227, 185] on img at bounding box center [240, 209] width 85 height 85
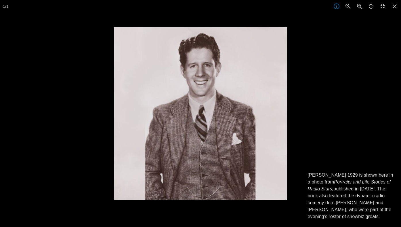
click at [334, 133] on div at bounding box center [314, 140] width 401 height 227
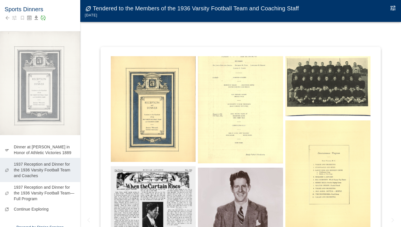
click at [310, 170] on img at bounding box center [327, 176] width 85 height 113
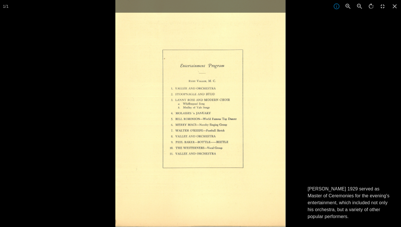
click at [310, 170] on div at bounding box center [315, 113] width 401 height 227
click at [393, 5] on icon at bounding box center [395, 6] width 4 height 4
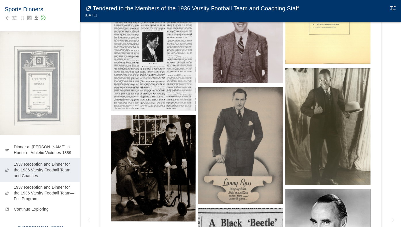
scroll to position [180, 0]
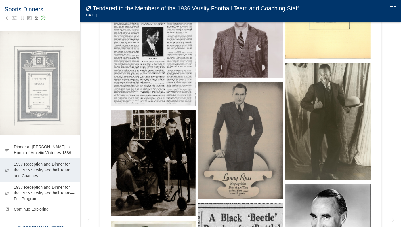
click at [138, 139] on img at bounding box center [153, 163] width 85 height 106
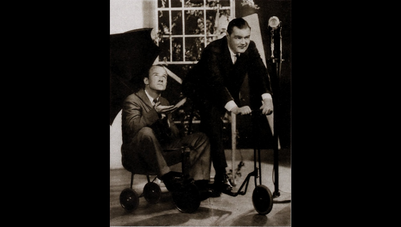
scroll to position [0, 0]
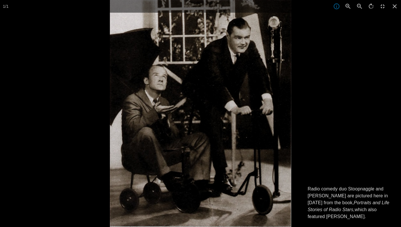
click at [335, 121] on div at bounding box center [310, 113] width 401 height 227
click at [353, 67] on div at bounding box center [310, 113] width 401 height 227
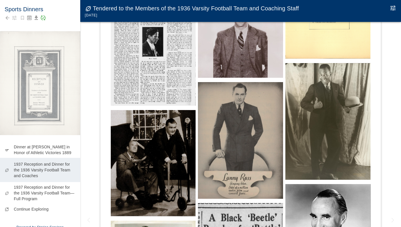
click at [210, 163] on img at bounding box center [240, 140] width 85 height 117
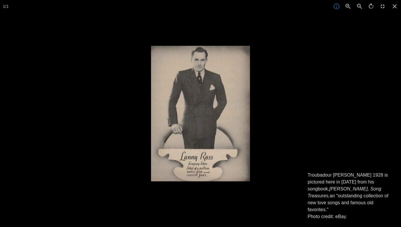
click at [235, 199] on div at bounding box center [351, 159] width 401 height 227
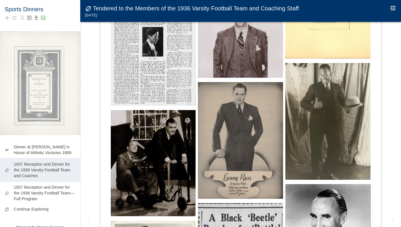
click at [376, 81] on div at bounding box center [240, 205] width 281 height 677
click at [353, 100] on img at bounding box center [327, 121] width 85 height 117
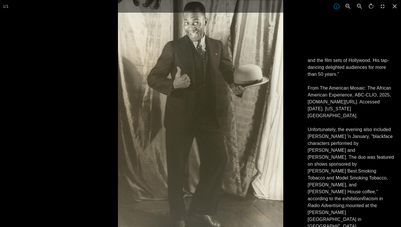
scroll to position [54, 0]
click at [395, 7] on icon at bounding box center [395, 6] width 4 height 4
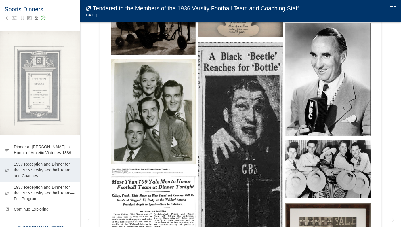
scroll to position [345, 0]
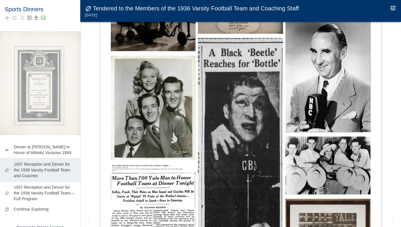
click at [153, 107] on img at bounding box center [153, 108] width 85 height 104
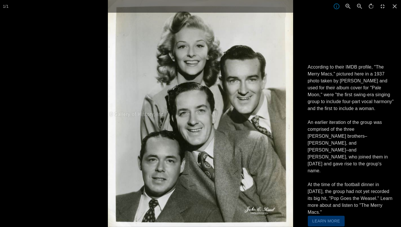
click at [331, 220] on div "According to their IMDB profile, "The Merry Macs," pictured here in a 1937 phot…" at bounding box center [351, 142] width 100 height 170
click at [330, 216] on button "Learn More" at bounding box center [326, 221] width 37 height 11
click at [396, 6] on icon at bounding box center [395, 6] width 4 height 4
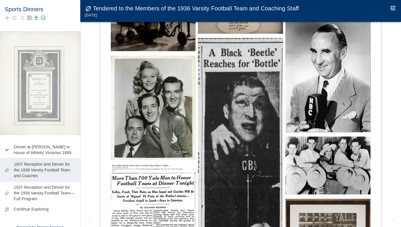
click at [301, 157] on img at bounding box center [327, 165] width 85 height 58
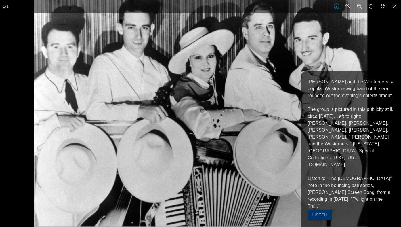
click at [378, 62] on div at bounding box center [234, 113] width 401 height 227
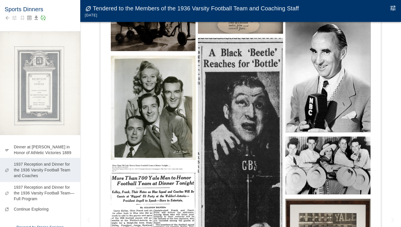
click at [165, 135] on img at bounding box center [153, 108] width 85 height 104
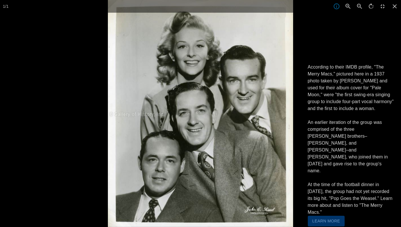
click at [376, 88] on p "According to their IMDB profile, "The Merry Macs," pictured here in a 1937 phot…" at bounding box center [351, 140] width 87 height 152
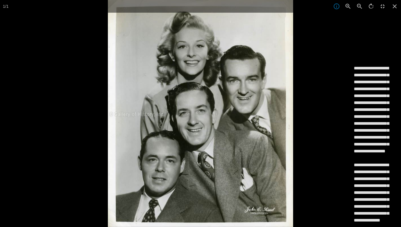
click at [385, 73] on textarea "**********" at bounding box center [374, 196] width 40 height 262
click at [382, 82] on textarea "**********" at bounding box center [374, 196] width 40 height 262
type textarea "**********"
click at [395, 7] on icon at bounding box center [395, 6] width 13 height 13
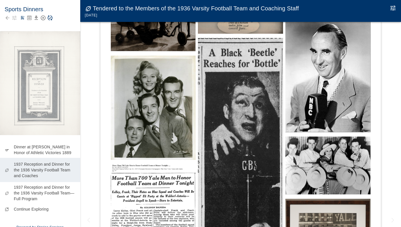
click at [52, 18] on icon "Save Story" at bounding box center [50, 18] width 5 height 5
click at [99, 67] on div at bounding box center [240, 124] width 321 height 205
click at [138, 77] on img at bounding box center [153, 108] width 85 height 104
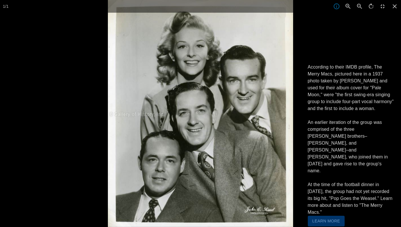
click at [349, 205] on p "According to their IMDB profile, The Merry Macs, pictured here in a 1937 photo …" at bounding box center [351, 140] width 87 height 152
click at [395, 6] on icon at bounding box center [395, 6] width 4 height 4
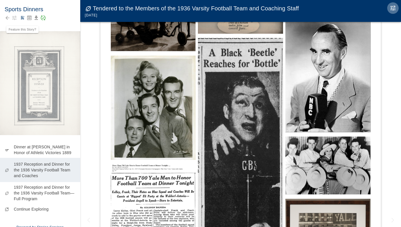
click at [393, 8] on icon "Edit Moment" at bounding box center [393, 7] width 5 height 5
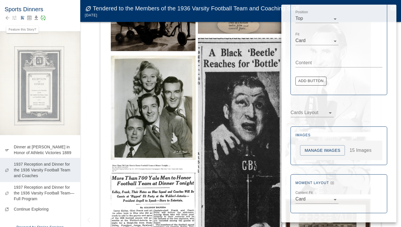
scroll to position [179, 0]
click at [318, 152] on button "Manage Images" at bounding box center [322, 150] width 45 height 11
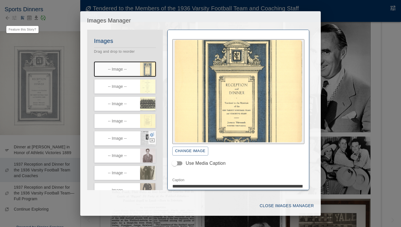
scroll to position [98, 0]
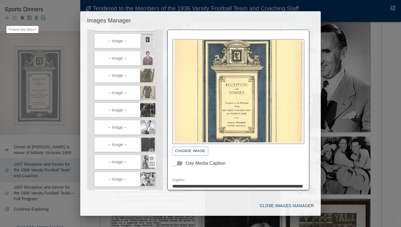
click at [152, 161] on icon "button" at bounding box center [152, 157] width 5 height 5
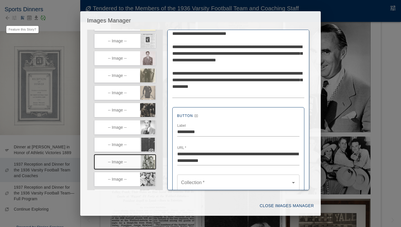
scroll to position [140, 0]
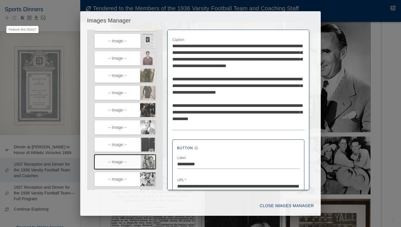
click at [201, 123] on textarea "**********" at bounding box center [238, 86] width 132 height 86
click at [235, 125] on textarea "**********" at bounding box center [238, 86] width 132 height 86
type textarea "**********"
click at [266, 206] on button "Close Images Manager" at bounding box center [287, 205] width 59 height 11
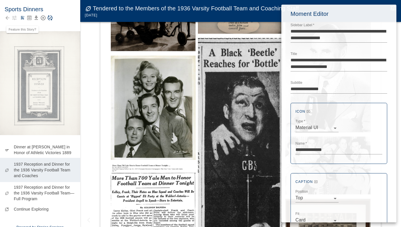
click at [48, 24] on div at bounding box center [200, 113] width 401 height 227
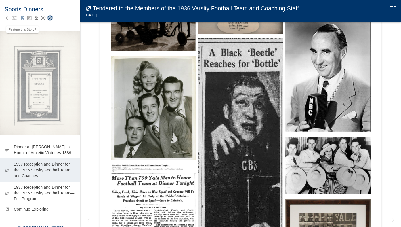
click at [51, 18] on icon "Save Story" at bounding box center [50, 18] width 6 height 6
click at [228, 138] on img at bounding box center [240, 201] width 85 height 326
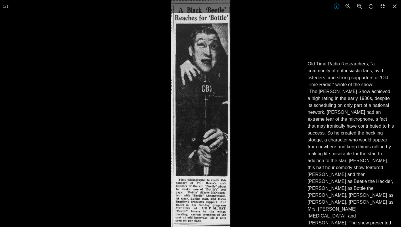
scroll to position [44, 0]
click at [394, 7] on icon at bounding box center [395, 6] width 4 height 4
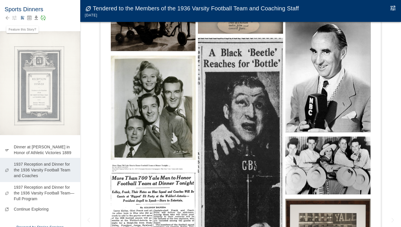
click at [298, 117] on img at bounding box center [327, 75] width 85 height 113
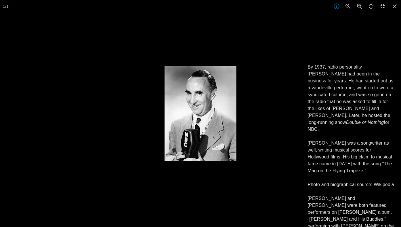
scroll to position [0, 0]
click at [335, 191] on p "By 1937, radio personality [PERSON_NAME] had been in the business for years. He…" at bounding box center [351, 154] width 87 height 180
click at [391, 7] on icon at bounding box center [395, 6] width 13 height 13
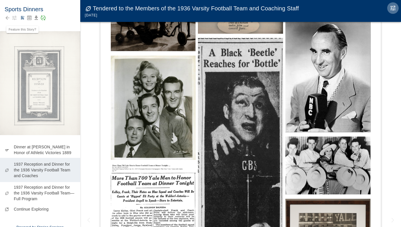
click at [391, 5] on icon "Edit Moment" at bounding box center [393, 8] width 7 height 7
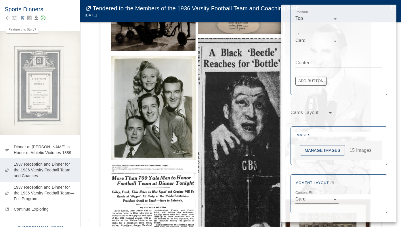
scroll to position [179, 0]
click at [336, 147] on button "Manage Images" at bounding box center [322, 150] width 45 height 11
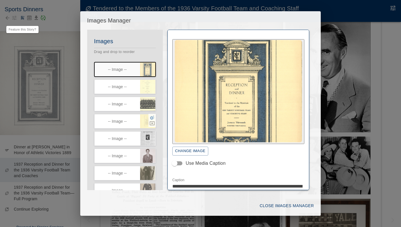
scroll to position [140, 0]
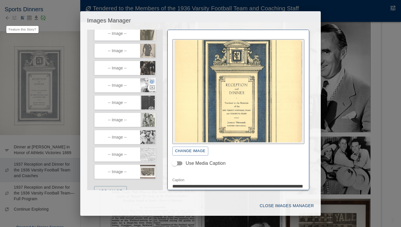
click at [150, 84] on icon "button" at bounding box center [152, 81] width 5 height 5
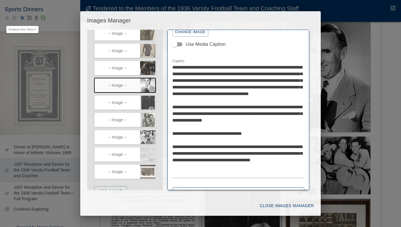
scroll to position [122, 0]
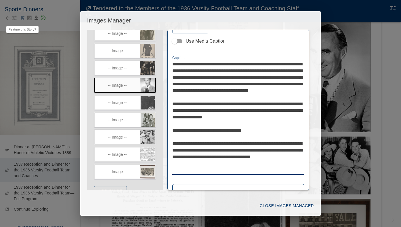
click at [199, 150] on textarea "**********" at bounding box center [238, 117] width 132 height 113
type textarea "**********"
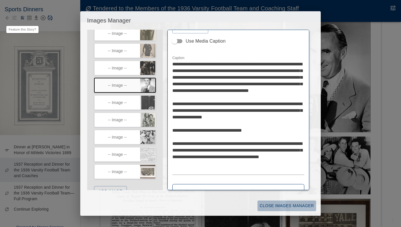
click at [269, 206] on button "Close Images Manager" at bounding box center [287, 205] width 59 height 11
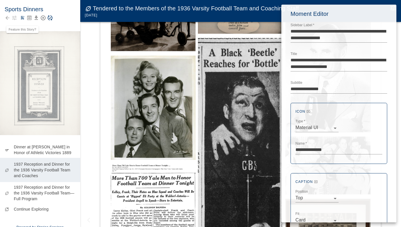
click at [52, 22] on div at bounding box center [200, 113] width 401 height 227
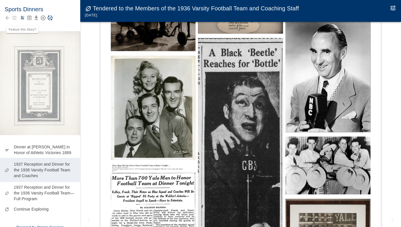
click at [49, 16] on icon "Save Story" at bounding box center [50, 18] width 5 height 5
click at [341, 83] on img at bounding box center [327, 75] width 85 height 113
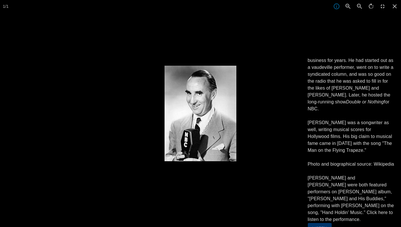
scroll to position [20, 0]
click at [317, 223] on button "Listen" at bounding box center [320, 228] width 24 height 11
click at [394, 4] on icon at bounding box center [395, 6] width 13 height 13
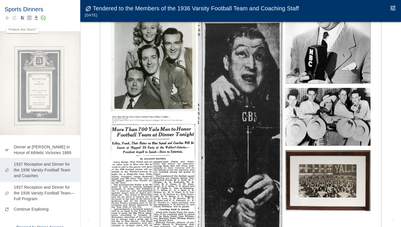
scroll to position [393, 0]
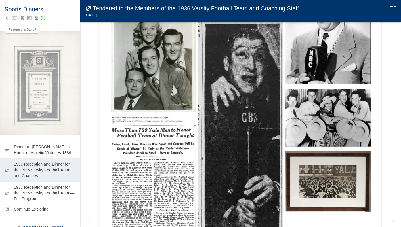
click at [152, 140] on img at bounding box center [153, 211] width 85 height 190
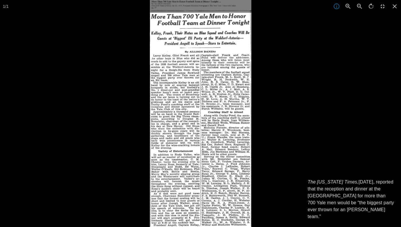
click at [283, 156] on div at bounding box center [350, 113] width 401 height 227
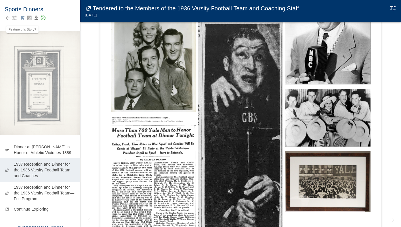
click at [139, 175] on img at bounding box center [153, 211] width 85 height 190
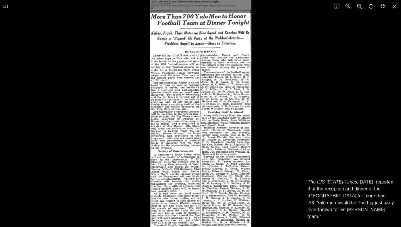
click at [139, 175] on div at bounding box center [200, 113] width 401 height 227
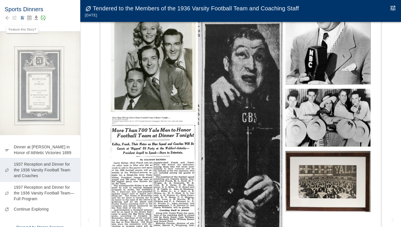
click at [332, 127] on img at bounding box center [327, 118] width 85 height 58
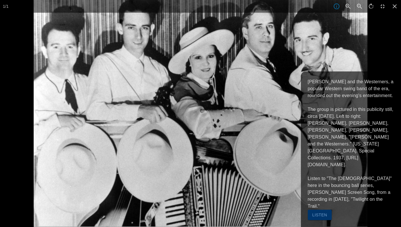
click at [348, 179] on p "[PERSON_NAME] and the Westerners, a popular Western swing band of the era, roun…" at bounding box center [351, 143] width 87 height 131
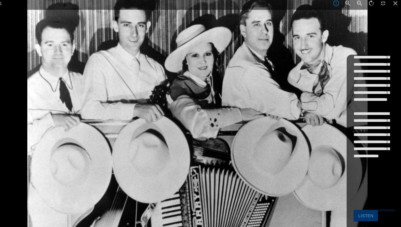
scroll to position [119, 0]
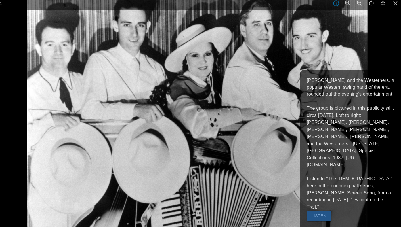
click at [361, 210] on div "Listen" at bounding box center [351, 215] width 87 height 11
click at [308, 210] on button "Listen" at bounding box center [320, 215] width 24 height 11
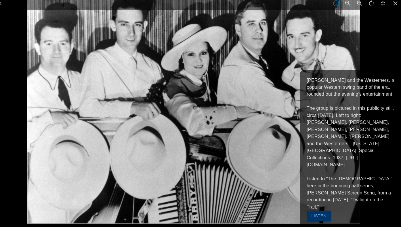
click at [359, 51] on div at bounding box center [233, 113] width 401 height 227
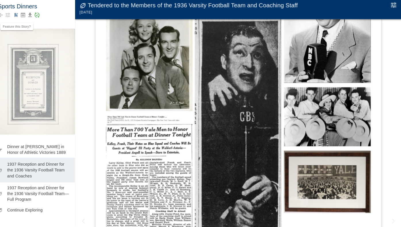
click at [301, 151] on img at bounding box center [327, 181] width 85 height 61
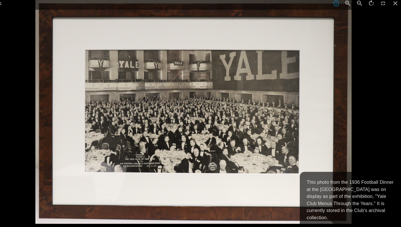
click at [355, 121] on div at bounding box center [242, 113] width 401 height 227
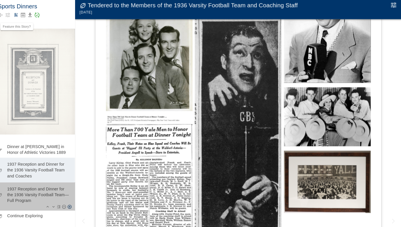
click at [26, 188] on p "1937 Reception and Dinner for the 1936 Varsity Football Team—Full Program" at bounding box center [45, 193] width 62 height 17
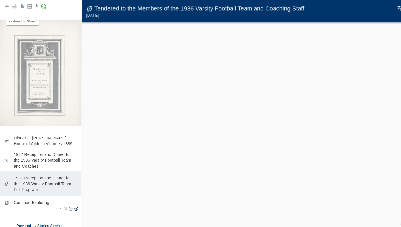
scroll to position [8, 0]
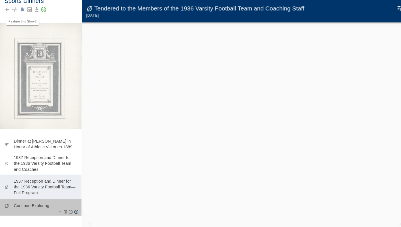
click at [35, 200] on p "Continue Exploring" at bounding box center [45, 202] width 62 height 6
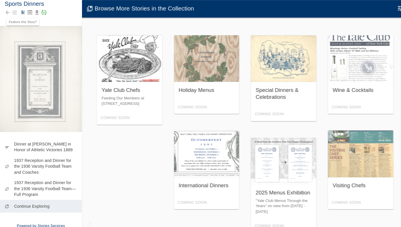
scroll to position [6, 0]
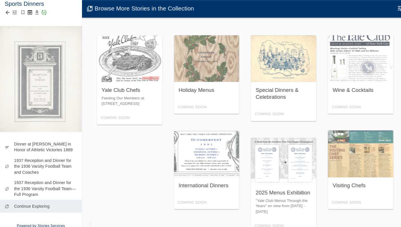
click at [6, 12] on icon "Back to collection" at bounding box center [7, 12] width 4 height 4
